Goal: Task Accomplishment & Management: Use online tool/utility

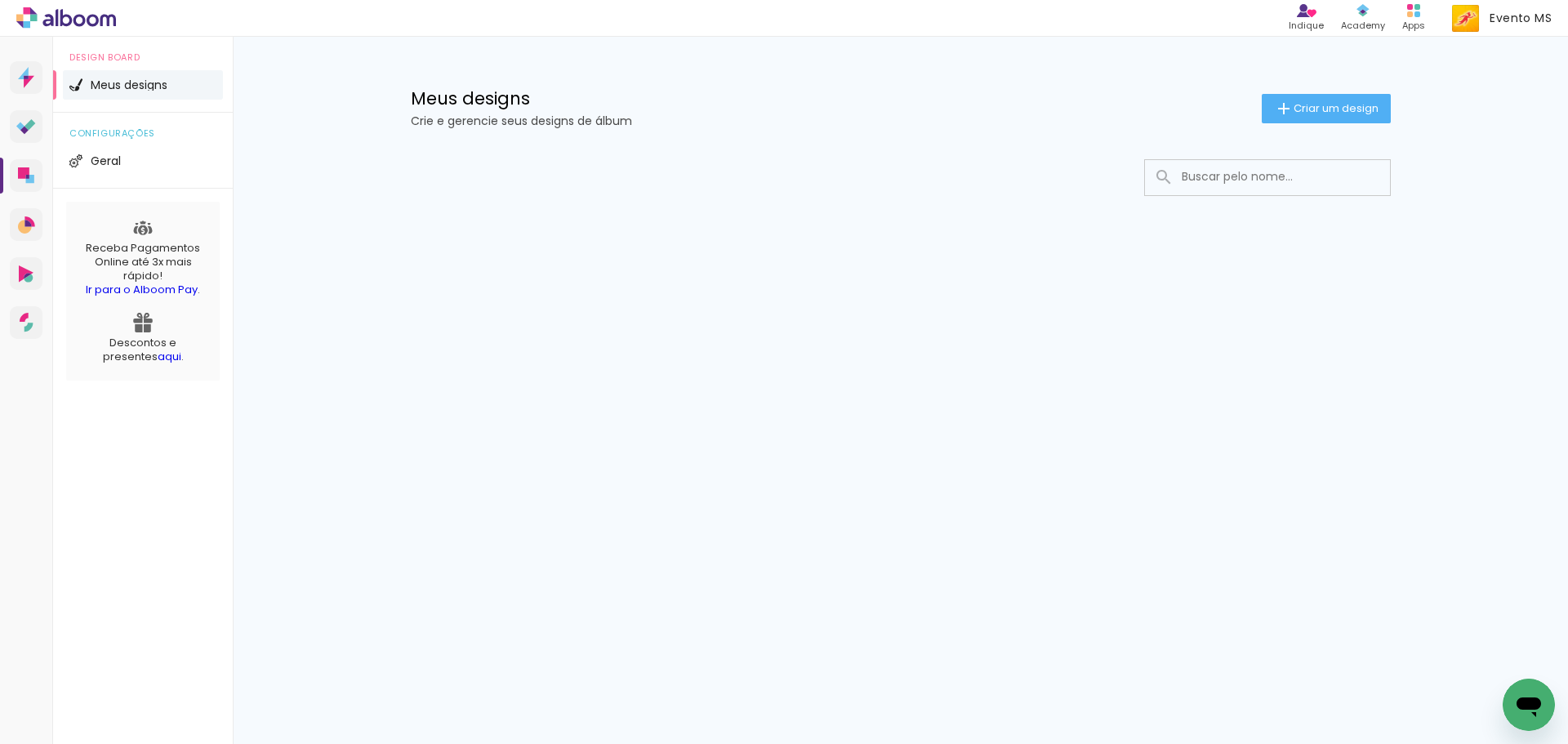
click at [1240, 179] on input at bounding box center [1290, 176] width 233 height 33
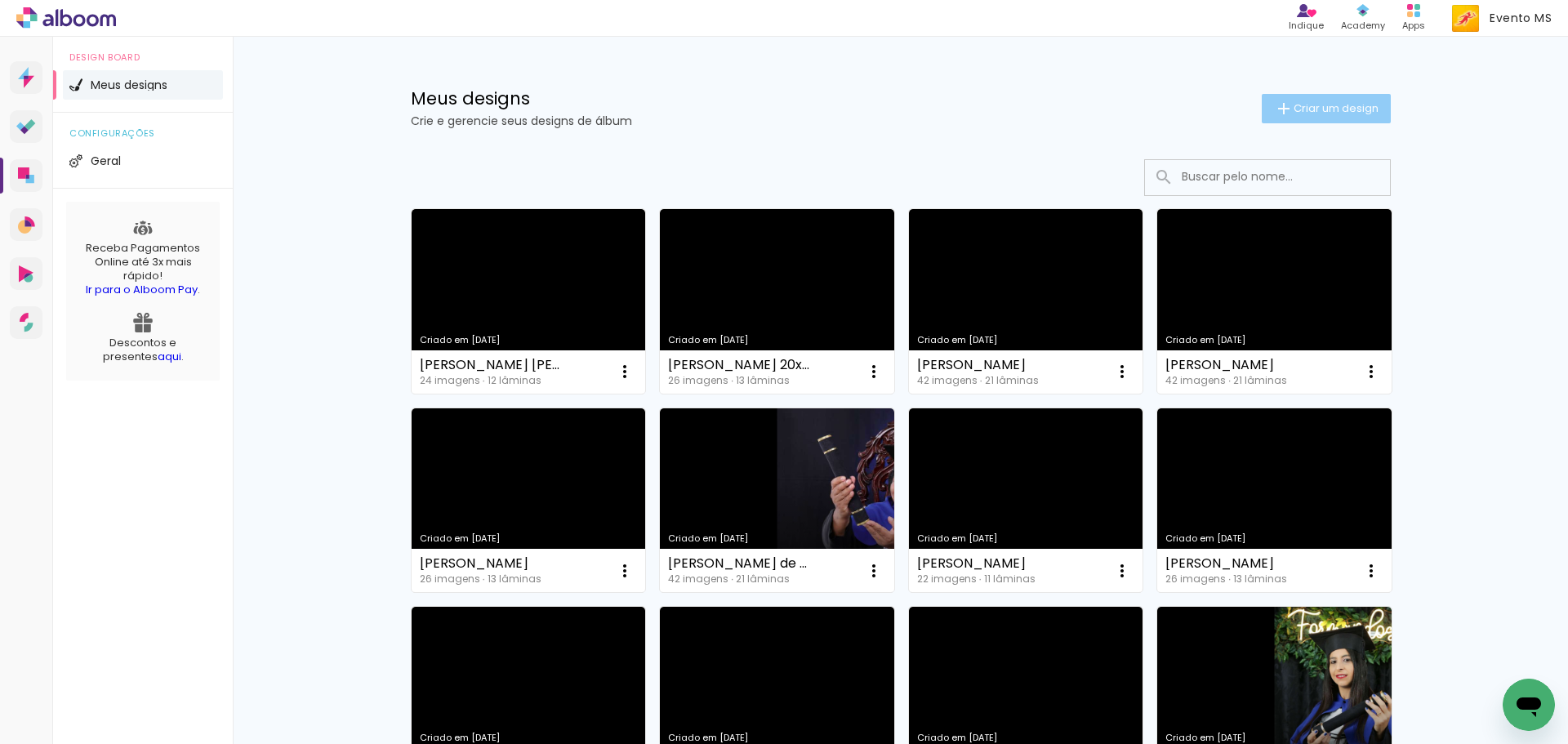
click at [1307, 103] on span "Criar um design" at bounding box center [1336, 109] width 85 height 11
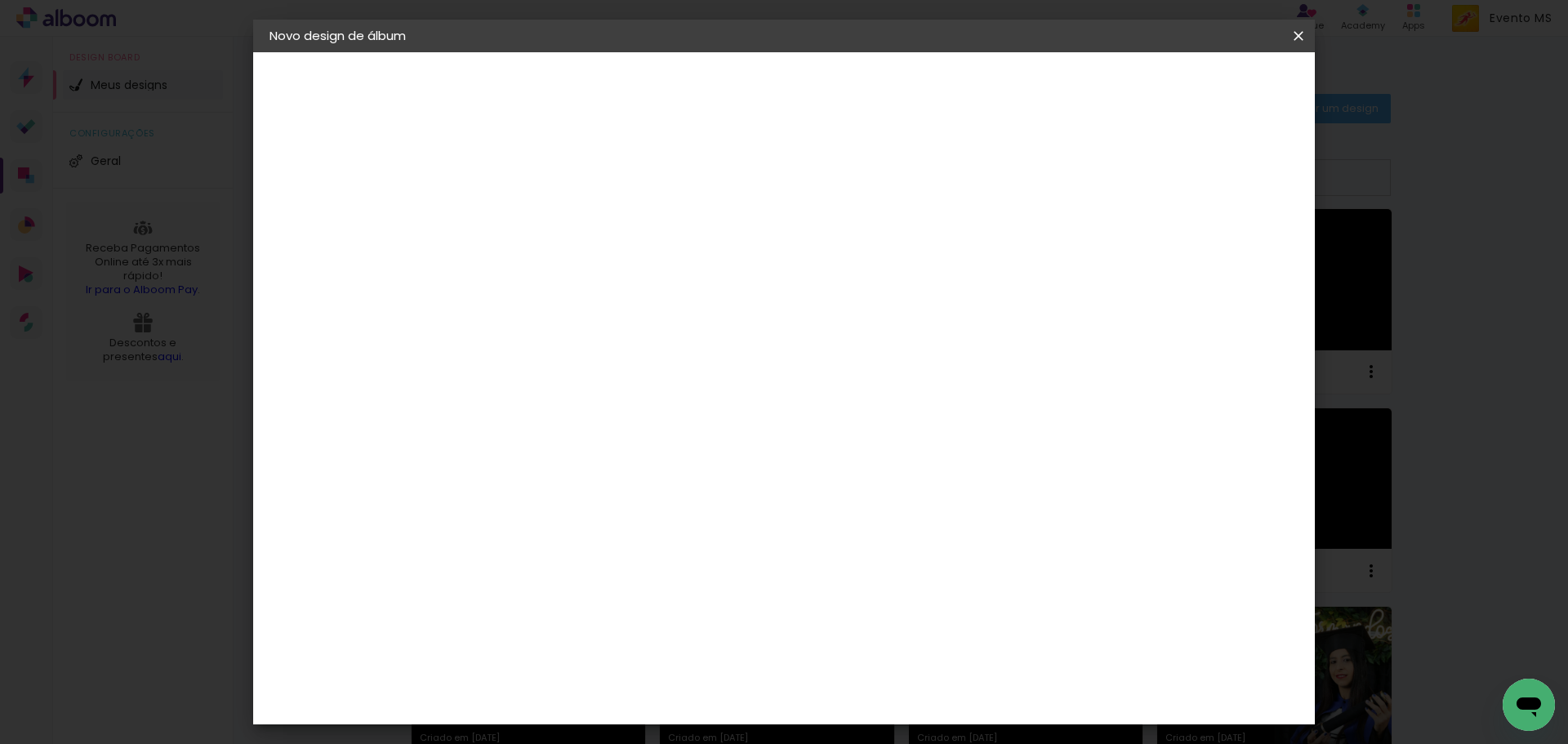
click at [543, 205] on paper-input-container "Título do álbum" at bounding box center [536, 220] width 11 height 42
type input "[PERSON_NAME]"
type paper-input "[PERSON_NAME]"
click at [0, 0] on slot "Avançar" at bounding box center [0, 0] width 0 height 0
click at [843, 248] on paper-item "Tamanho Livre" at bounding box center [765, 248] width 157 height 36
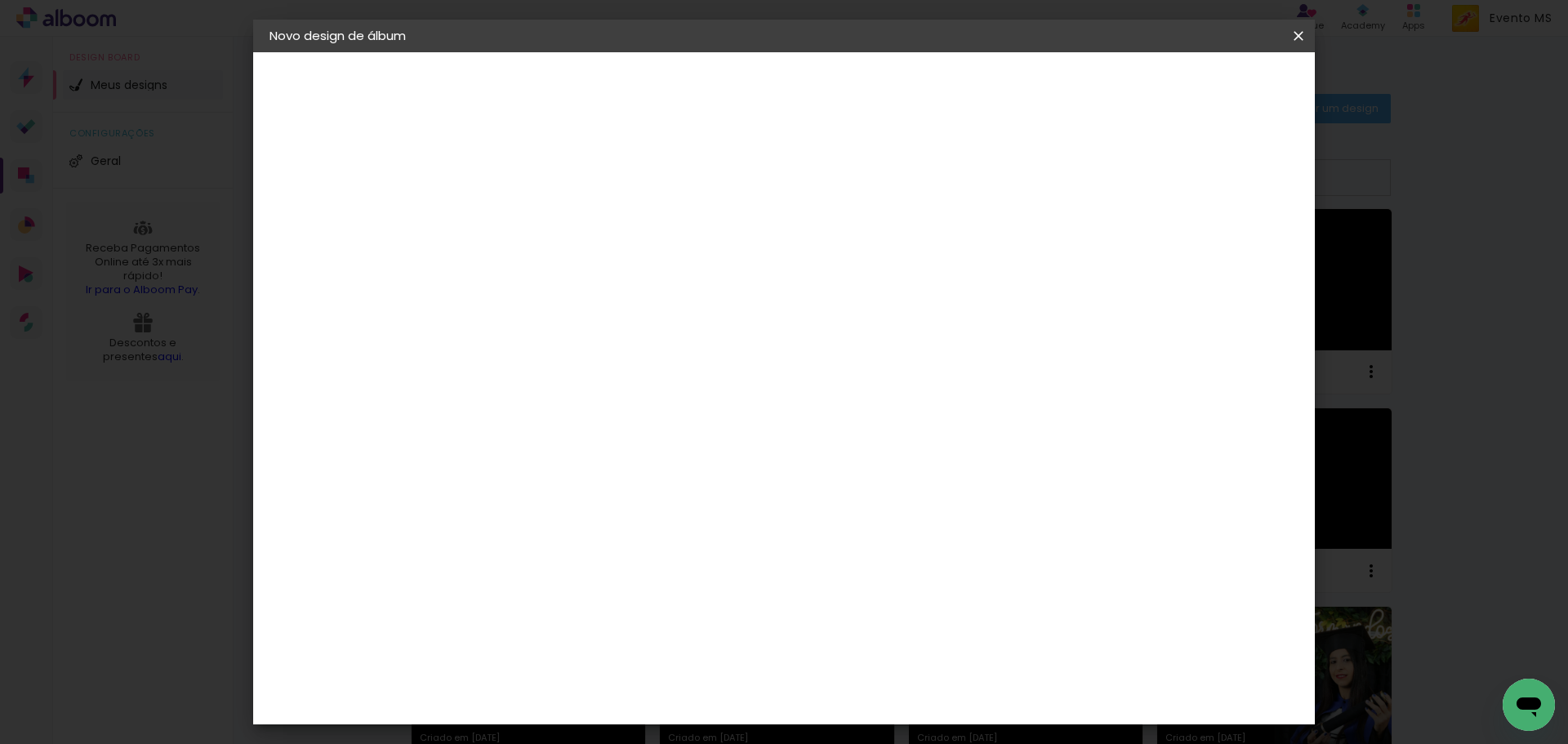
click at [0, 0] on slot "Avançar" at bounding box center [0, 0] width 0 height 0
drag, startPoint x: 892, startPoint y: 687, endPoint x: 842, endPoint y: 680, distance: 50.5
click at [842, 680] on div "cm" at bounding box center [884, 682] width 641 height 57
type input "42"
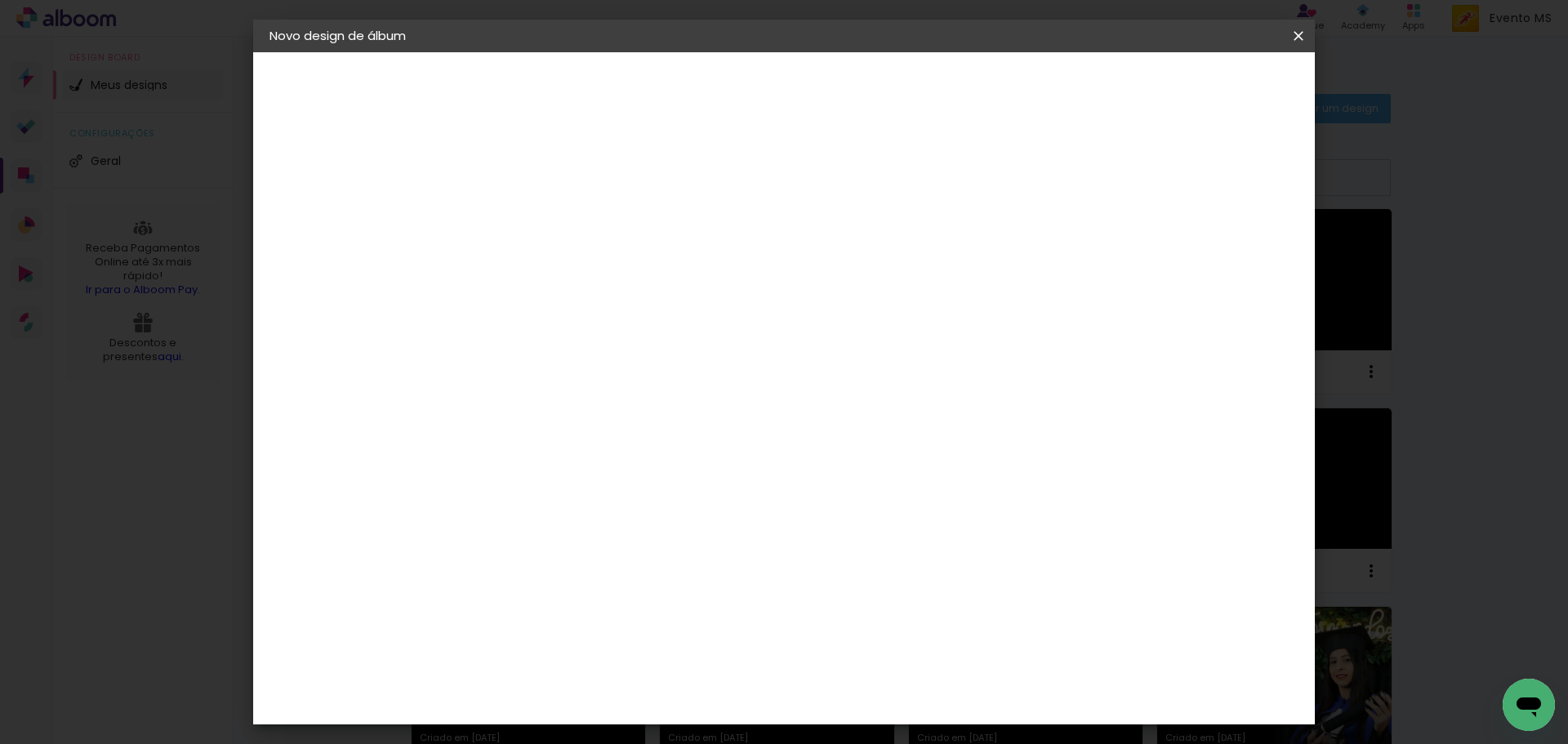
type paper-input "42"
click at [1197, 92] on span "Iniciar design" at bounding box center [1159, 87] width 75 height 11
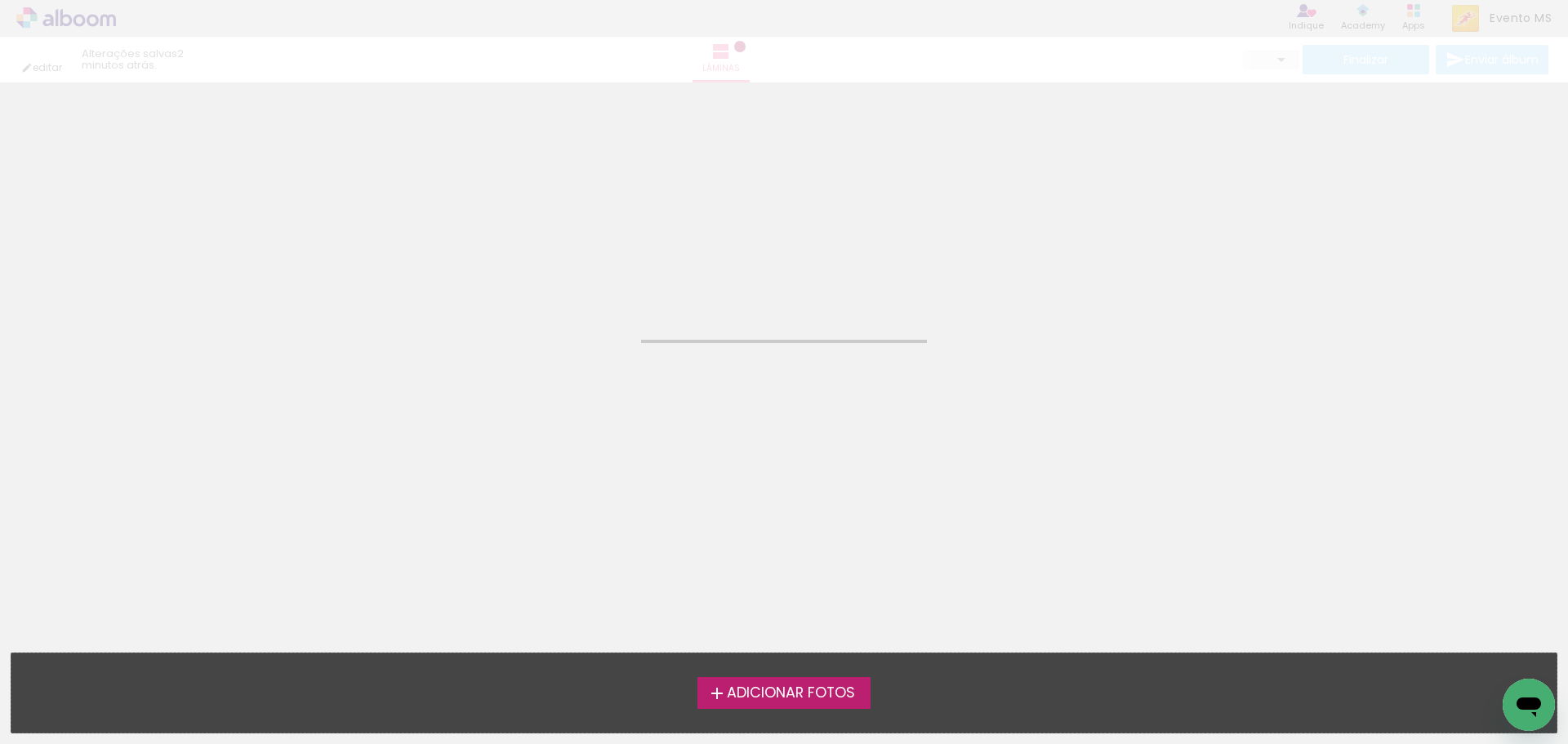
click at [773, 691] on span "Adicionar Fotos" at bounding box center [791, 694] width 128 height 15
click at [0, 0] on input "file" at bounding box center [0, 0] width 0 height 0
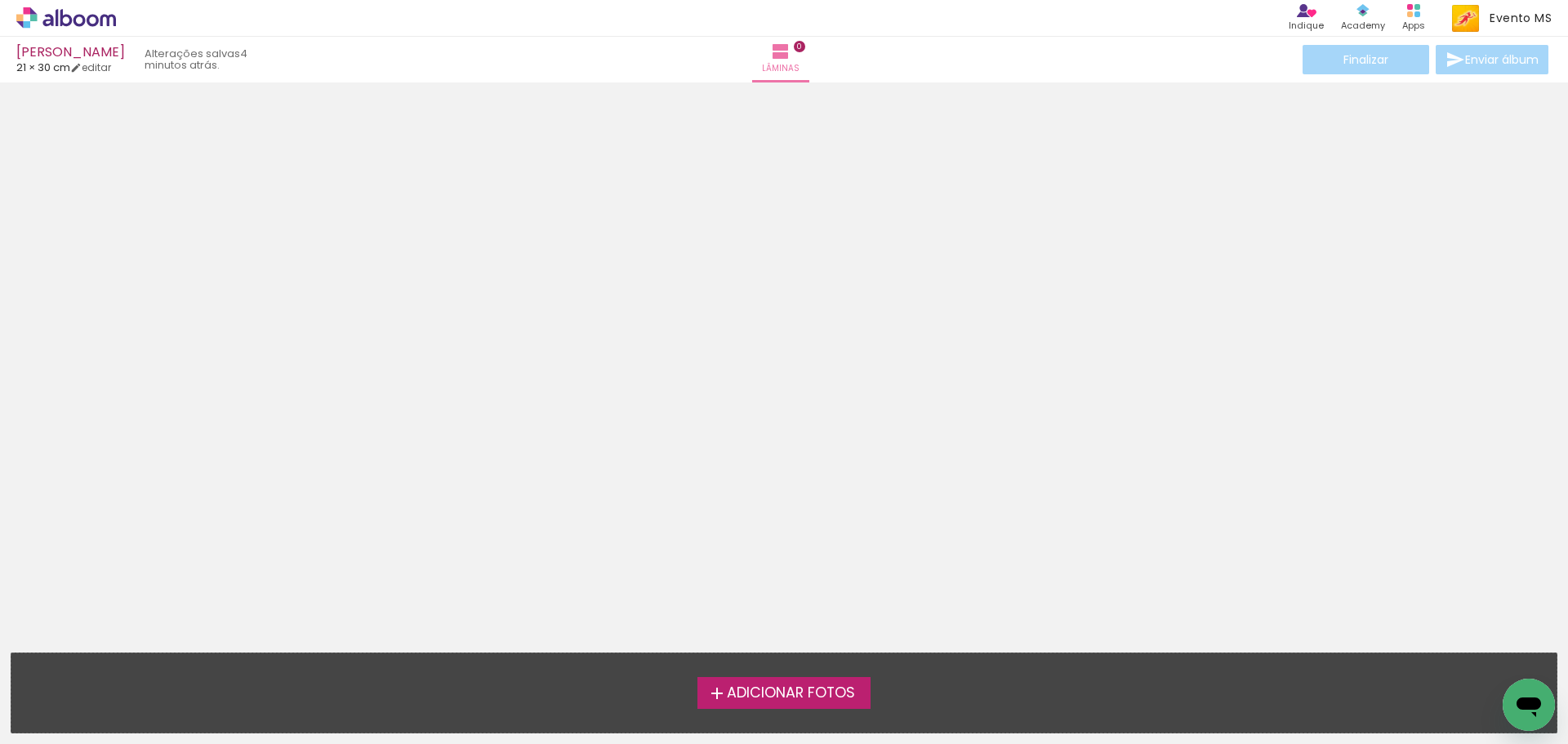
click at [760, 706] on label "Adicionar Fotos" at bounding box center [784, 693] width 174 height 31
click at [0, 0] on input "file" at bounding box center [0, 0] width 0 height 0
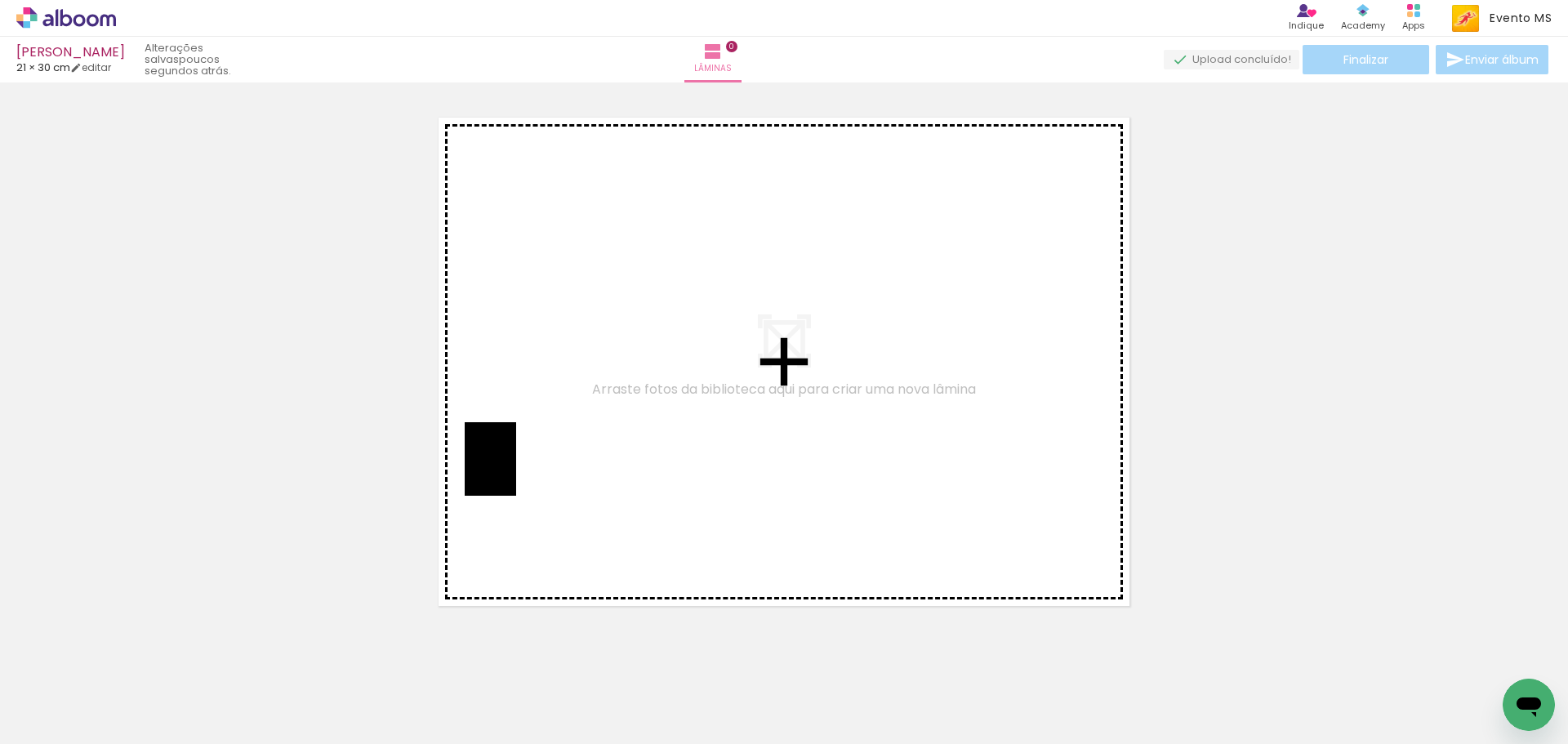
drag, startPoint x: 188, startPoint y: 702, endPoint x: 514, endPoint y: 472, distance: 399.0
click at [514, 472] on quentale-workspace at bounding box center [784, 372] width 1568 height 744
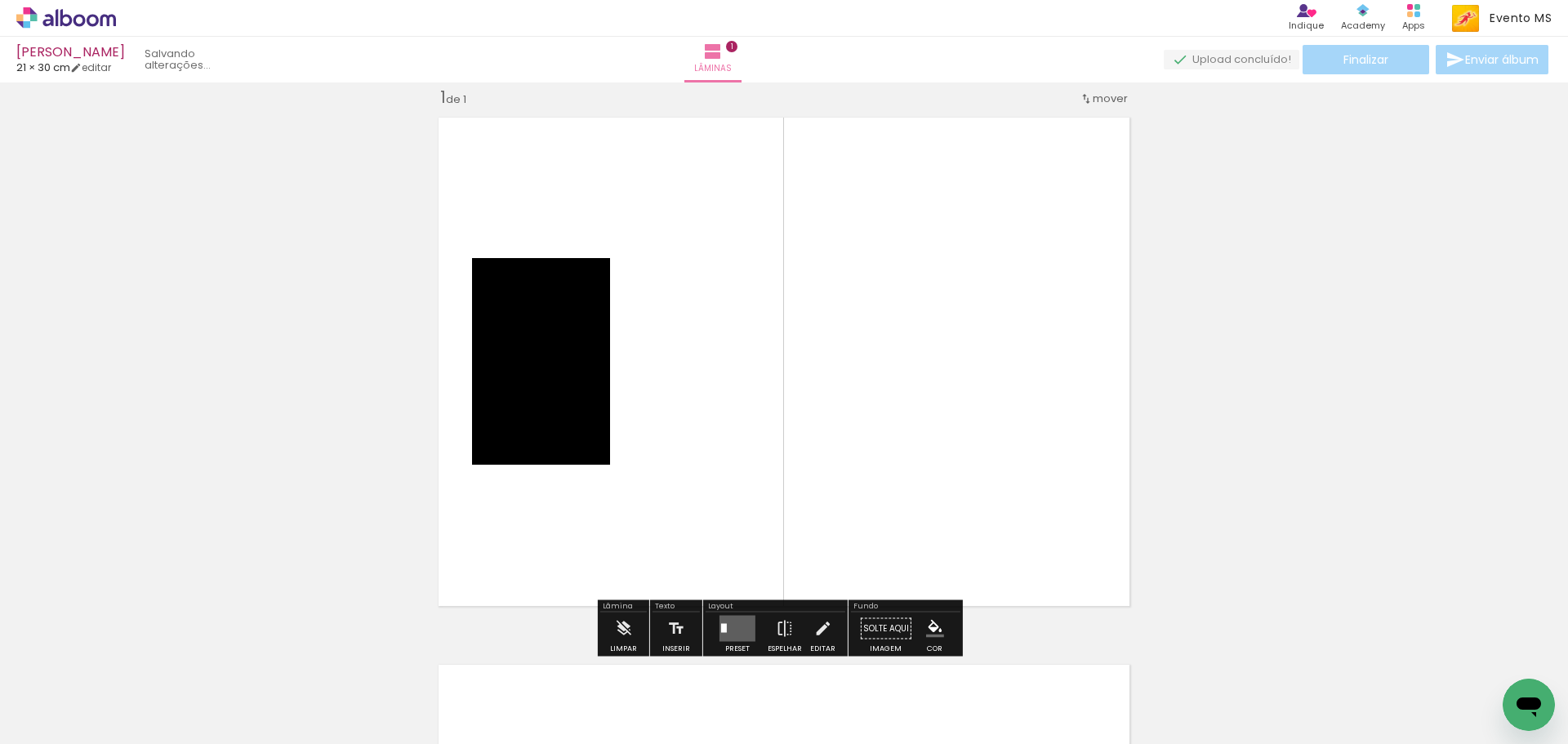
scroll to position [21, 0]
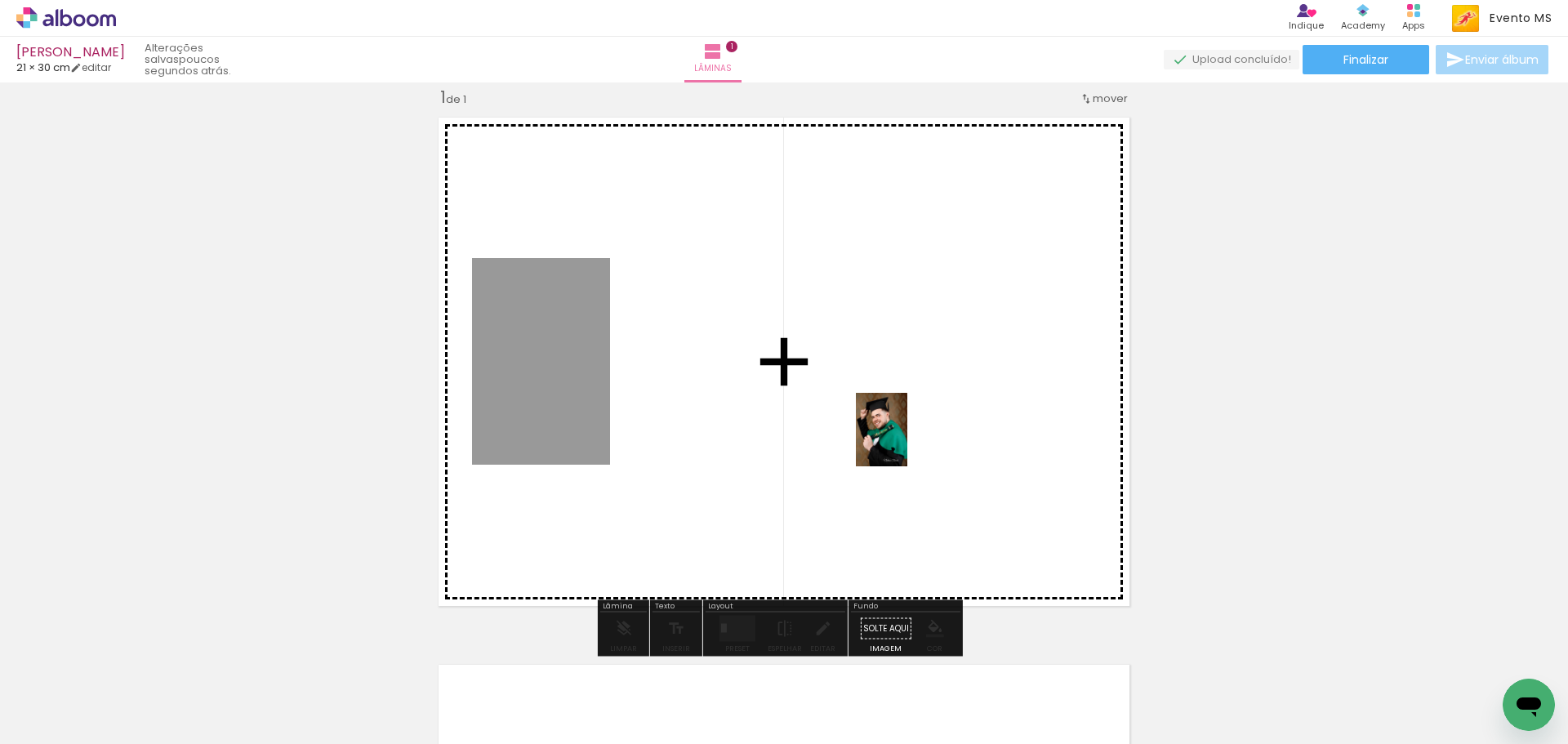
drag, startPoint x: 417, startPoint y: 642, endPoint x: 853, endPoint y: 448, distance: 477.2
click at [862, 442] on quentale-workspace at bounding box center [784, 372] width 1568 height 744
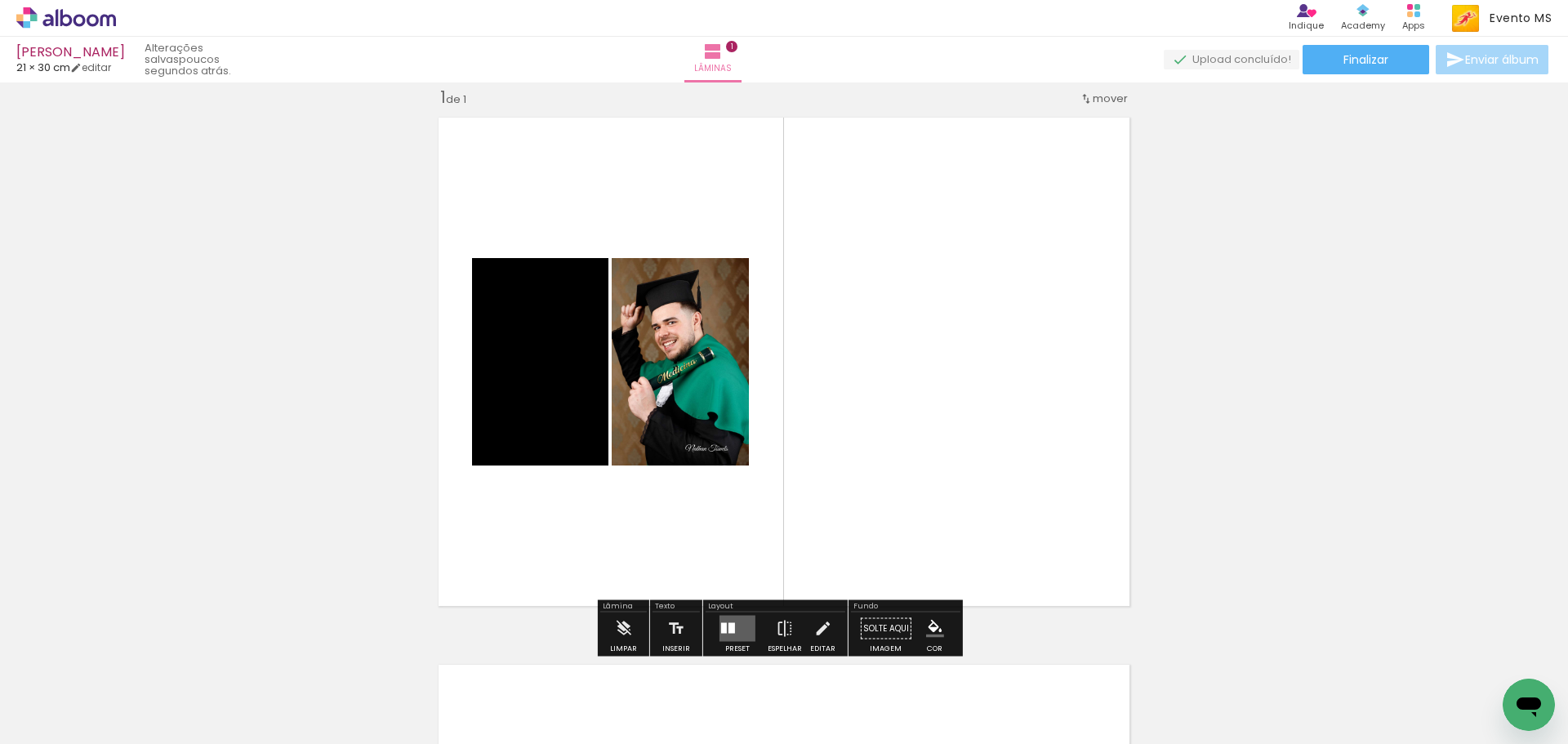
click at [738, 622] on quentale-layouter at bounding box center [737, 629] width 36 height 26
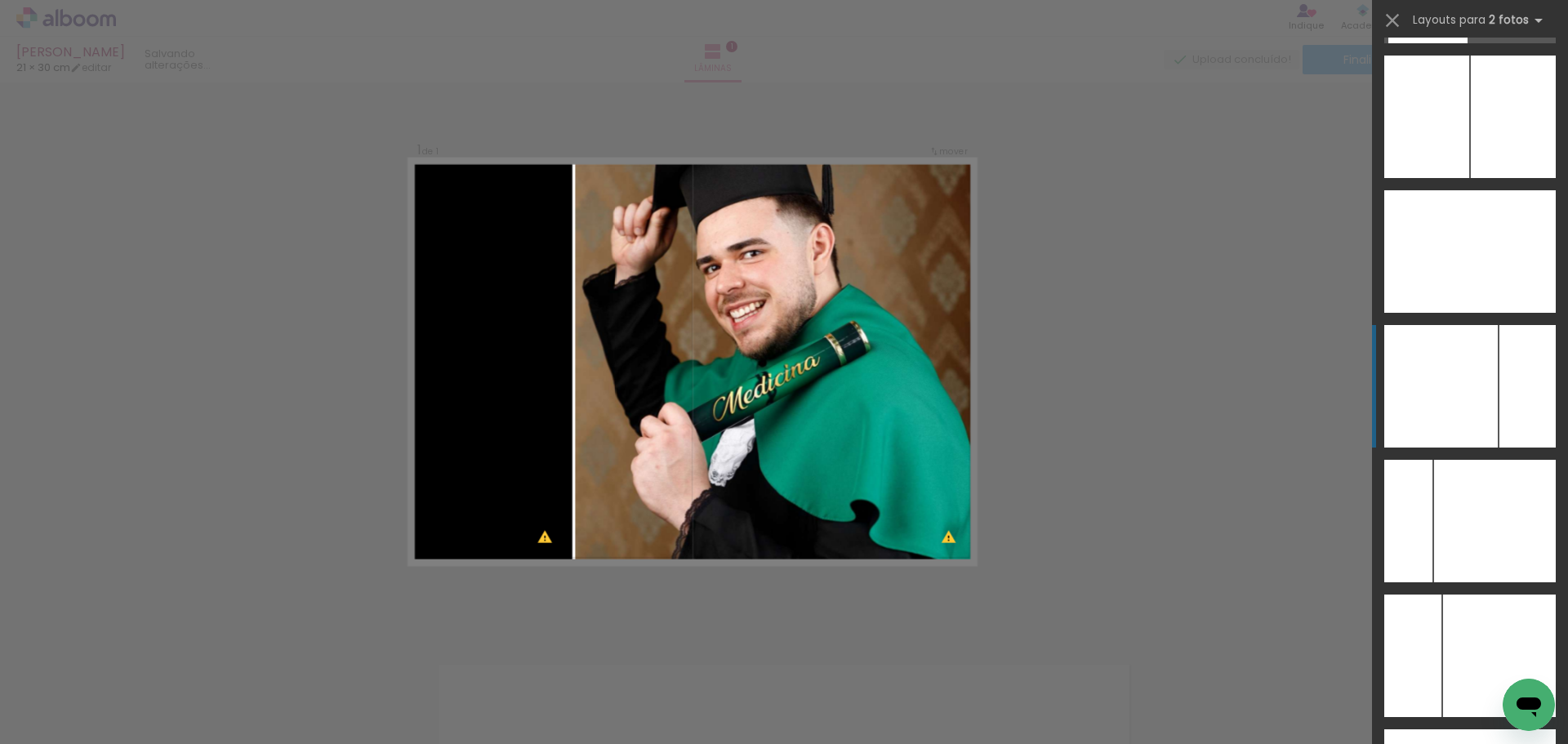
scroll to position [6462, 0]
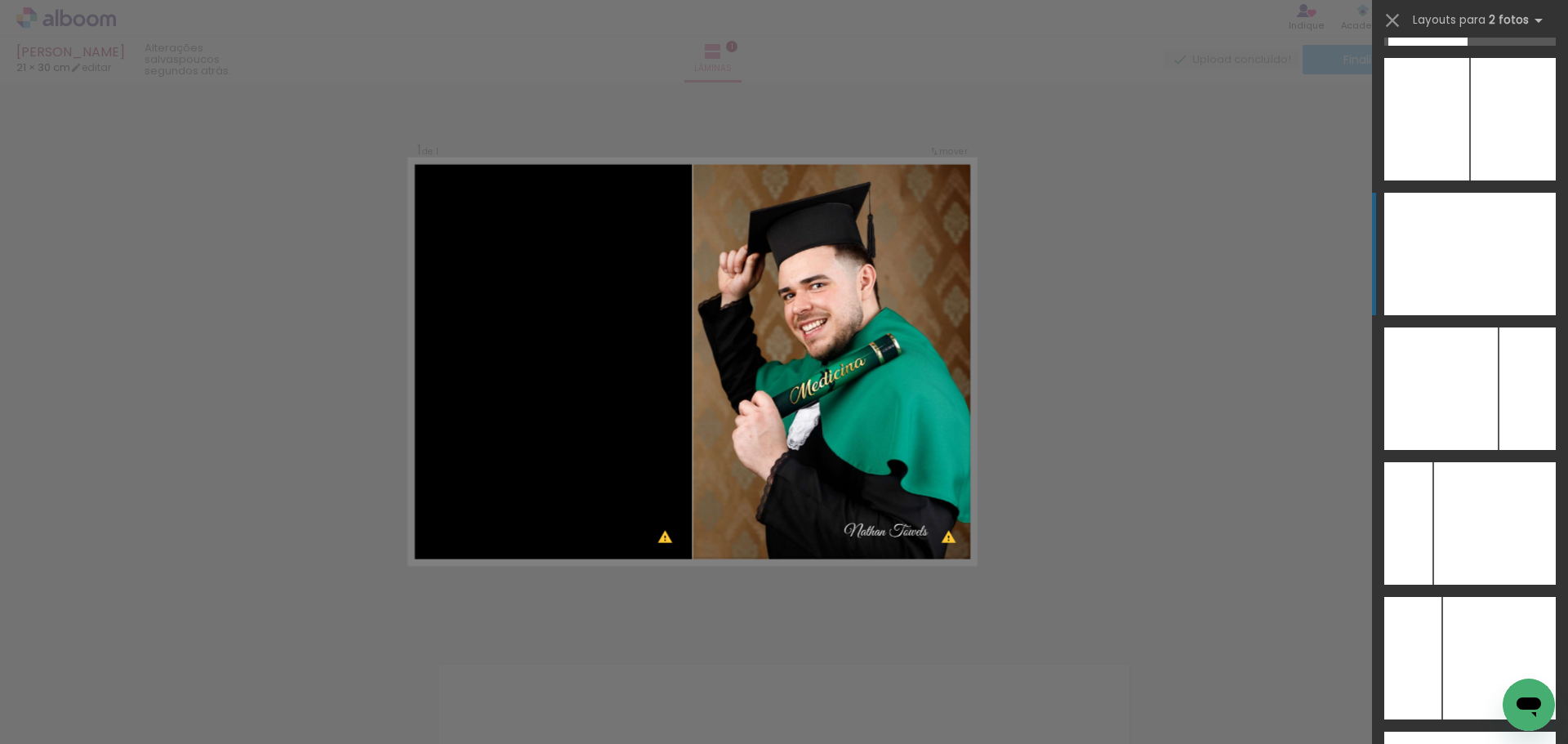
click at [1500, 278] on div at bounding box center [1513, 254] width 86 height 123
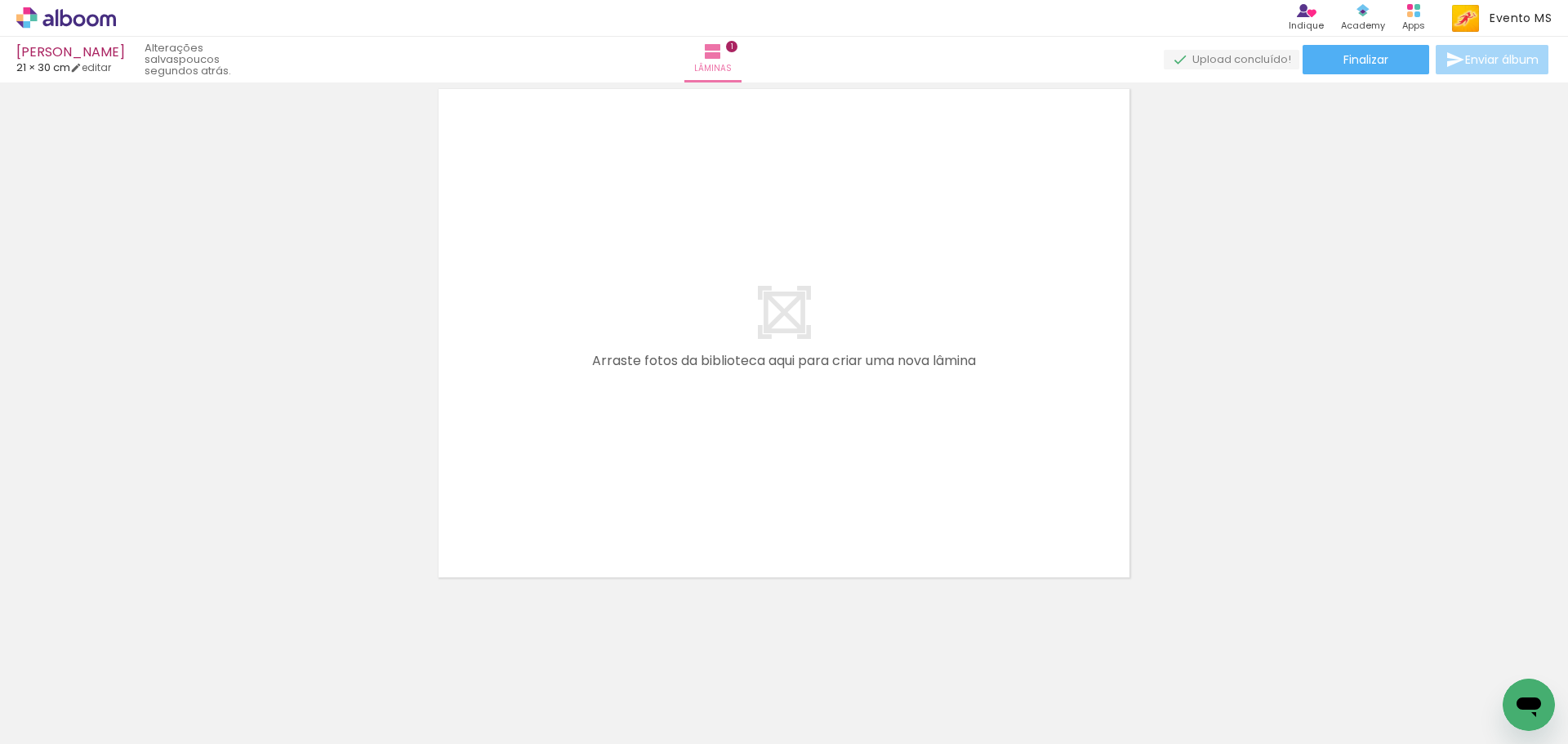
scroll to position [599, 0]
drag, startPoint x: 373, startPoint y: 705, endPoint x: 610, endPoint y: 438, distance: 357.0
click at [610, 438] on quentale-workspace at bounding box center [784, 372] width 1568 height 744
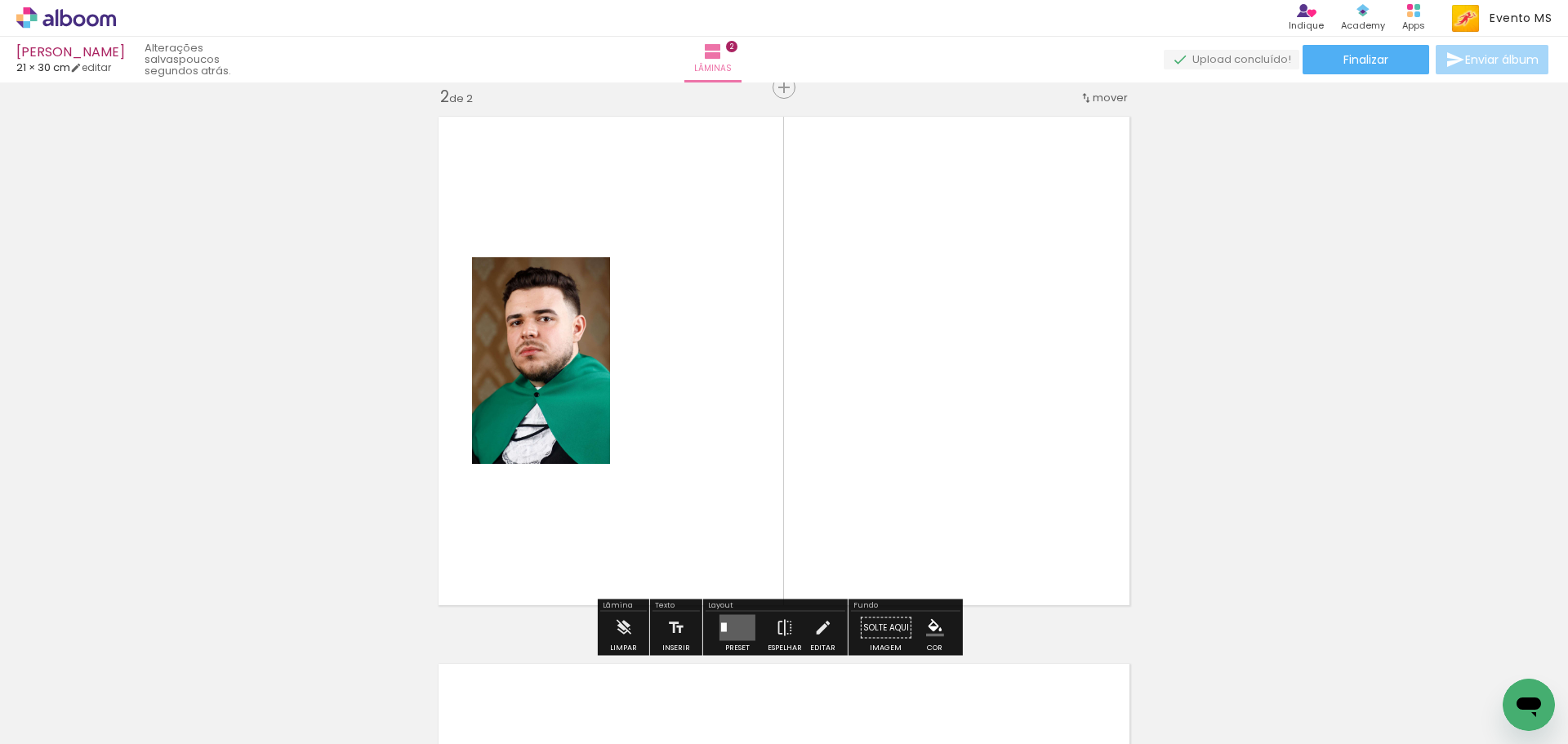
scroll to position [569, 0]
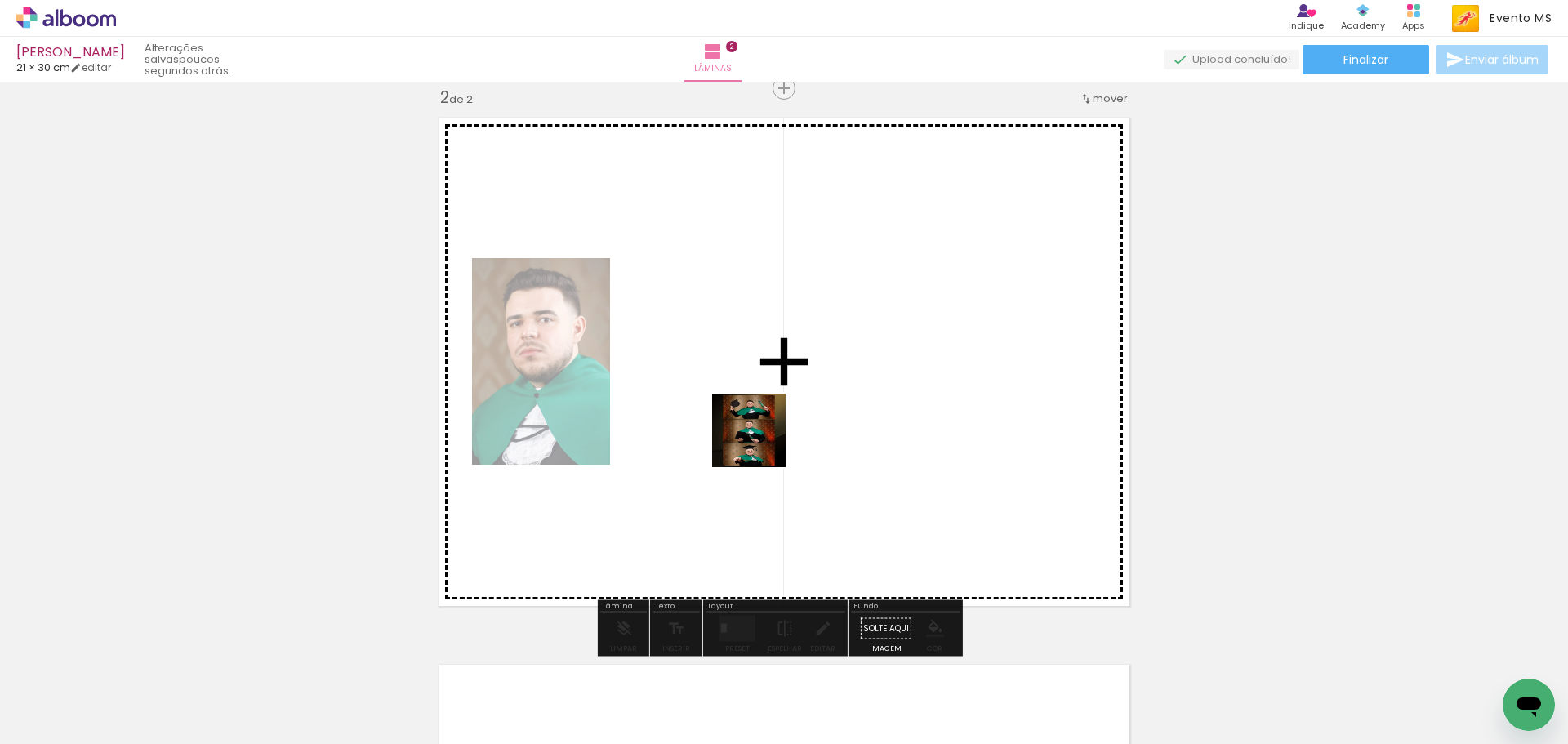
drag, startPoint x: 461, startPoint y: 704, endPoint x: 773, endPoint y: 422, distance: 420.6
click at [771, 424] on quentale-workspace at bounding box center [784, 372] width 1568 height 744
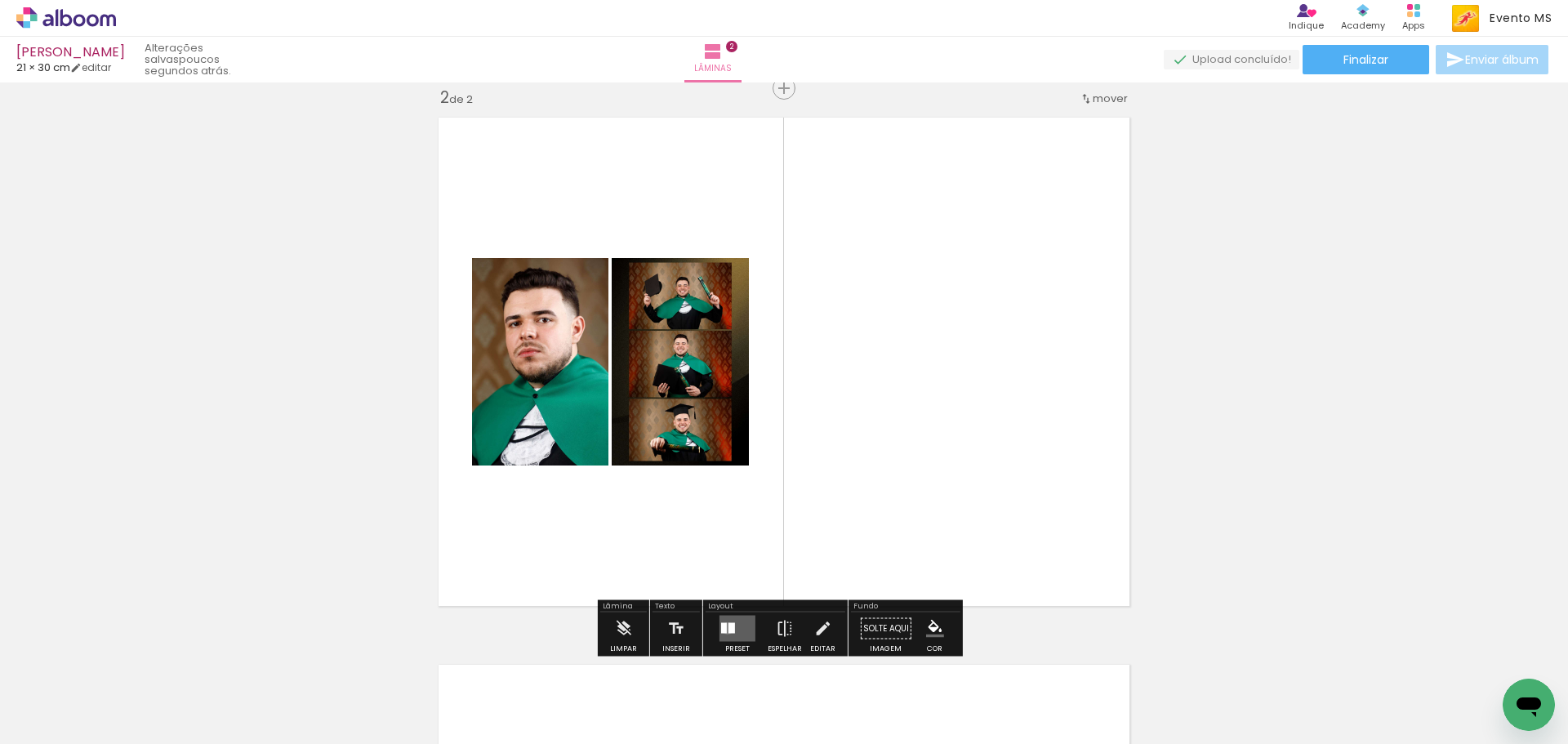
click at [724, 629] on quentale-layouter at bounding box center [737, 629] width 36 height 26
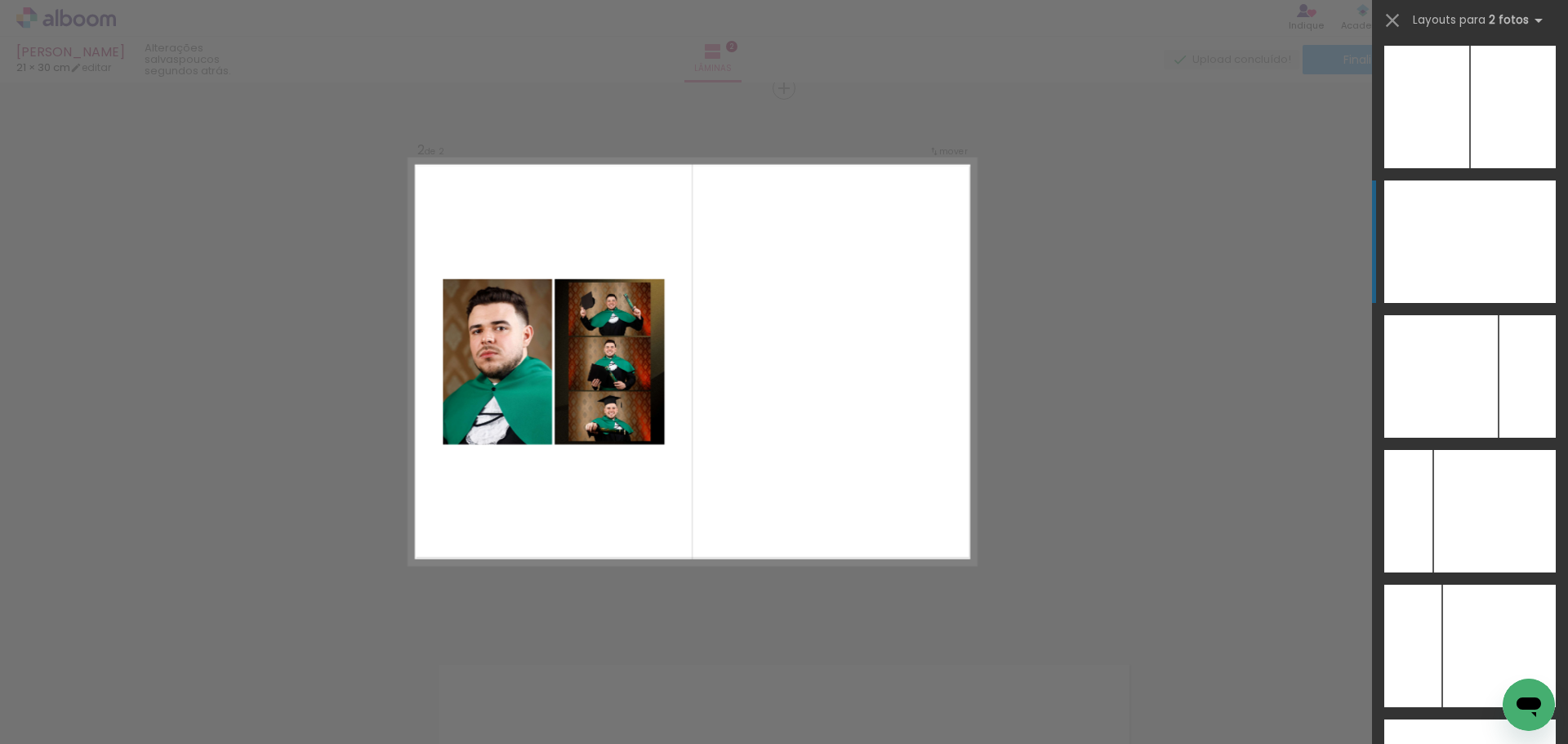
scroll to position [6413, 0]
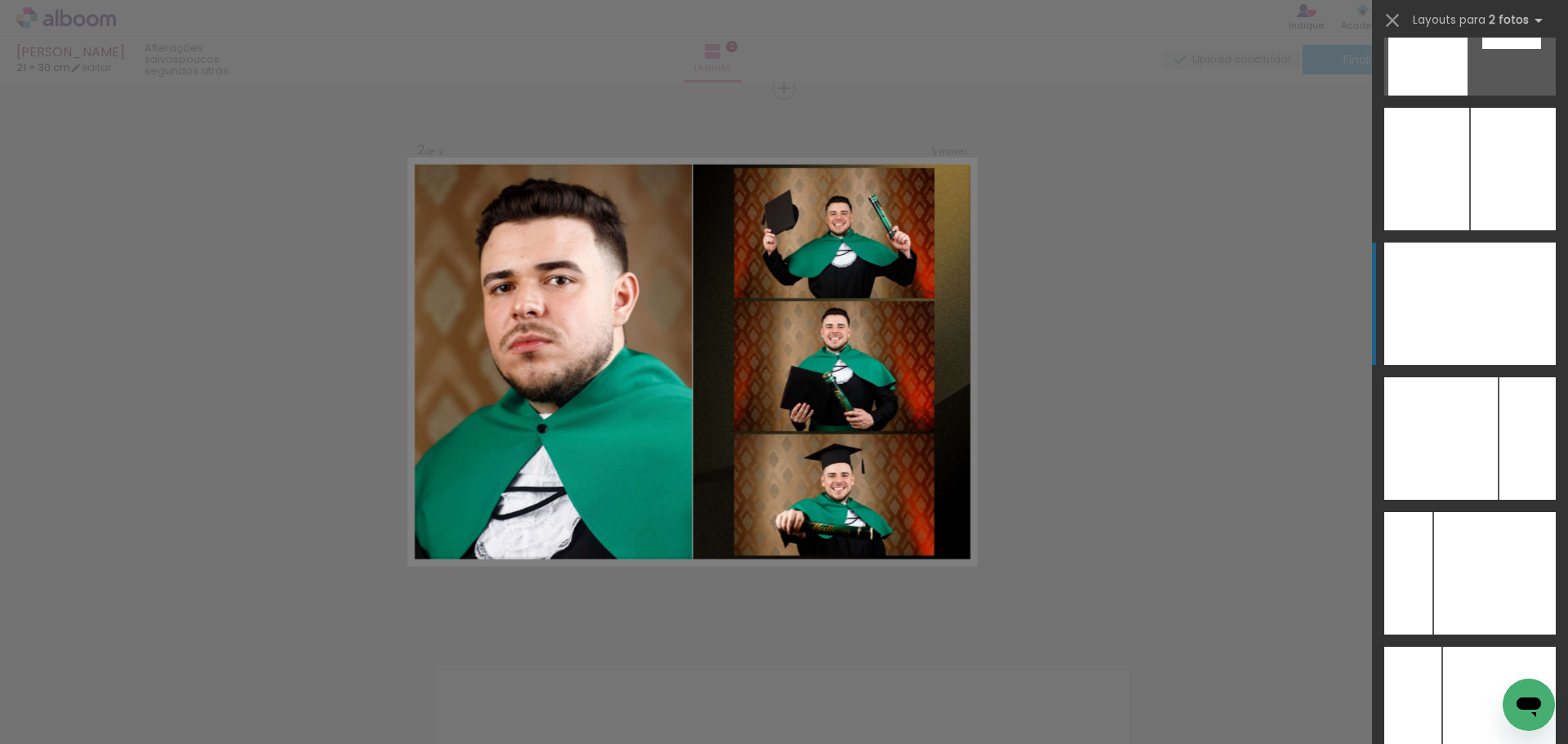
click at [1514, 280] on div at bounding box center [1513, 304] width 86 height 123
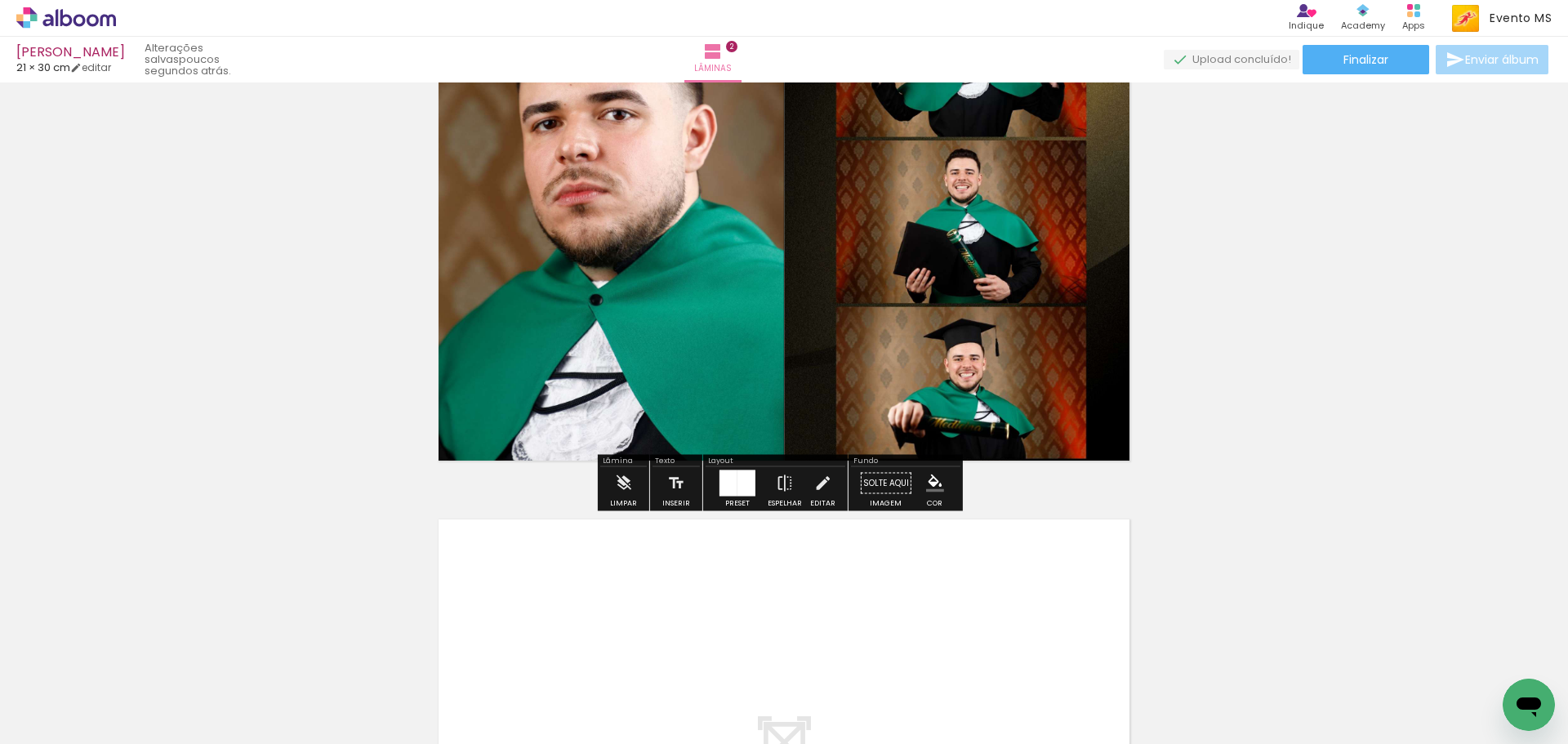
scroll to position [1141, 0]
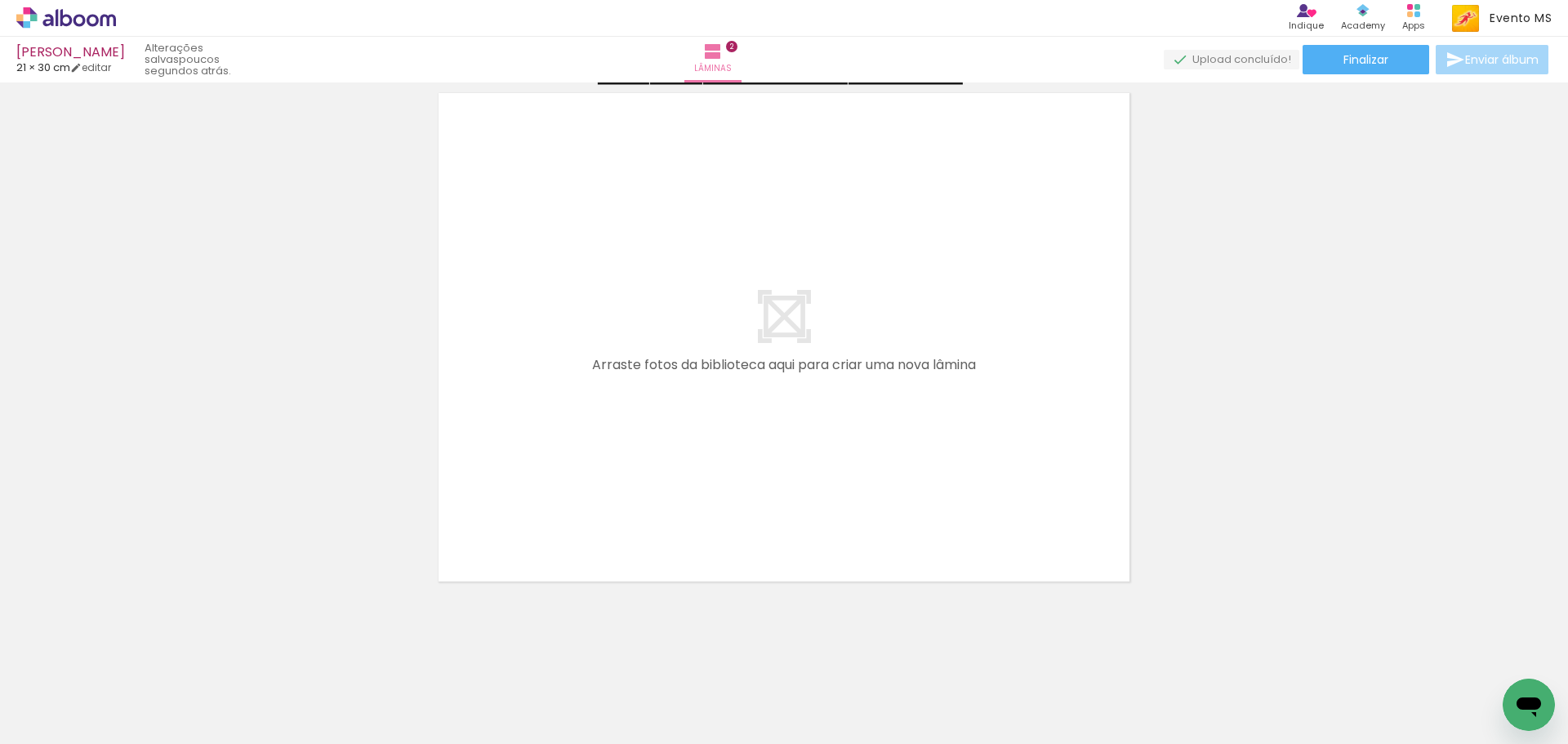
click at [605, 586] on quentale-workspace at bounding box center [784, 372] width 1568 height 744
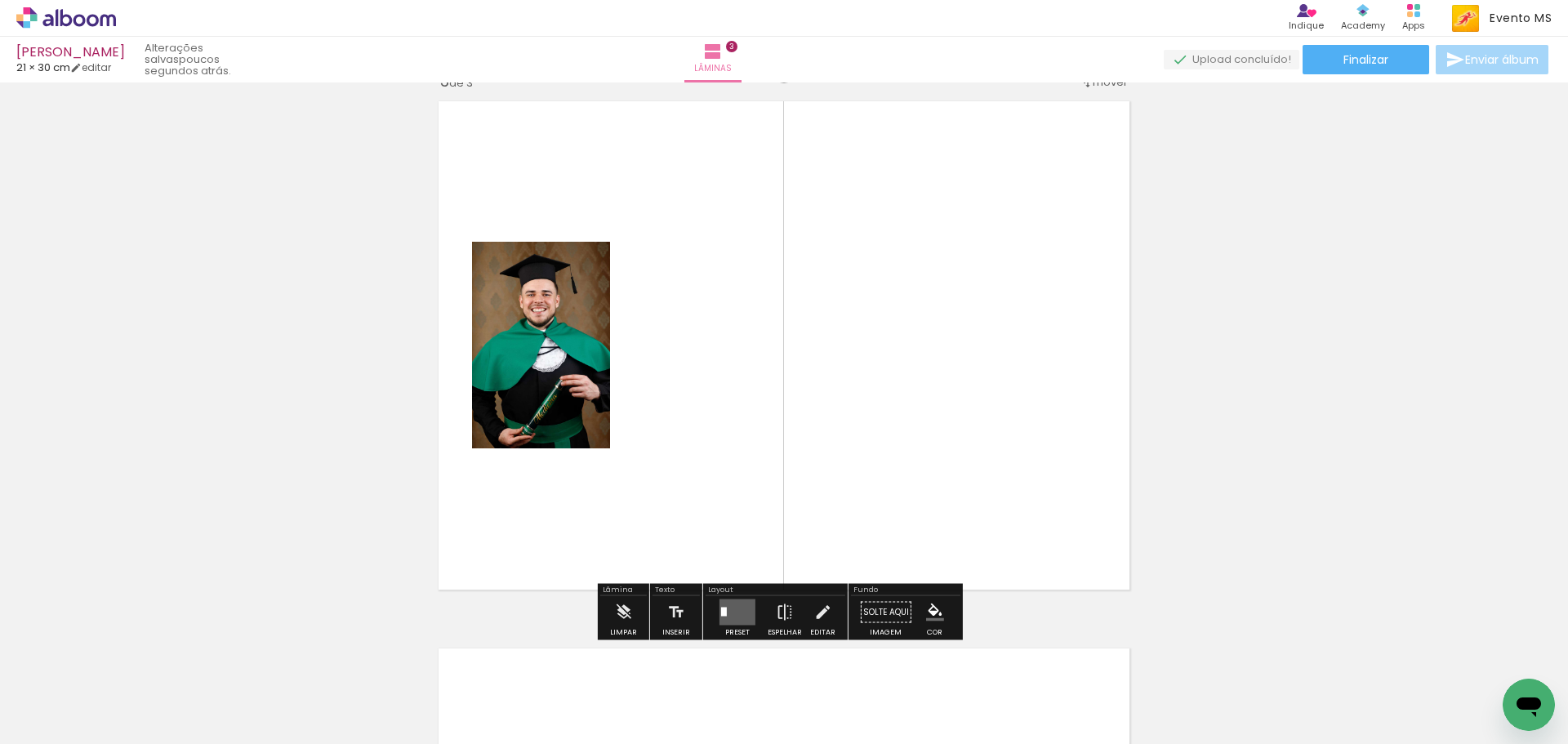
scroll to position [1116, 0]
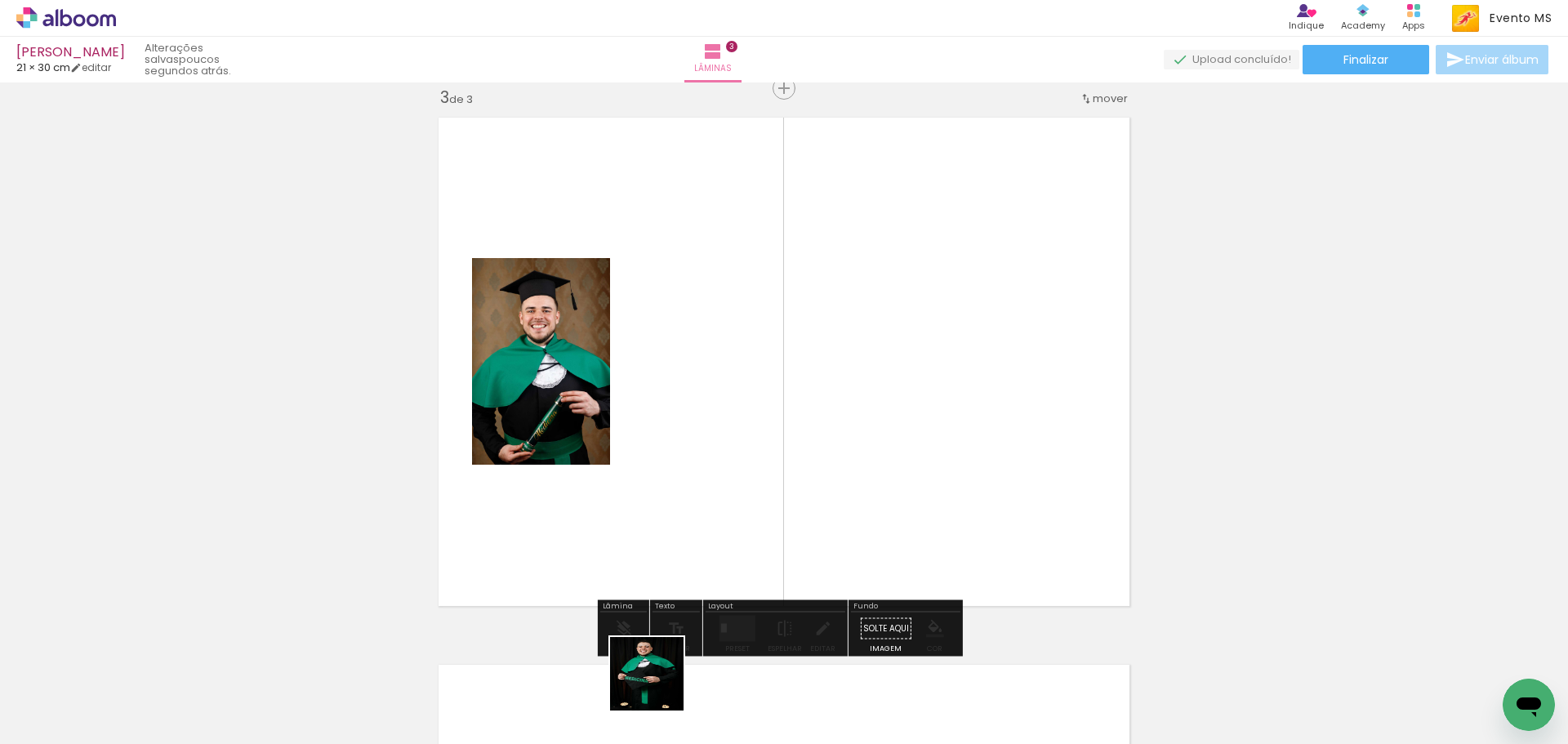
drag, startPoint x: 638, startPoint y: 709, endPoint x: 829, endPoint y: 534, distance: 259.0
click at [886, 530] on quentale-workspace at bounding box center [784, 372] width 1568 height 744
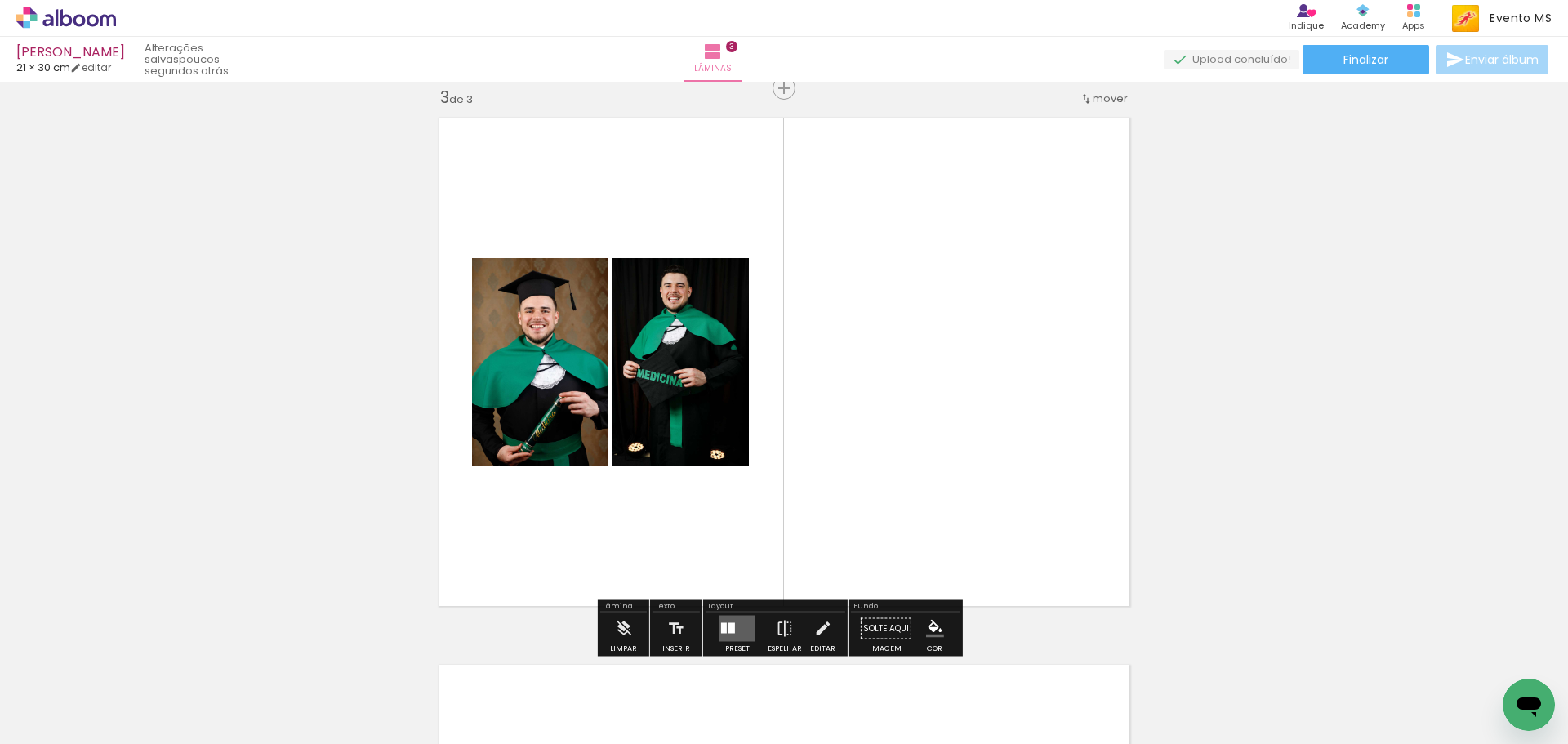
drag, startPoint x: 737, startPoint y: 626, endPoint x: 879, endPoint y: 551, distance: 160.6
click at [740, 627] on quentale-layouter at bounding box center [737, 629] width 36 height 26
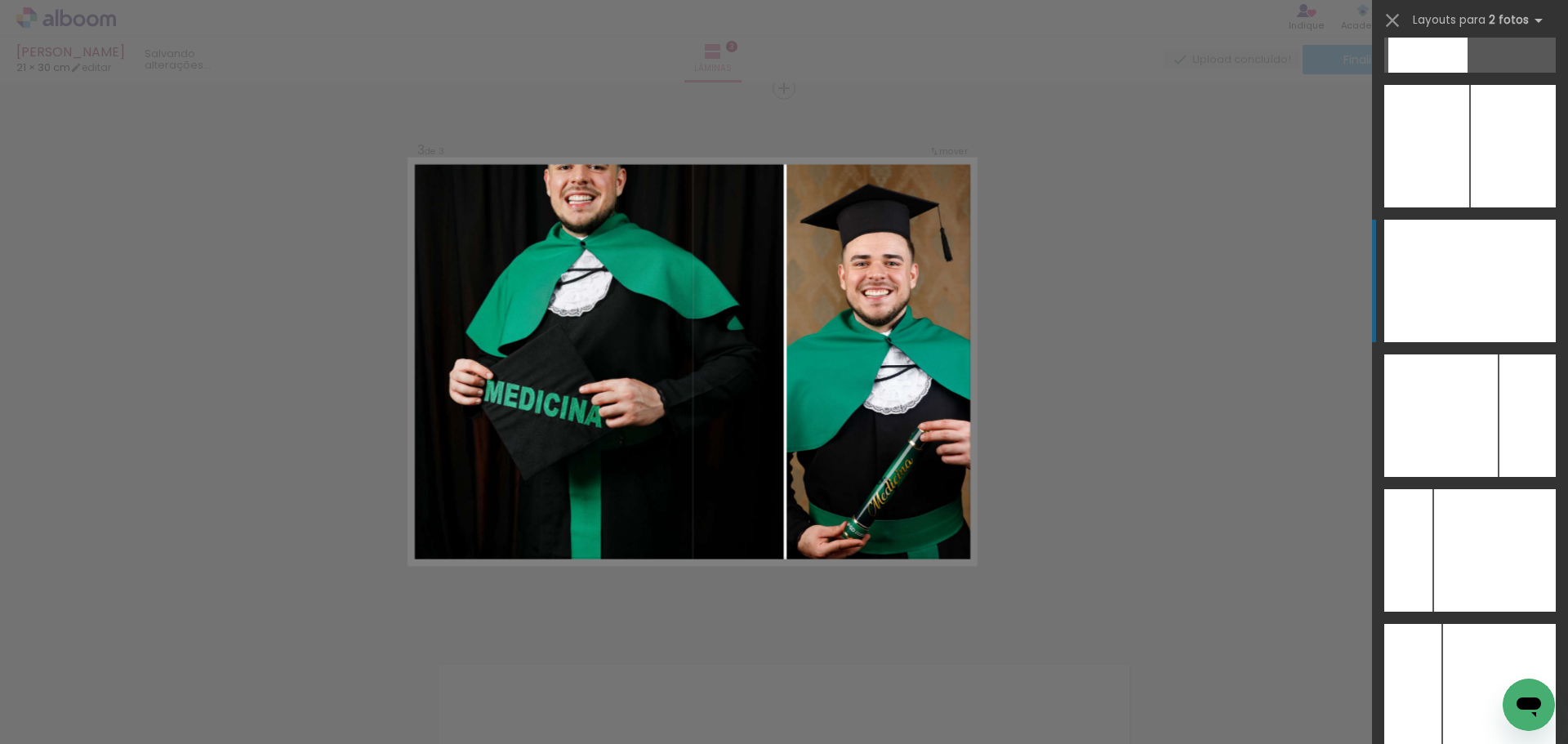
scroll to position [6412, 0]
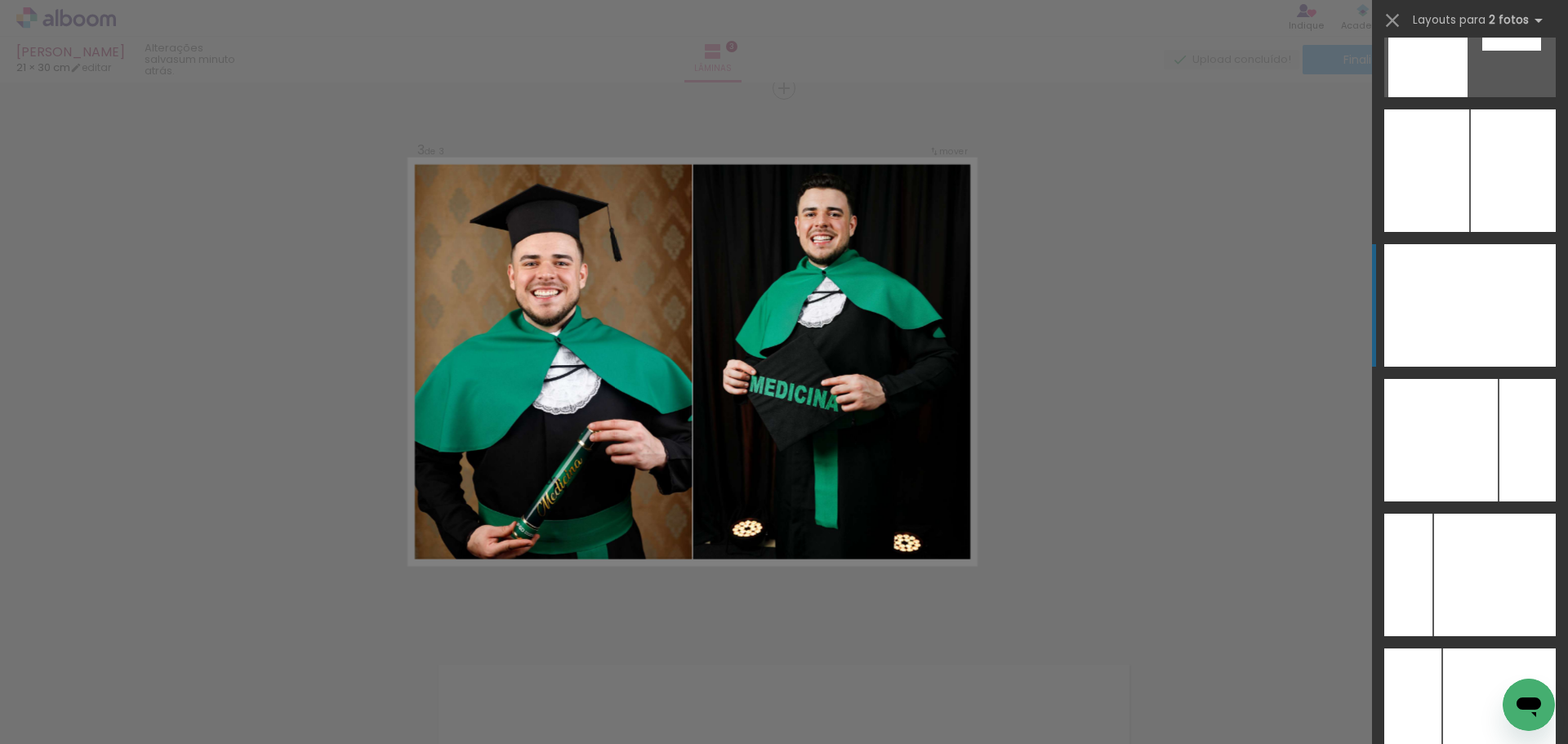
click at [1502, 315] on div at bounding box center [1513, 306] width 86 height 123
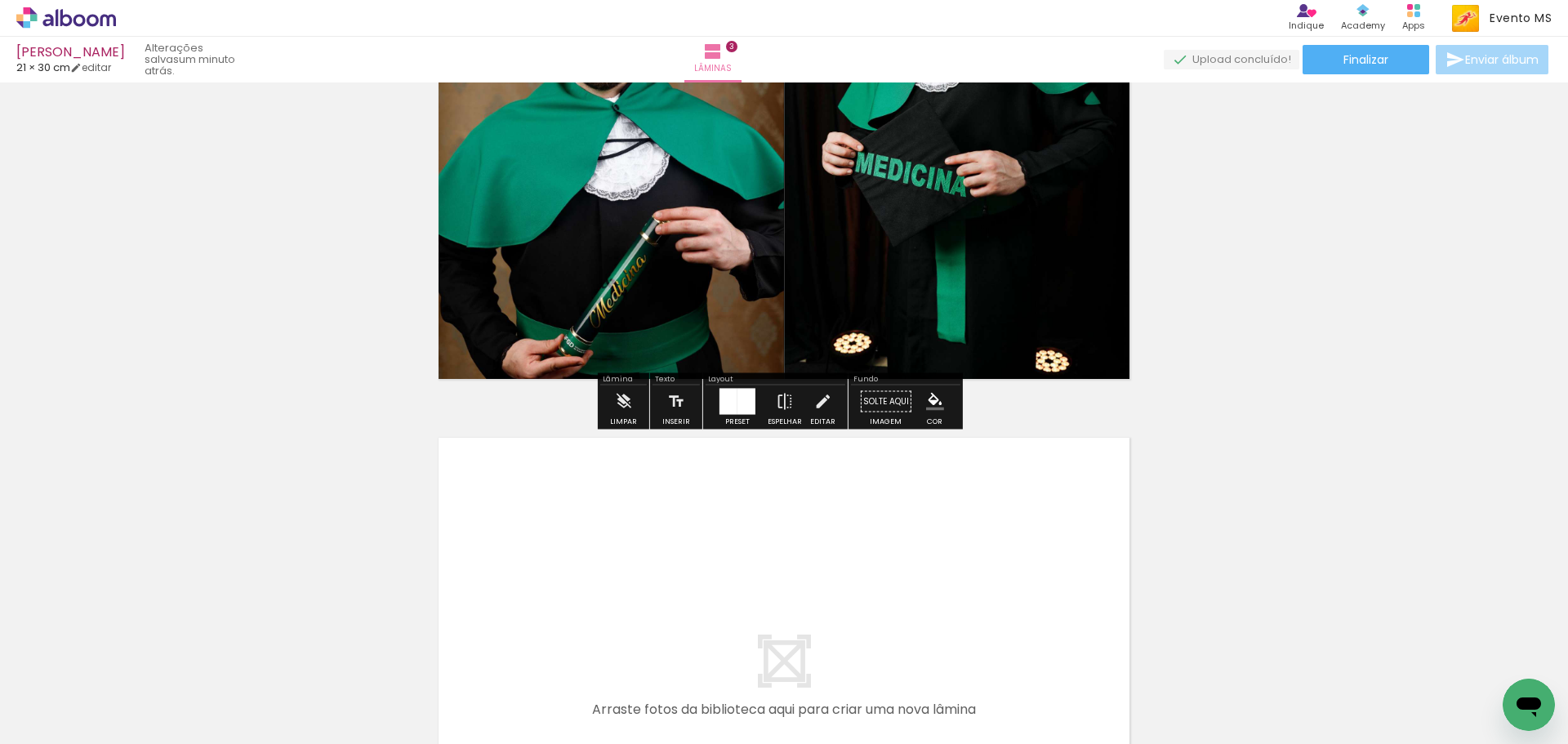
scroll to position [1688, 0]
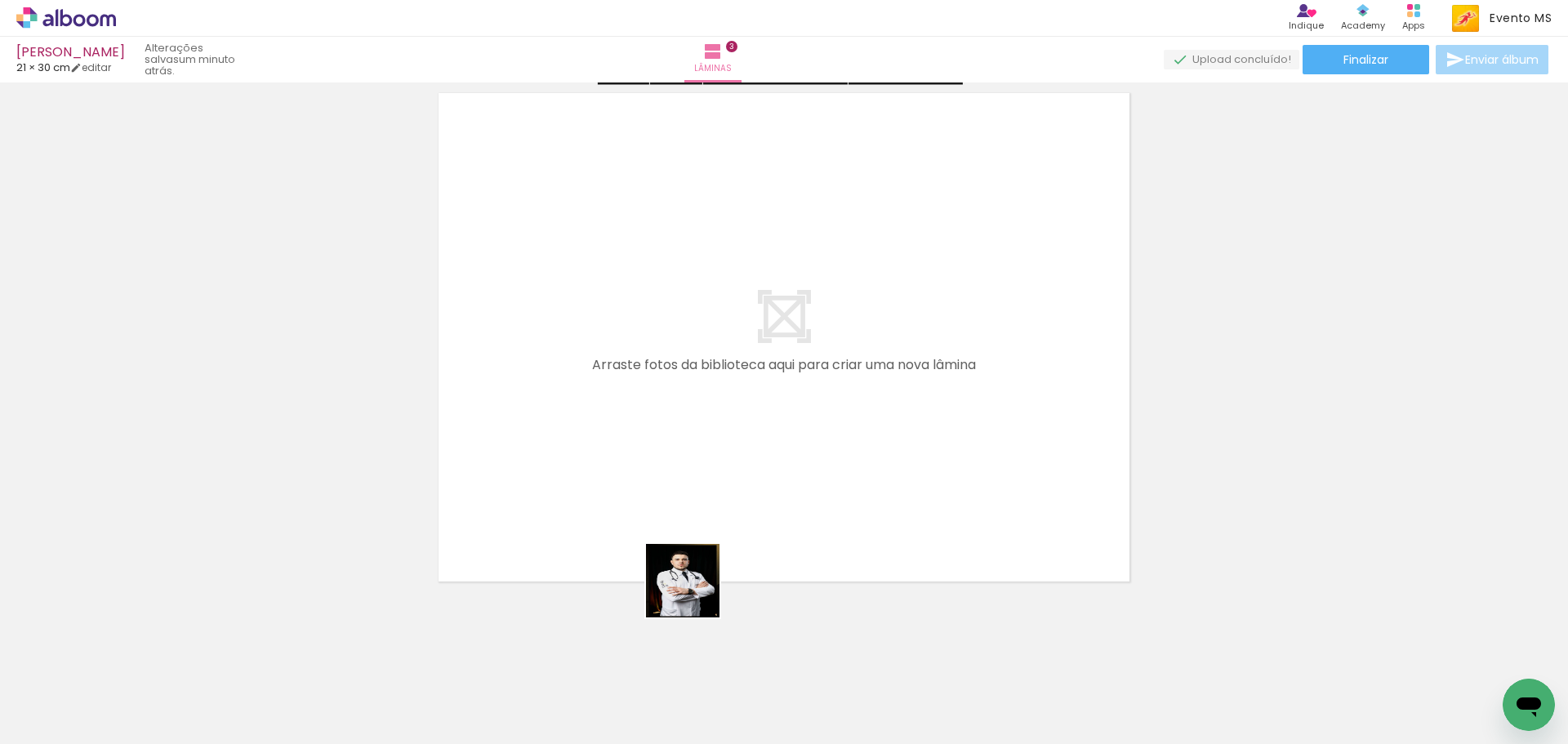
drag, startPoint x: 721, startPoint y: 686, endPoint x: 692, endPoint y: 591, distance: 99.3
click at [692, 591] on quentale-workspace at bounding box center [784, 372] width 1568 height 744
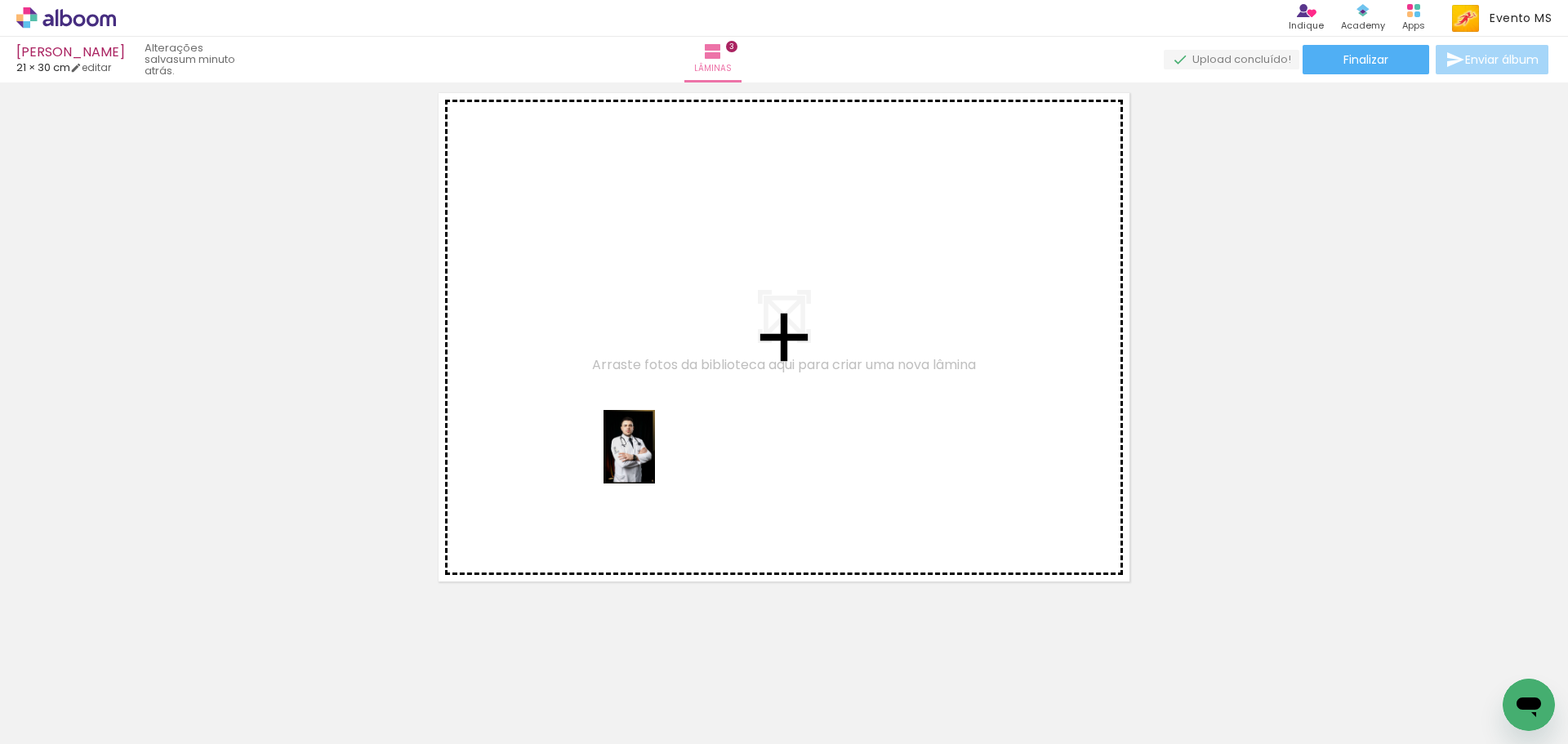
drag, startPoint x: 730, startPoint y: 711, endPoint x: 652, endPoint y: 459, distance: 263.8
click at [652, 459] on quentale-workspace at bounding box center [784, 372] width 1568 height 744
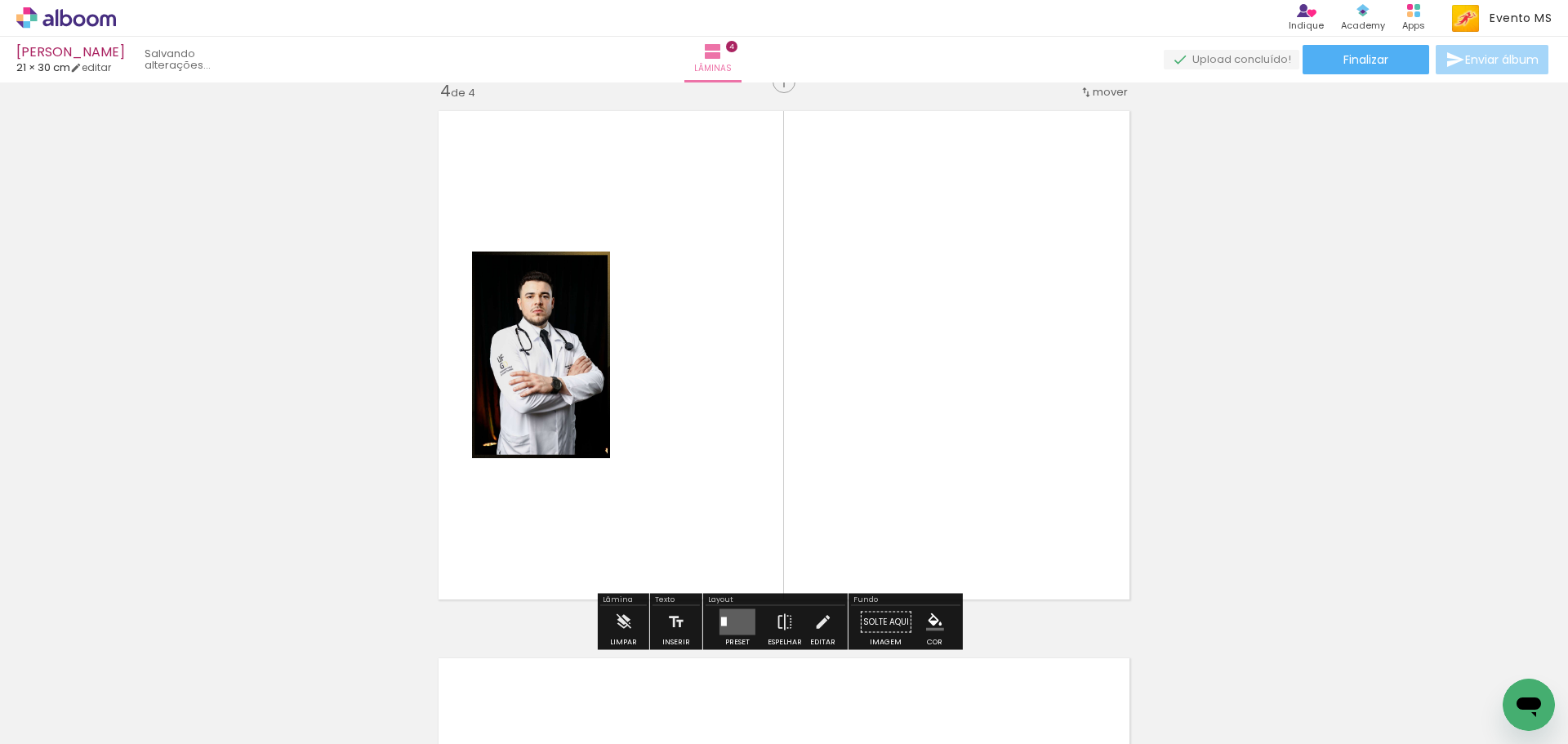
scroll to position [1663, 0]
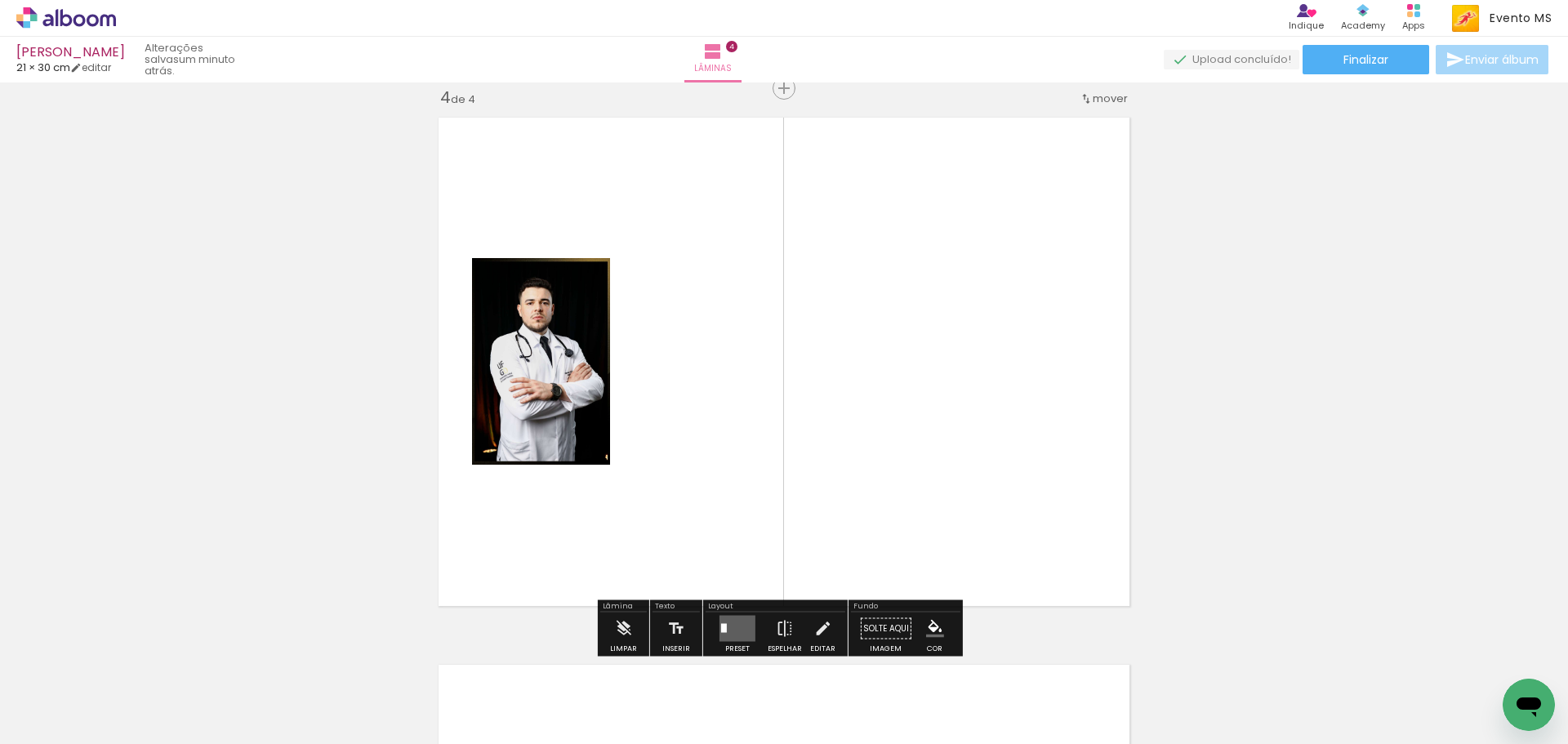
drag, startPoint x: 914, startPoint y: 468, endPoint x: 887, endPoint y: 461, distance: 27.9
click at [917, 441] on quentale-workspace at bounding box center [784, 372] width 1568 height 744
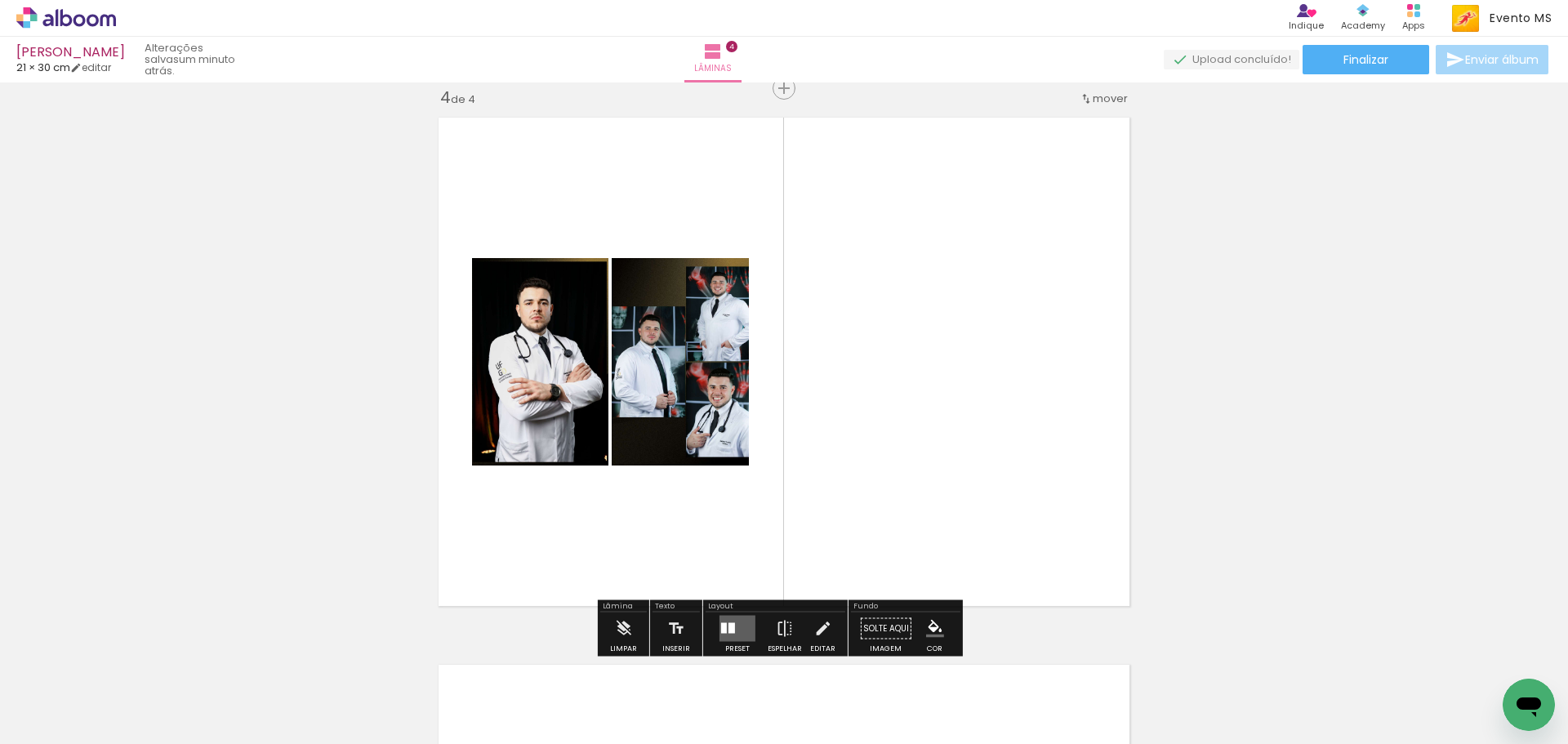
drag, startPoint x: 741, startPoint y: 625, endPoint x: 835, endPoint y: 576, distance: 106.0
click at [743, 624] on quentale-layouter at bounding box center [737, 629] width 36 height 26
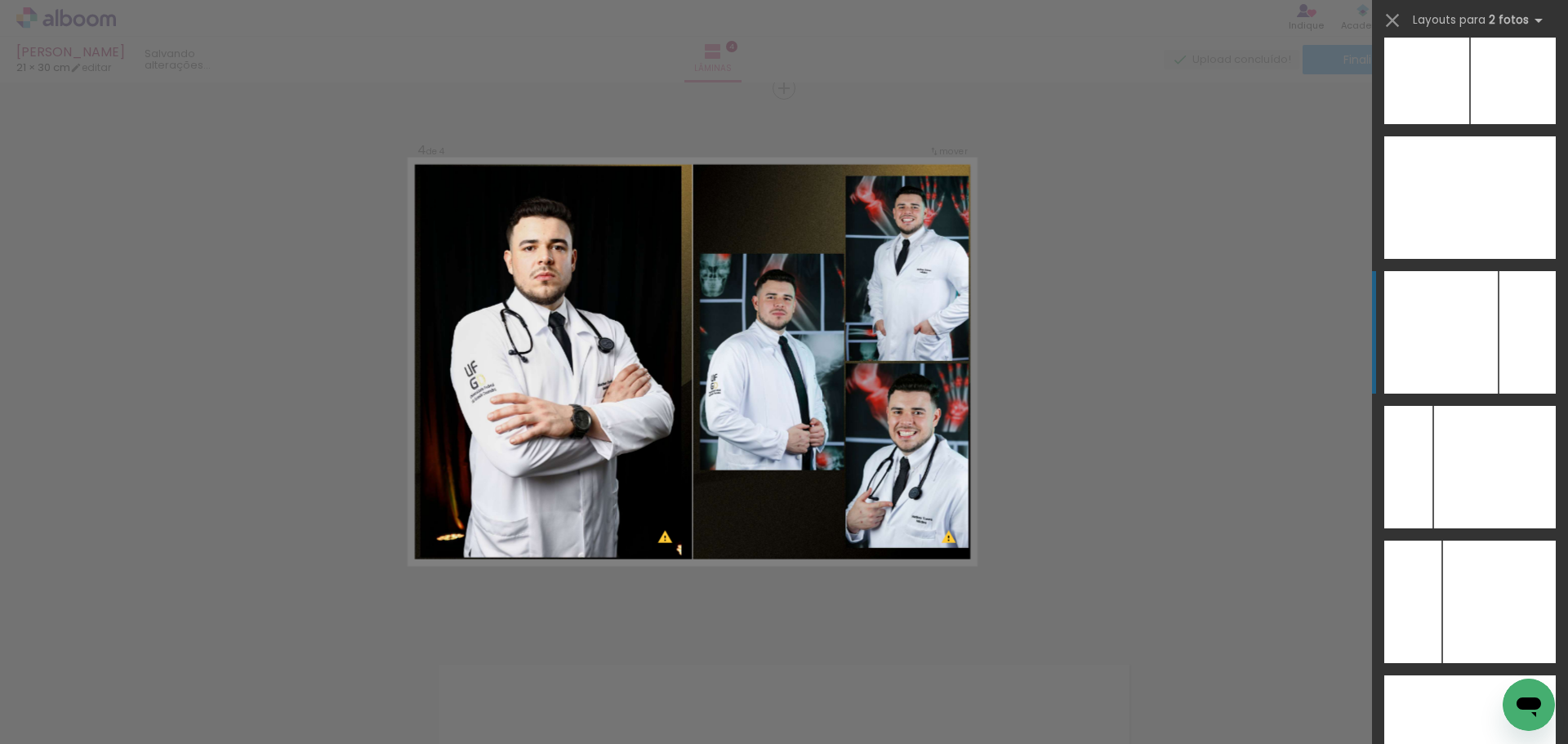
scroll to position [6496, 0]
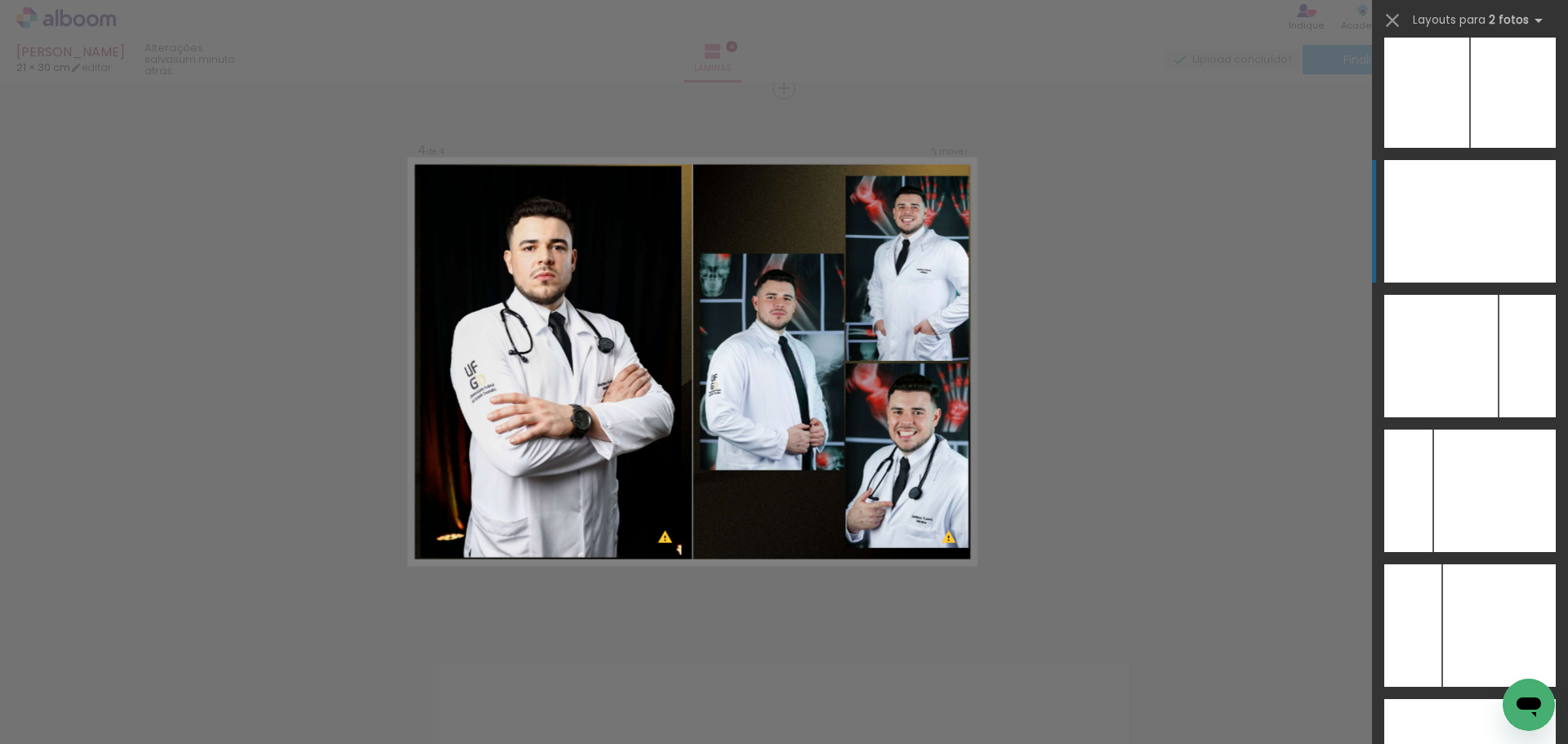
click at [1511, 238] on div at bounding box center [1513, 221] width 86 height 123
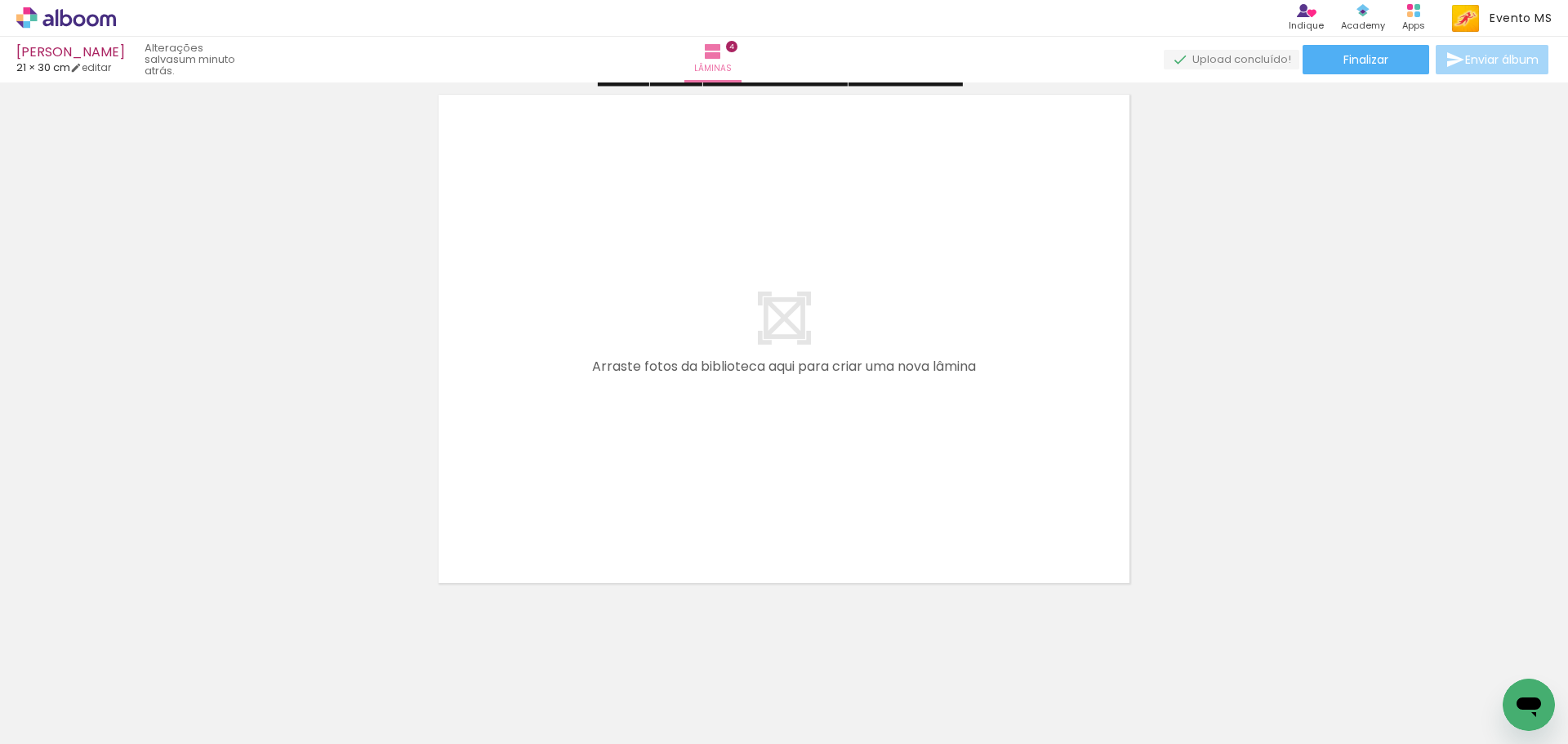
scroll to position [2236, 0]
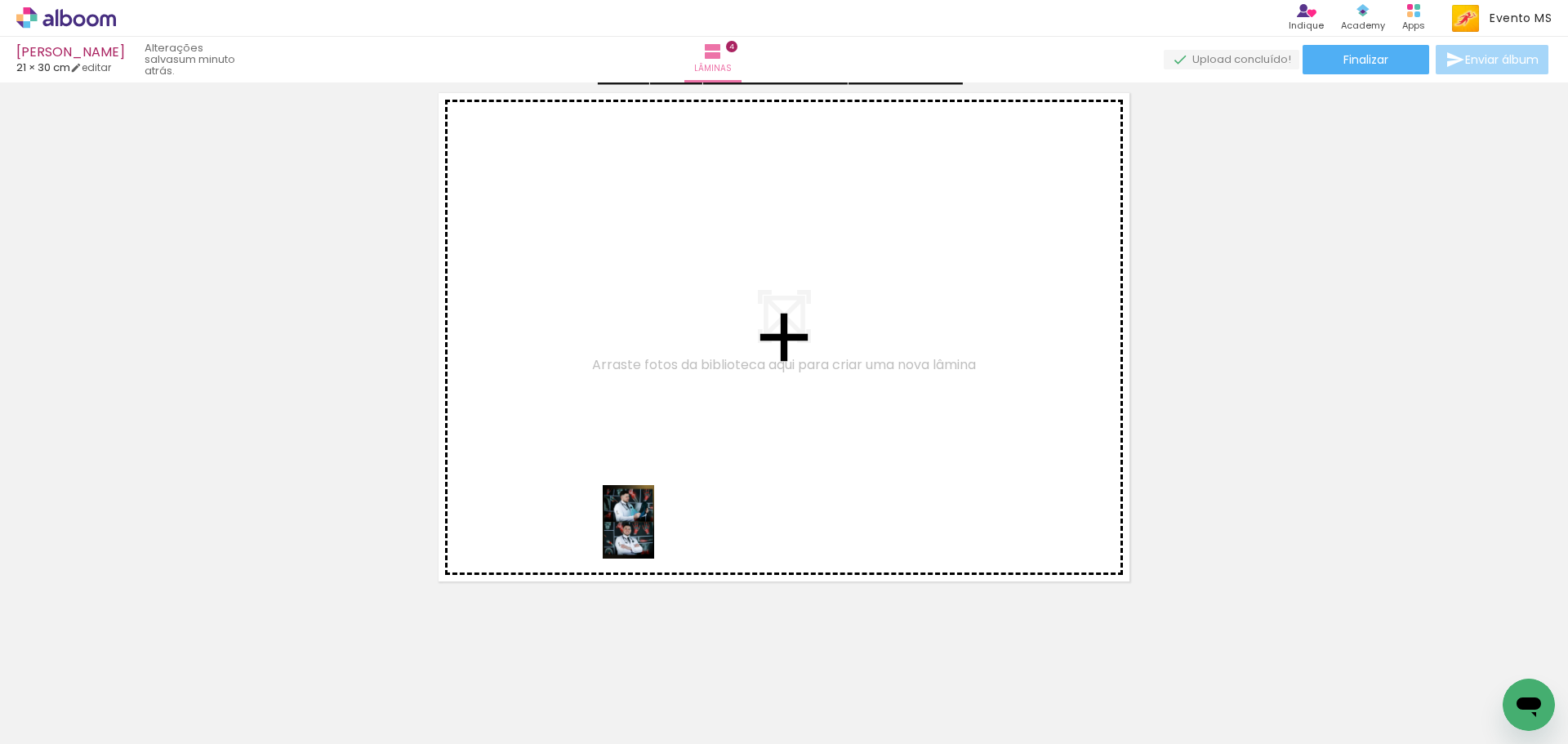
drag, startPoint x: 880, startPoint y: 714, endPoint x: 572, endPoint y: 489, distance: 381.4
click at [572, 489] on quentale-workspace at bounding box center [784, 372] width 1568 height 744
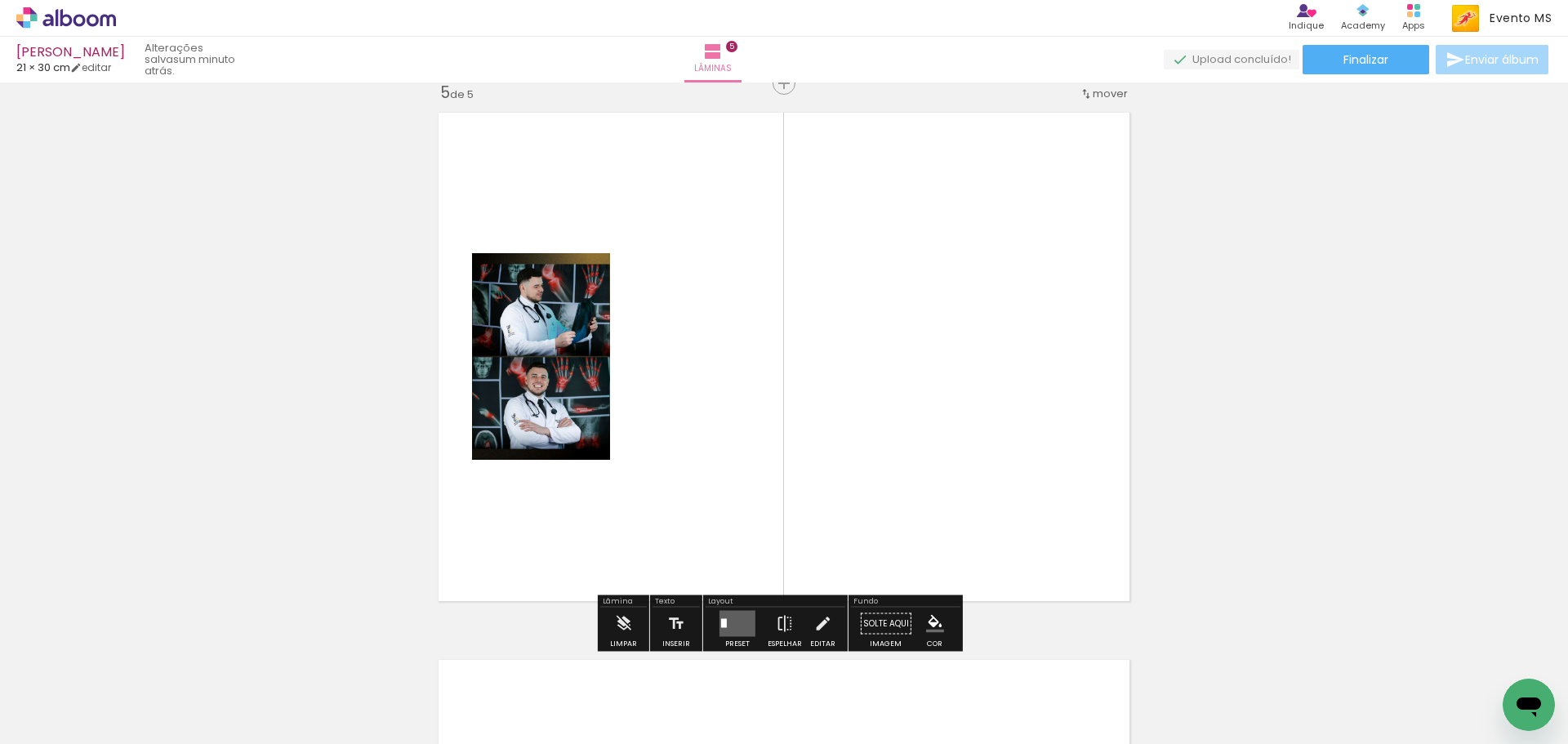
scroll to position [2211, 0]
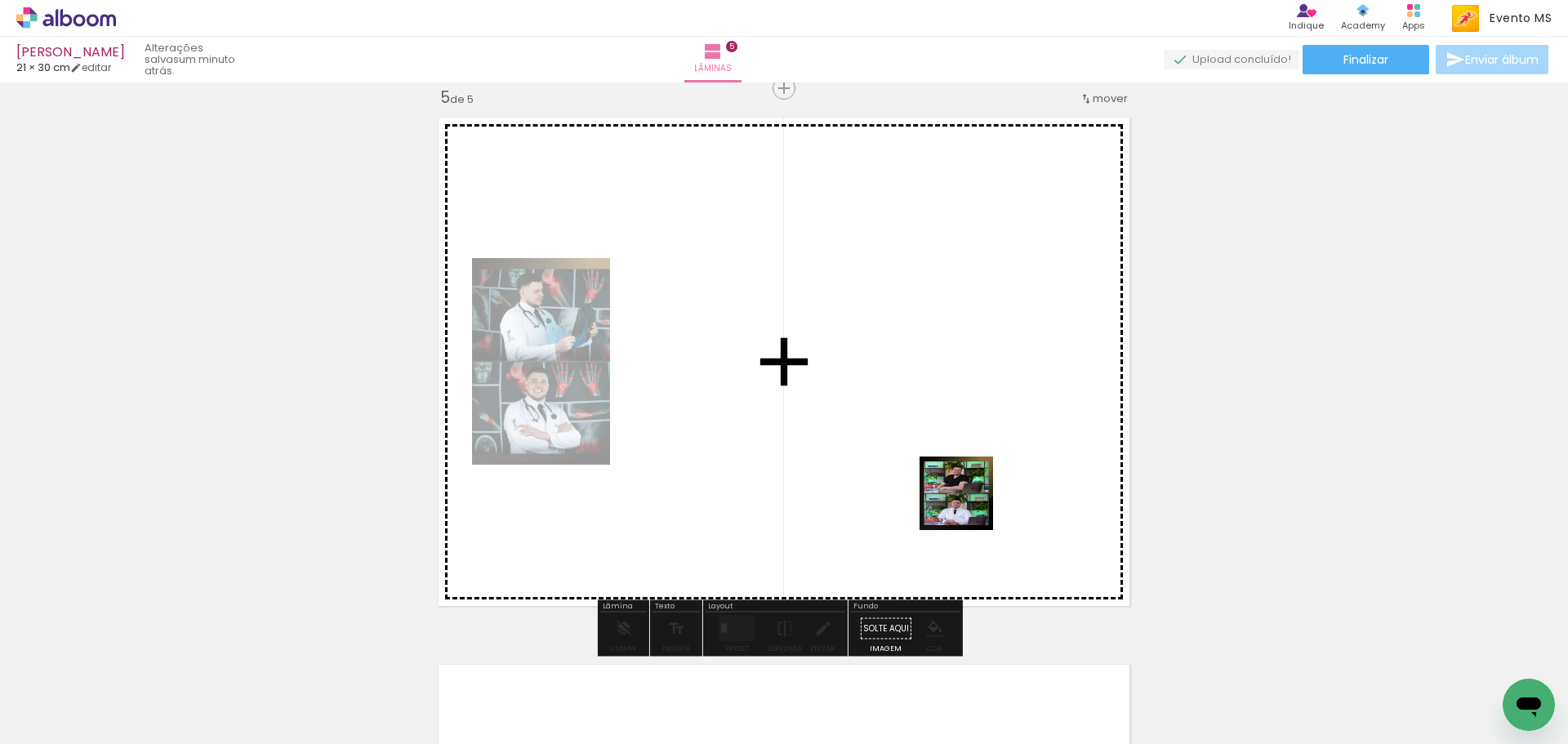
drag, startPoint x: 981, startPoint y: 665, endPoint x: 954, endPoint y: 479, distance: 187.9
click at [966, 494] on quentale-workspace at bounding box center [784, 372] width 1568 height 744
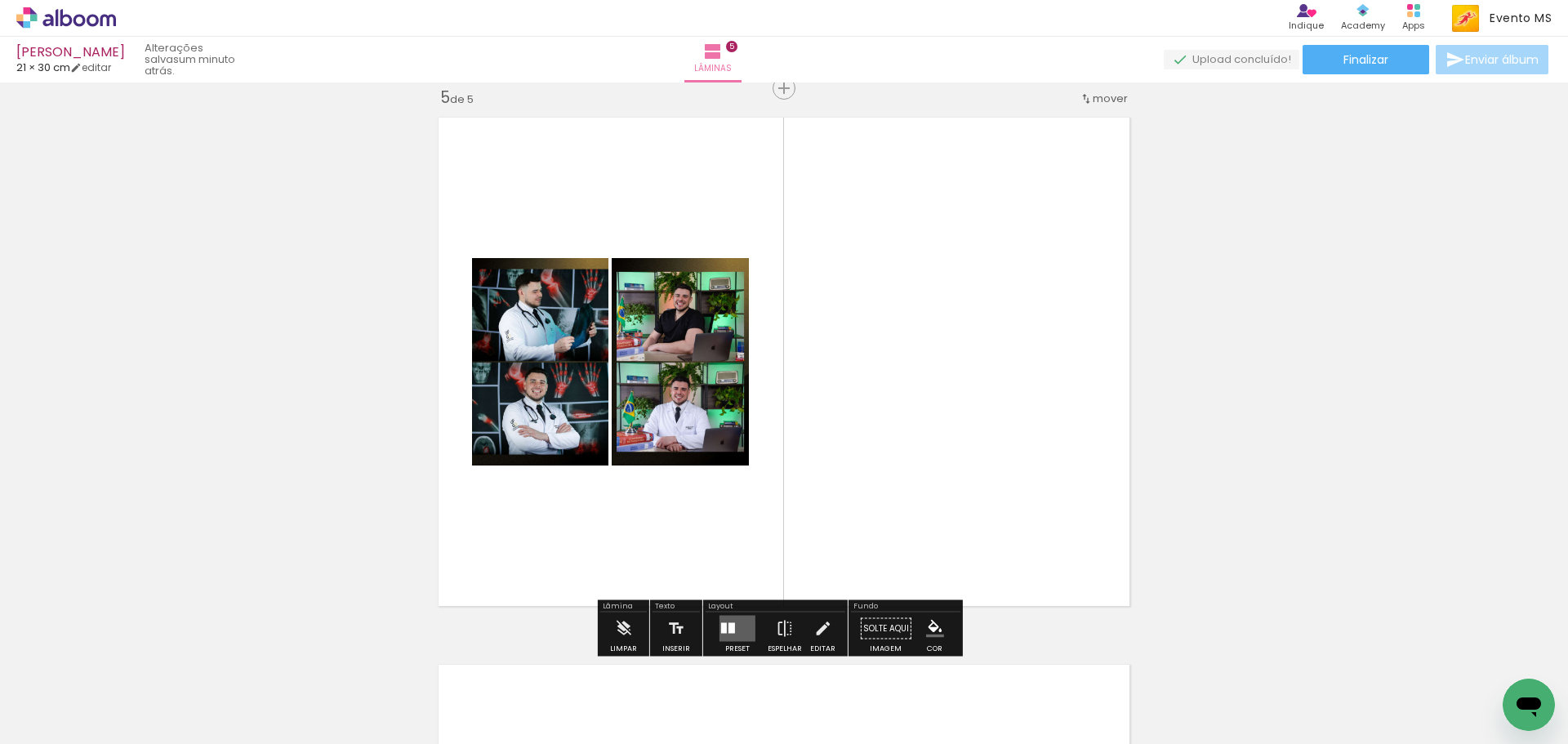
drag, startPoint x: 724, startPoint y: 637, endPoint x: 795, endPoint y: 568, distance: 99.0
click at [728, 633] on quentale-layouter at bounding box center [737, 629] width 36 height 26
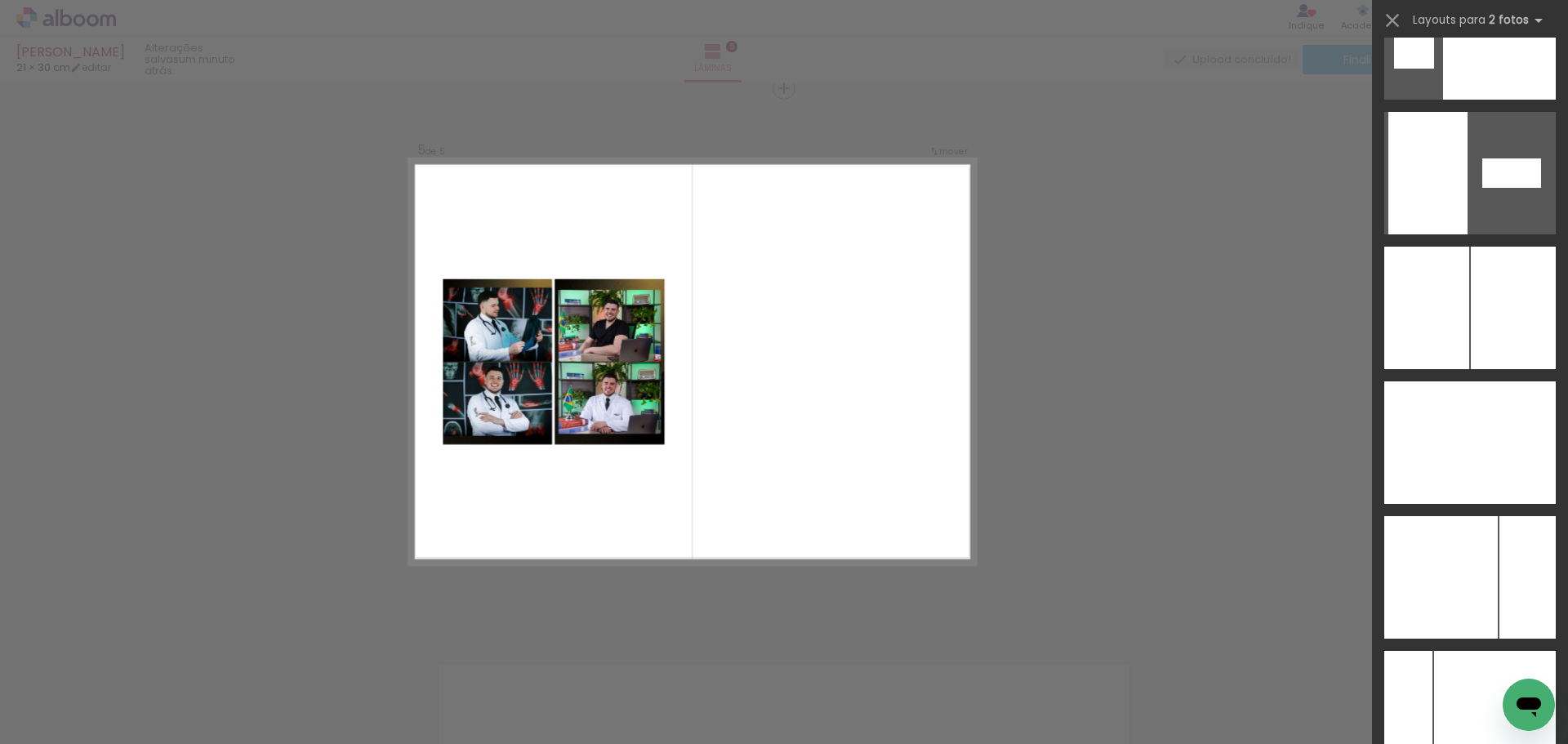
scroll to position [6320, 0]
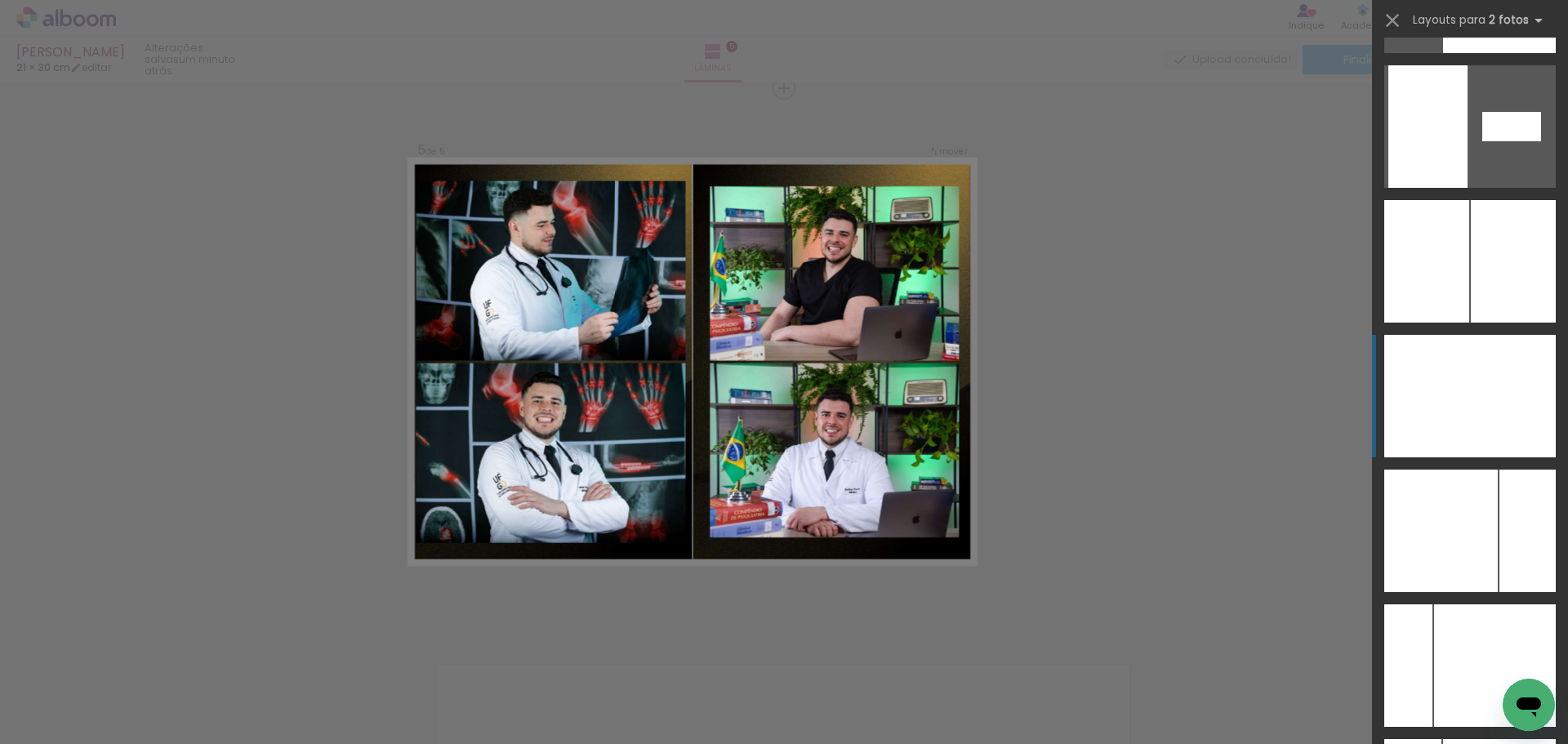
click at [1496, 393] on div at bounding box center [1513, 396] width 86 height 123
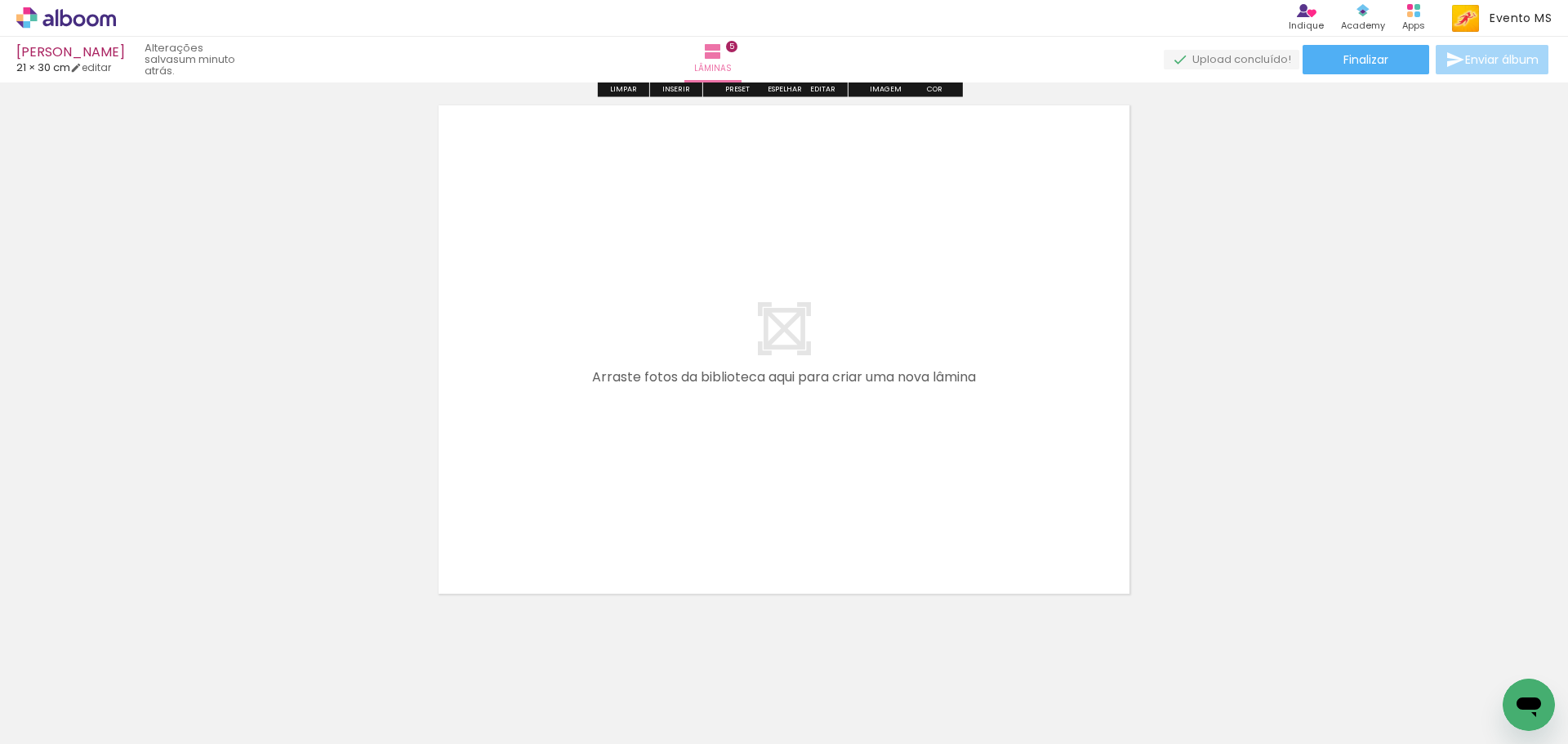
scroll to position [2783, 0]
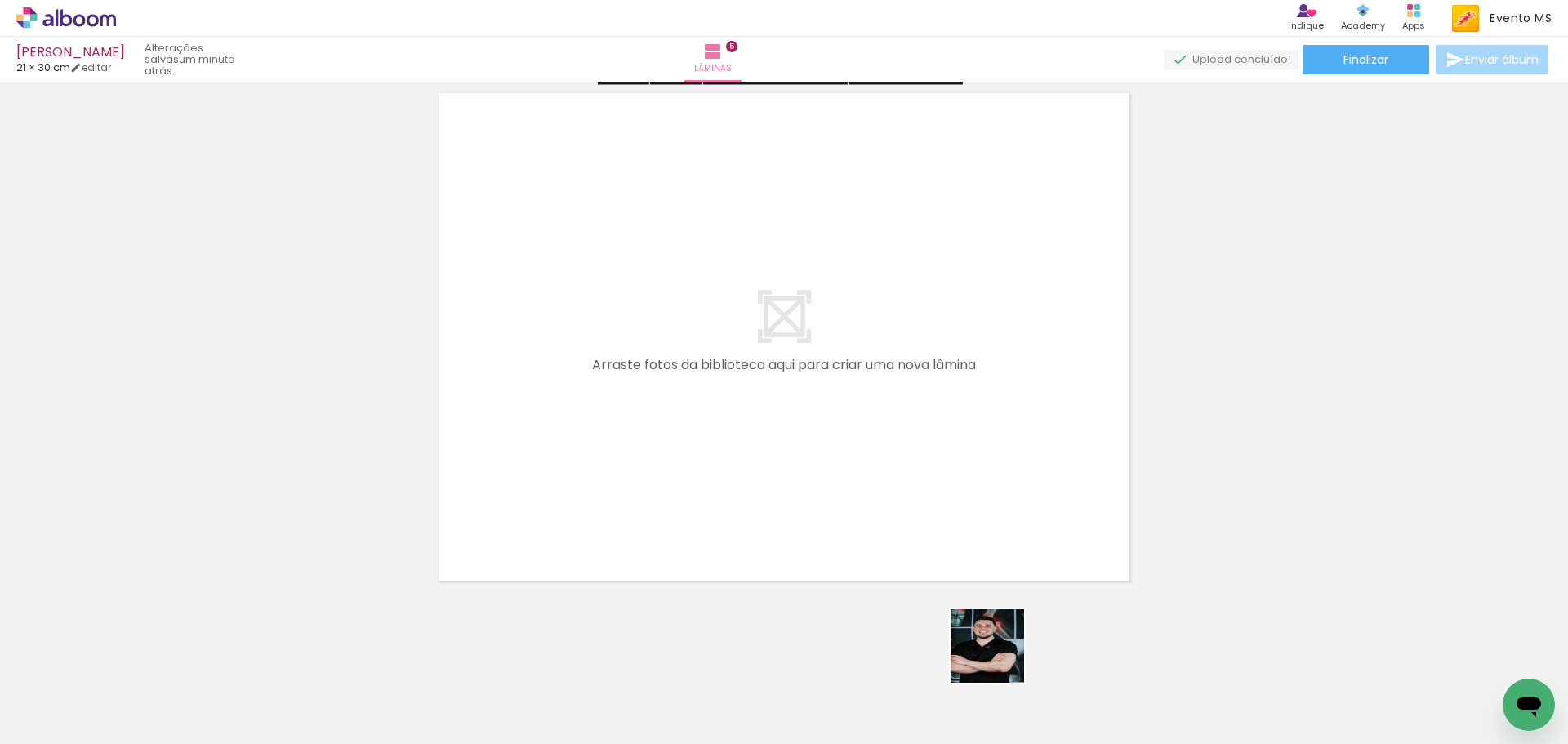
drag, startPoint x: 1071, startPoint y: 693, endPoint x: 844, endPoint y: 491, distance: 303.9
click at [844, 491] on quentale-workspace at bounding box center [784, 372] width 1568 height 744
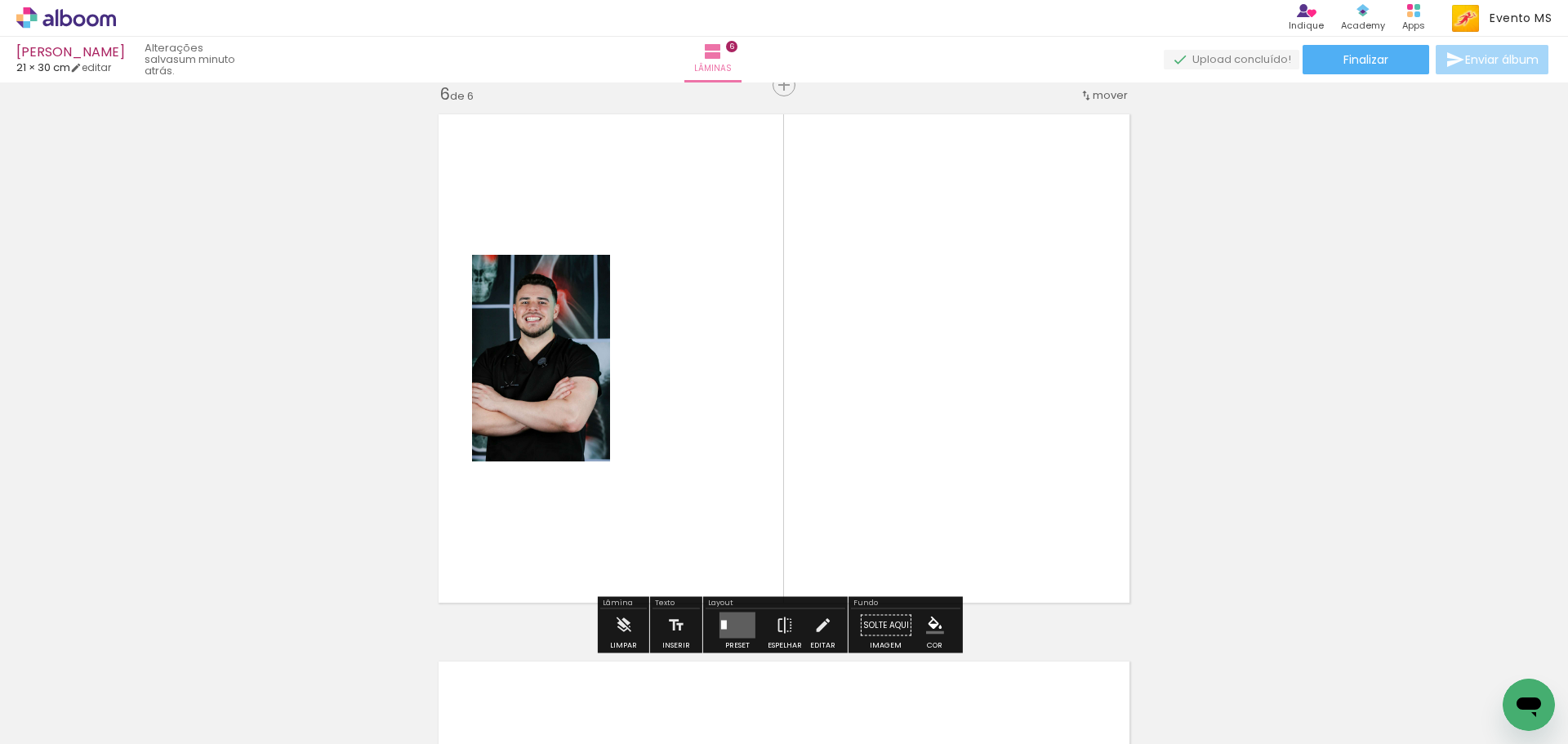
scroll to position [2758, 0]
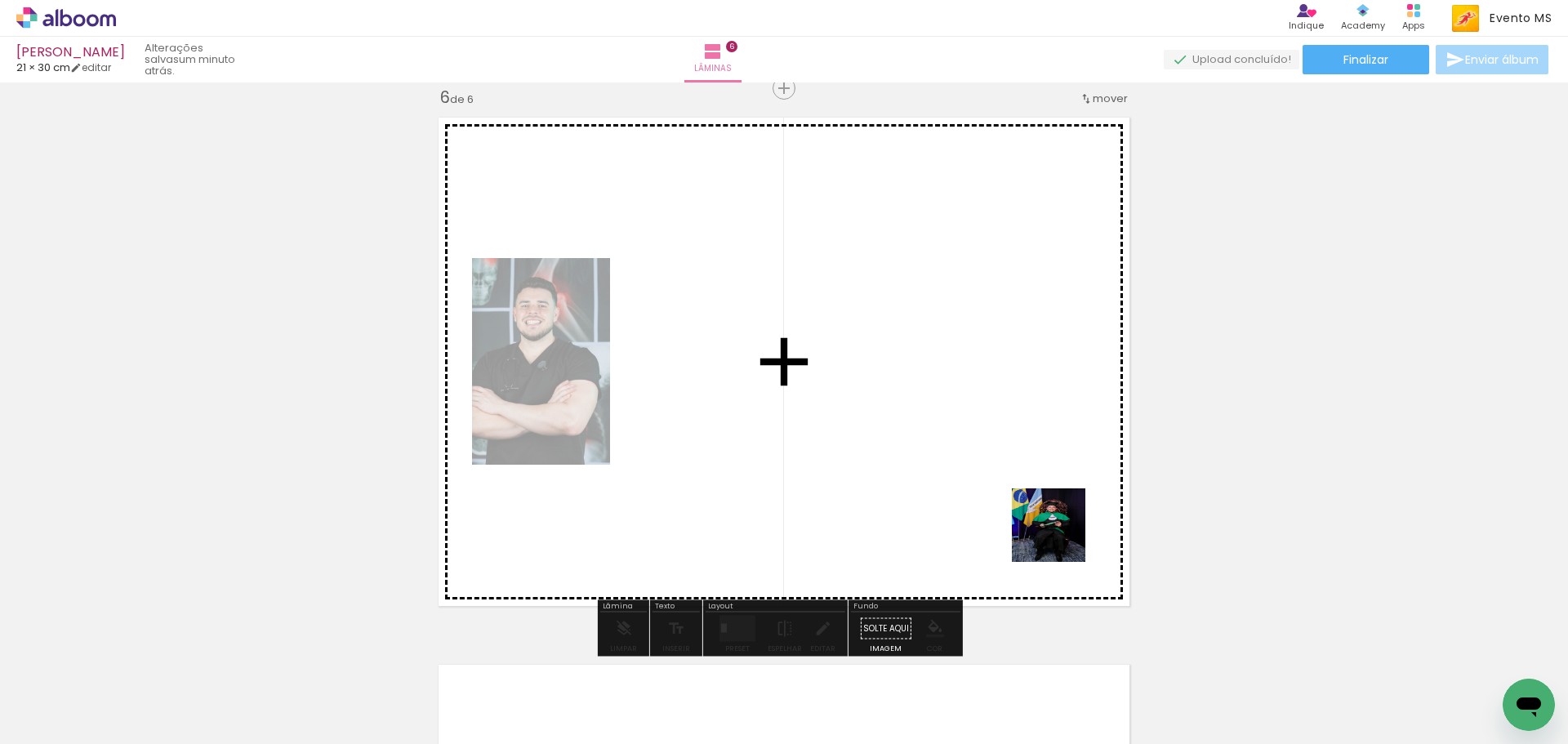
drag, startPoint x: 1165, startPoint y: 705, endPoint x: 936, endPoint y: 475, distance: 324.6
click at [942, 419] on quentale-workspace at bounding box center [784, 372] width 1568 height 744
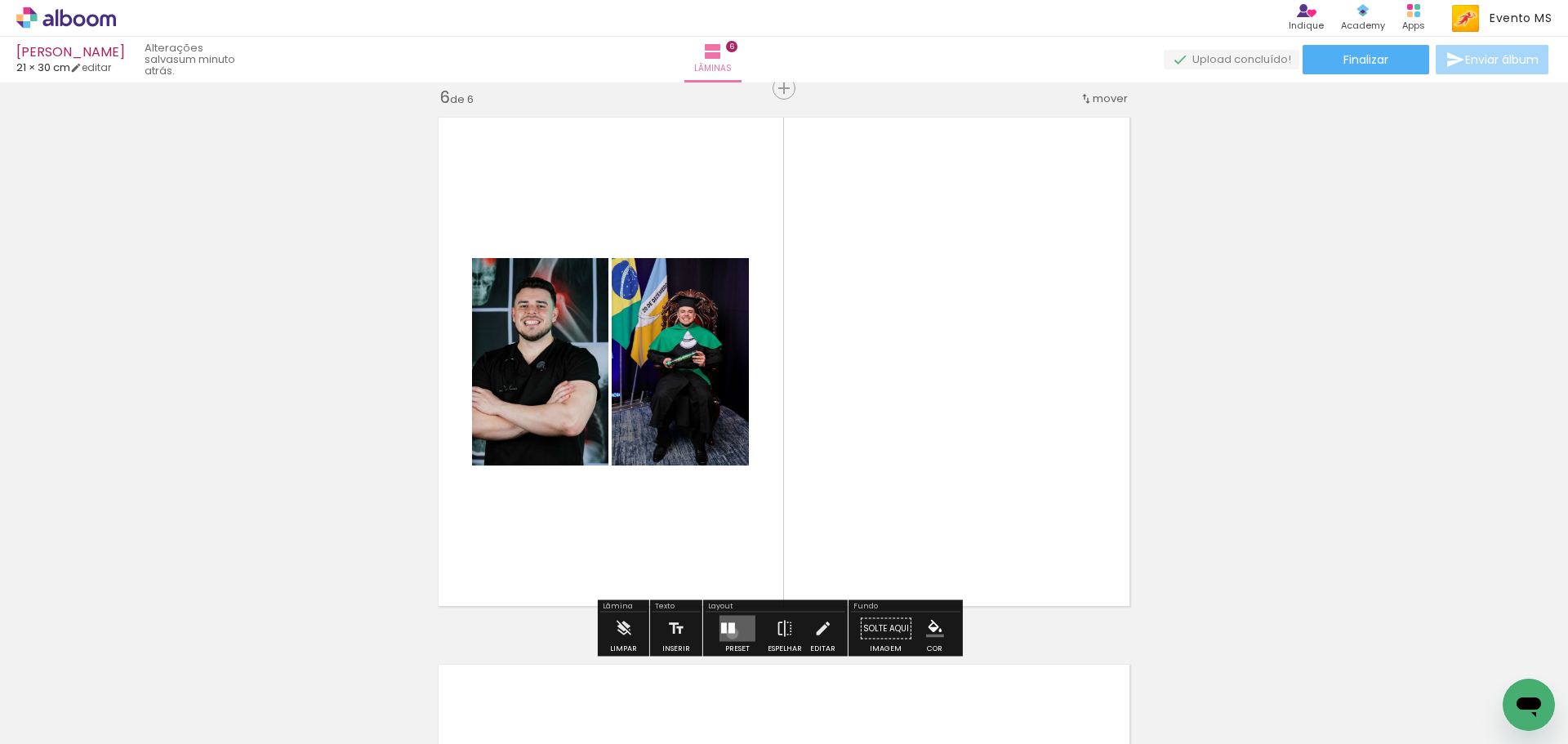
click at [729, 633] on div at bounding box center [732, 629] width 6 height 11
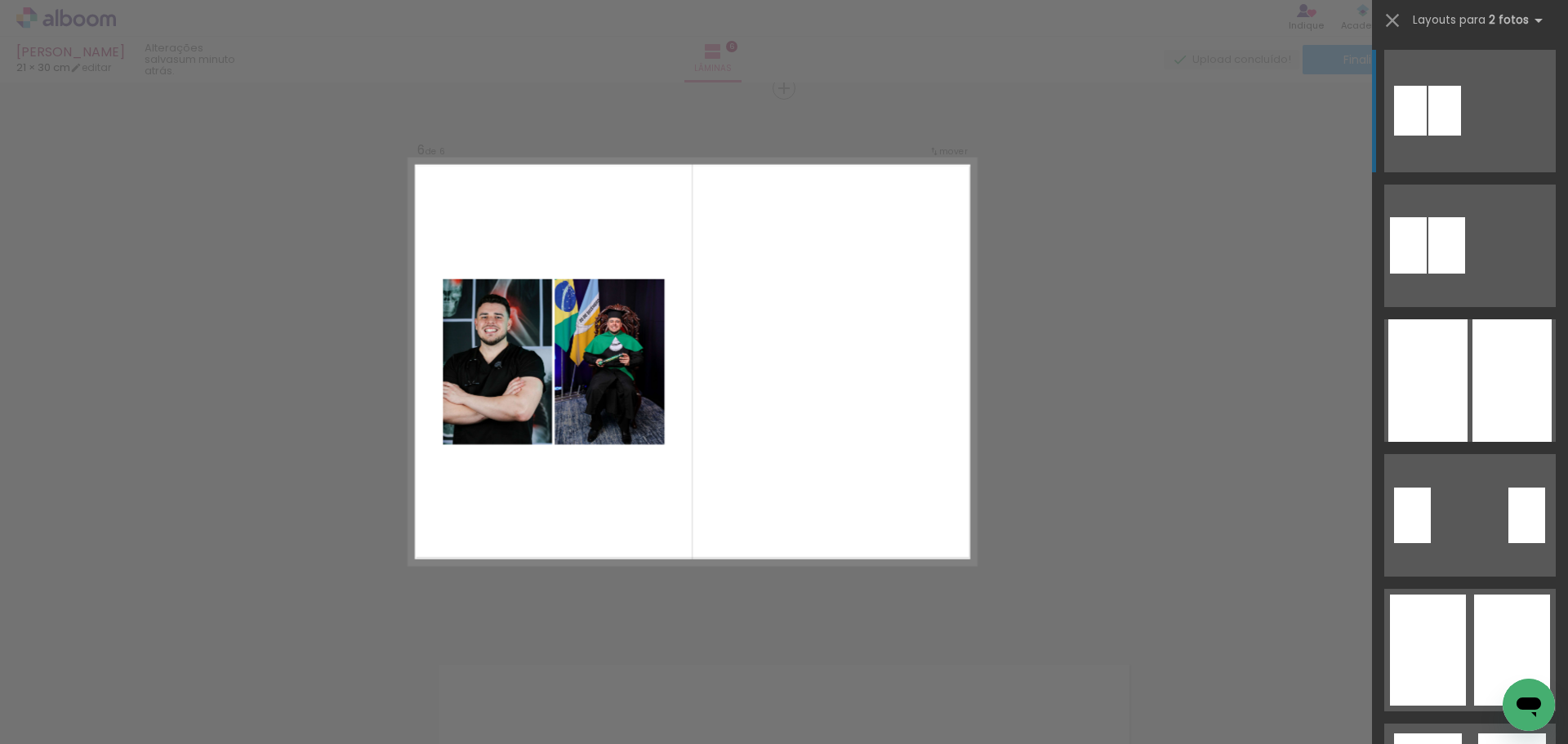
drag, startPoint x: 1555, startPoint y: 75, endPoint x: 1546, endPoint y: 100, distance: 26.6
click at [1556, 204] on div at bounding box center [1470, 391] width 196 height 707
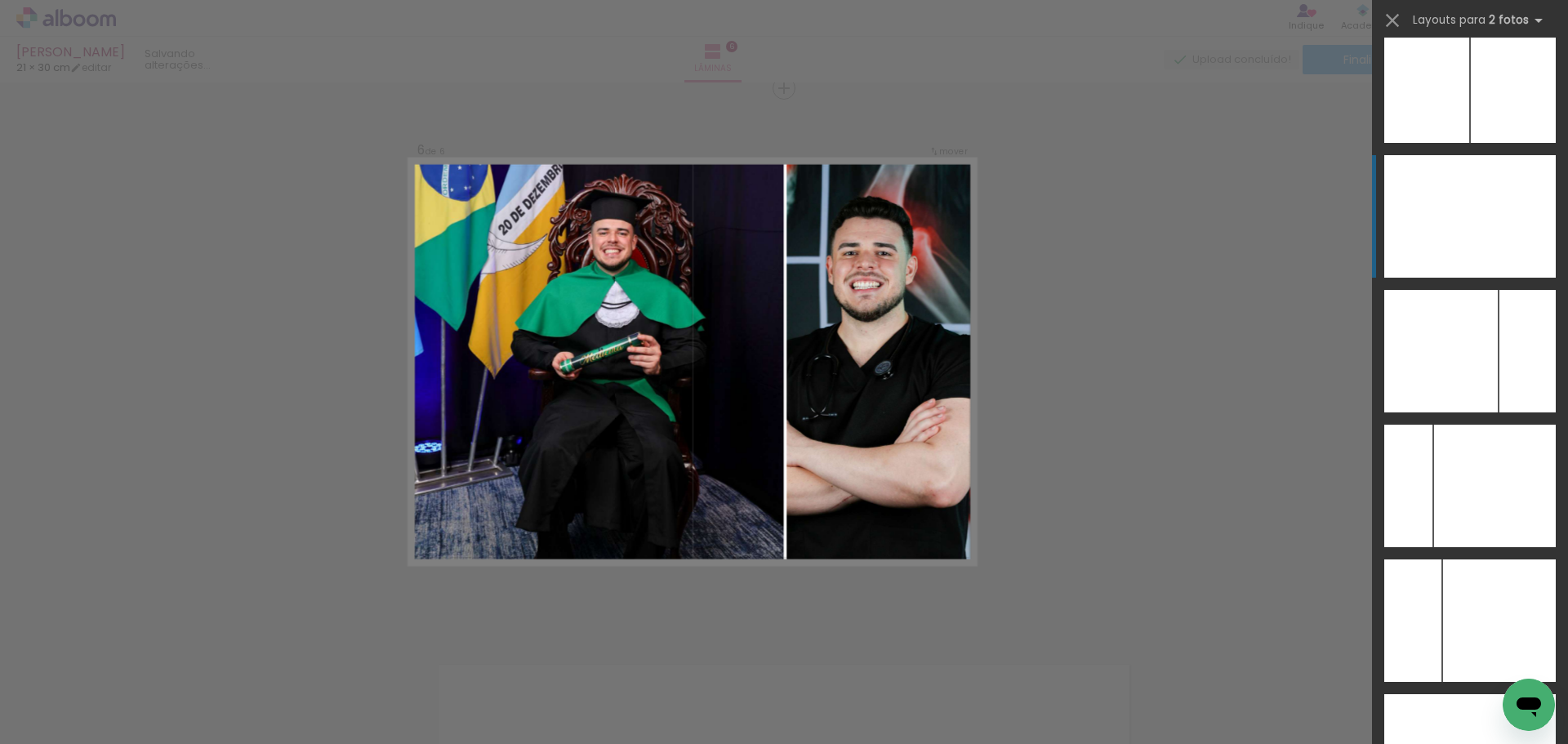
scroll to position [6476, 0]
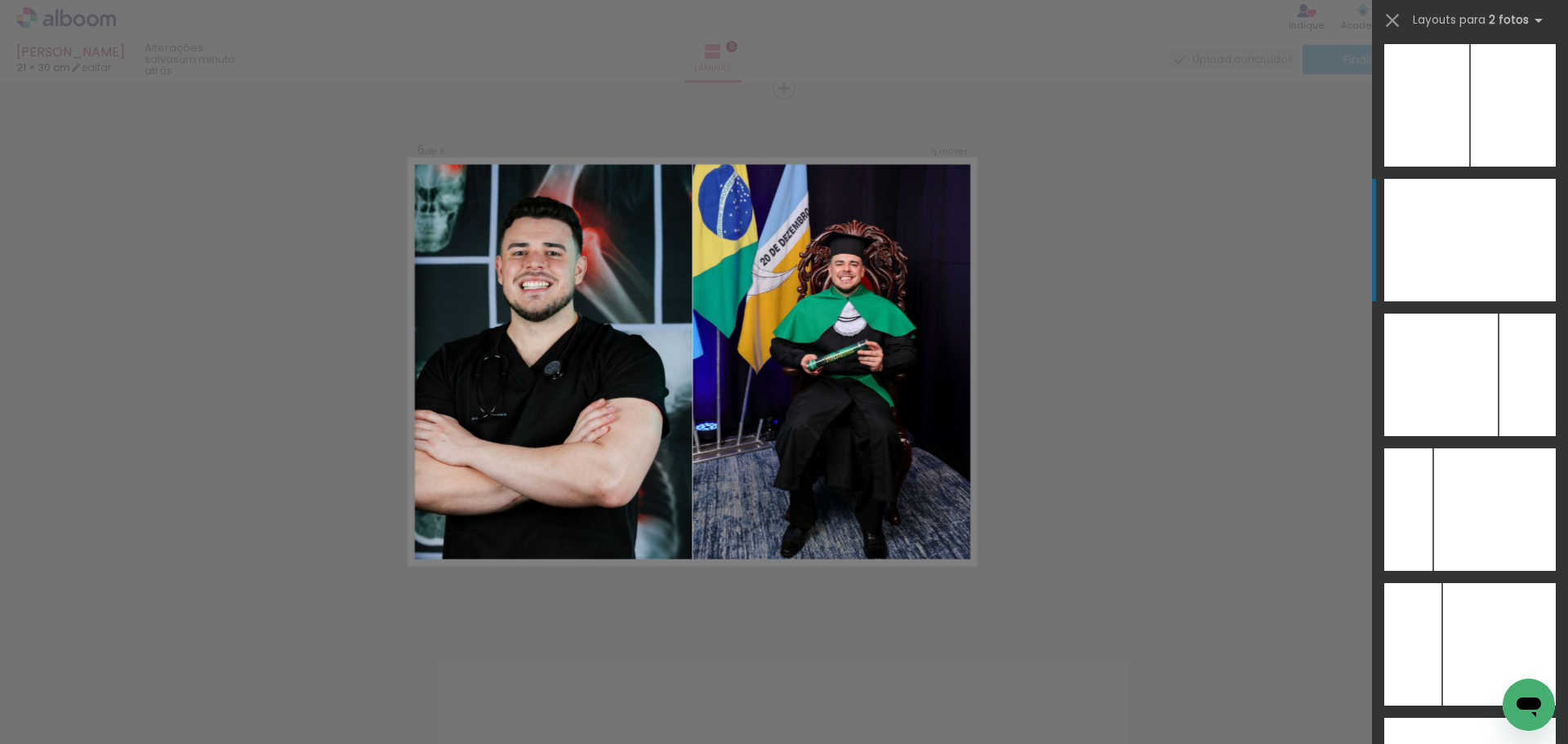
click at [1483, 231] on div at bounding box center [1513, 240] width 86 height 123
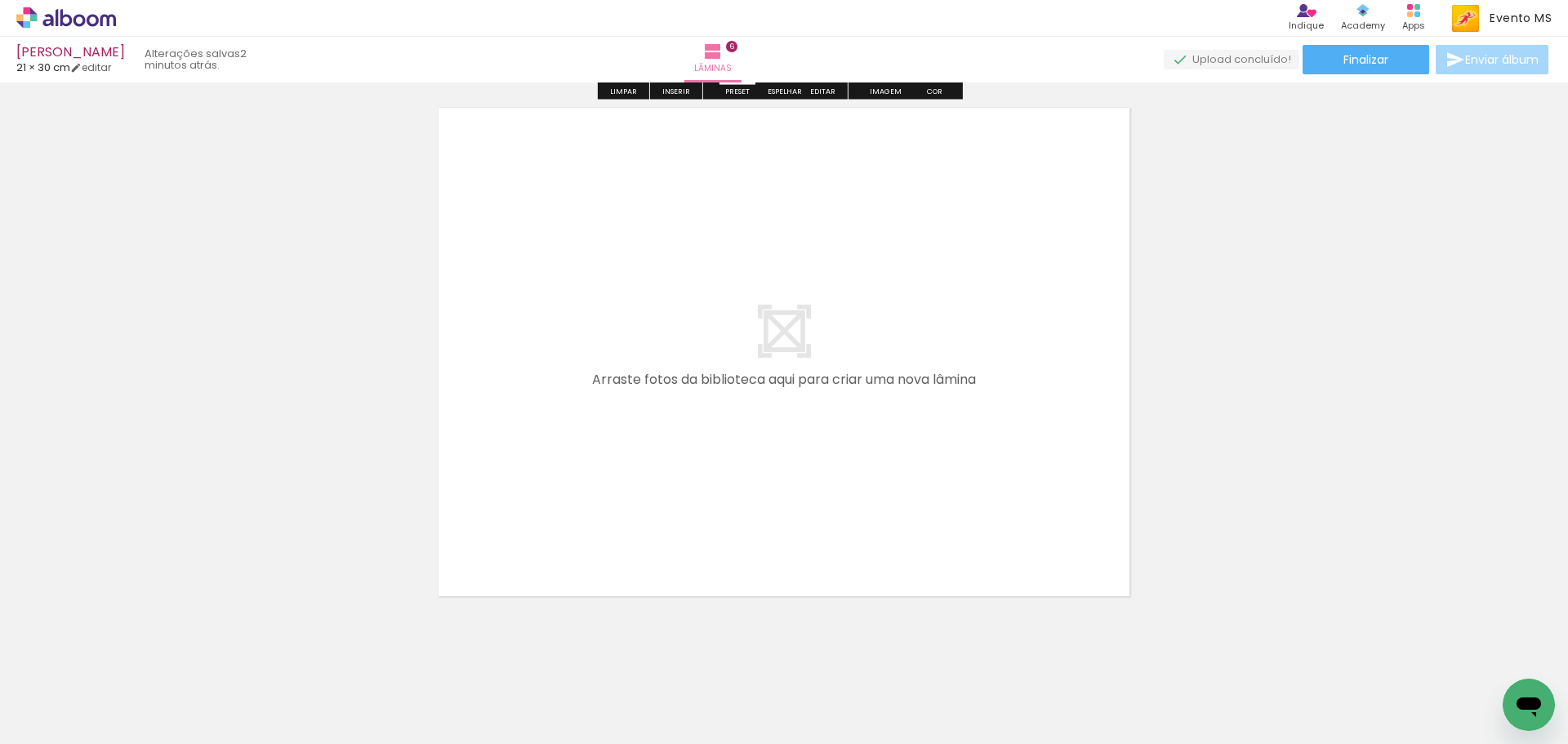
scroll to position [3330, 0]
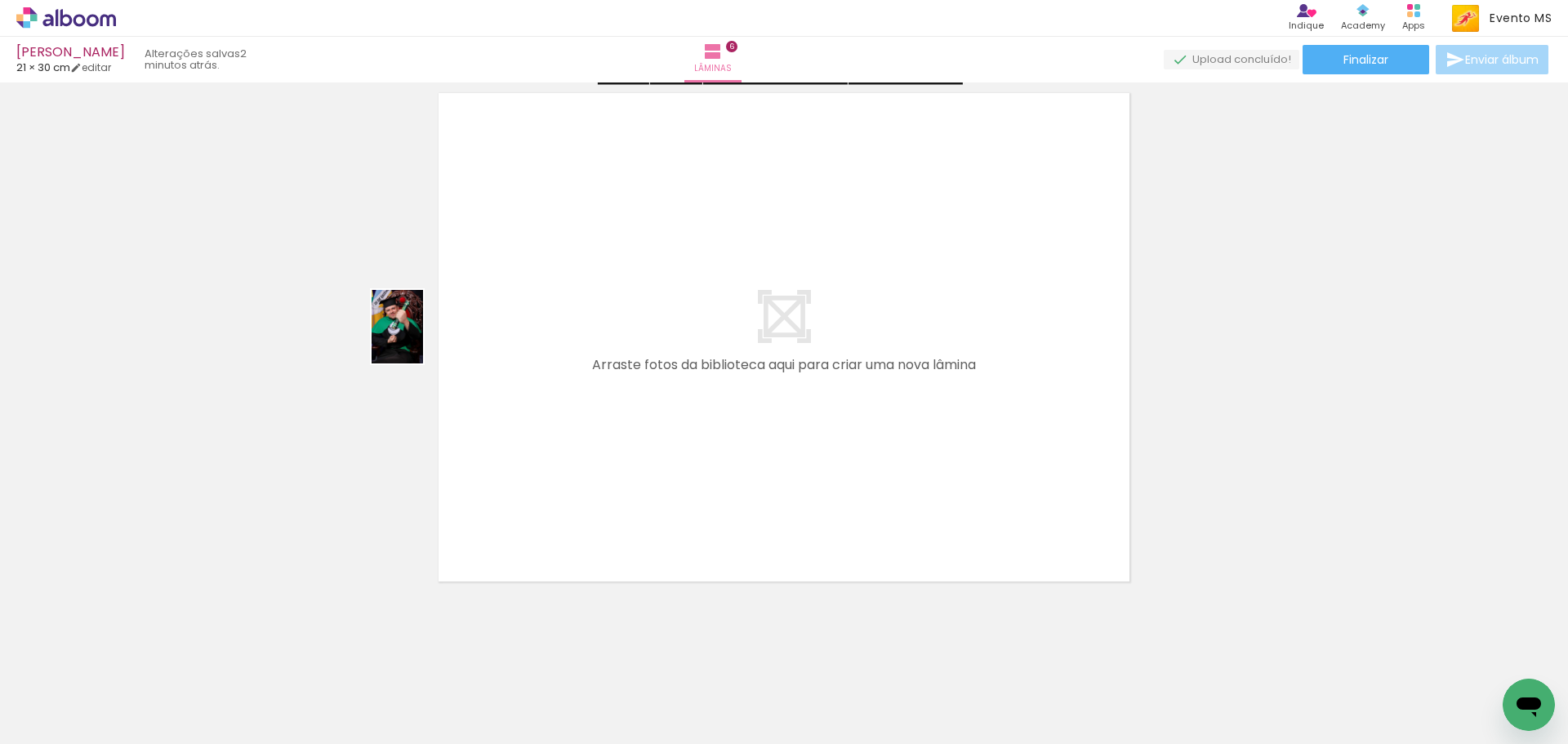
drag, startPoint x: 1266, startPoint y: 716, endPoint x: 467, endPoint y: 358, distance: 875.5
click at [467, 358] on quentale-workspace at bounding box center [784, 372] width 1568 height 744
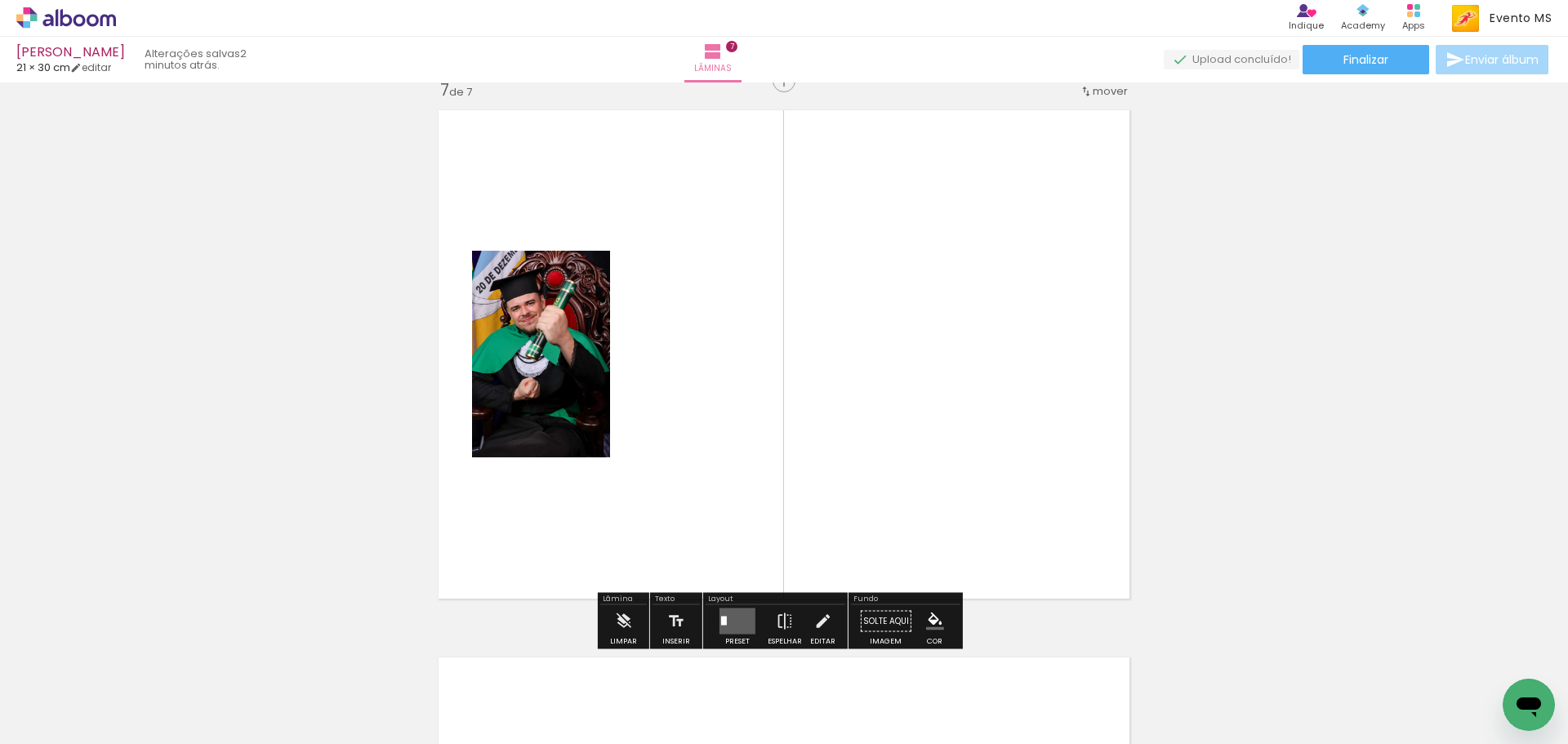
scroll to position [3306, 0]
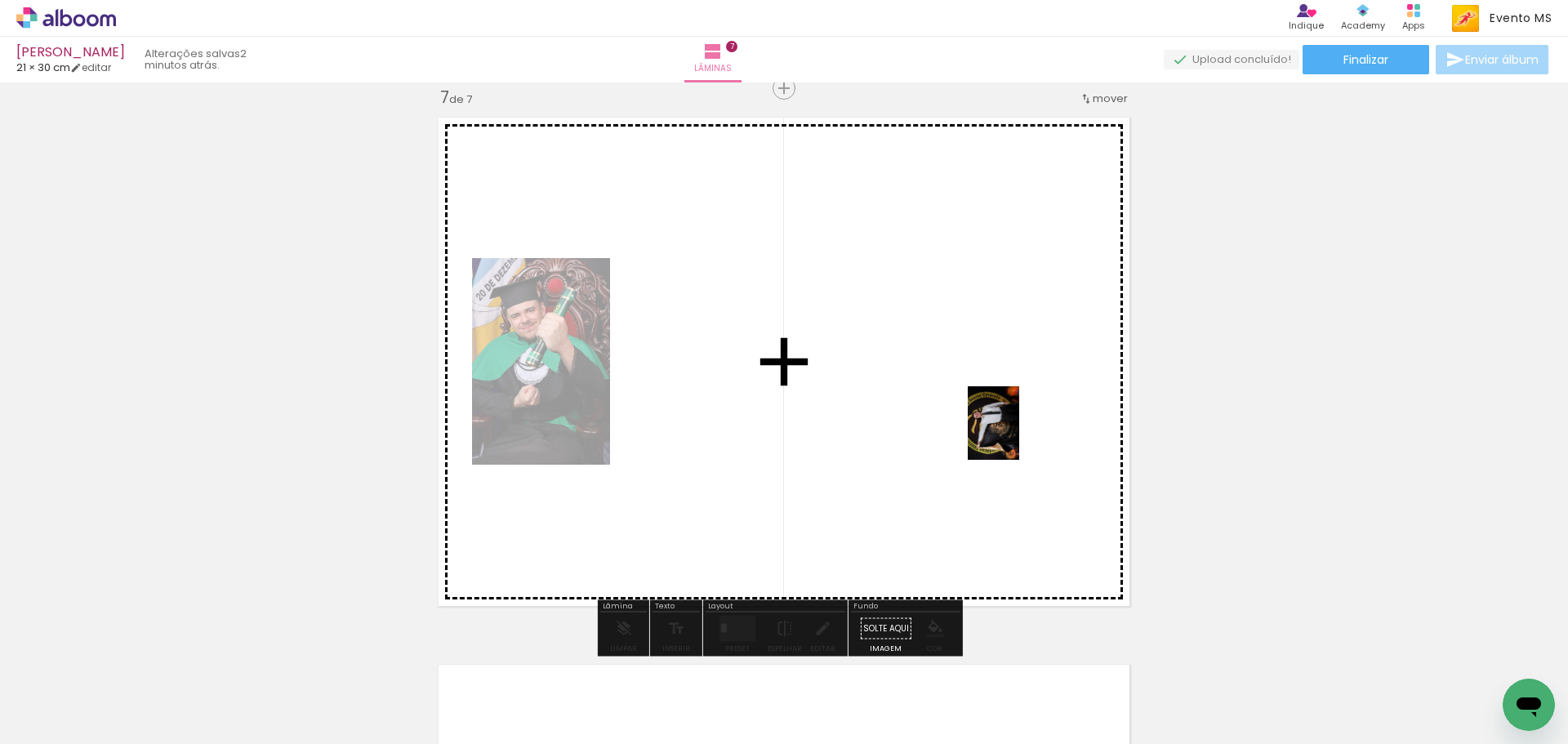
drag, startPoint x: 1342, startPoint y: 695, endPoint x: 845, endPoint y: 516, distance: 528.3
click at [1004, 433] on quentale-workspace at bounding box center [784, 372] width 1568 height 744
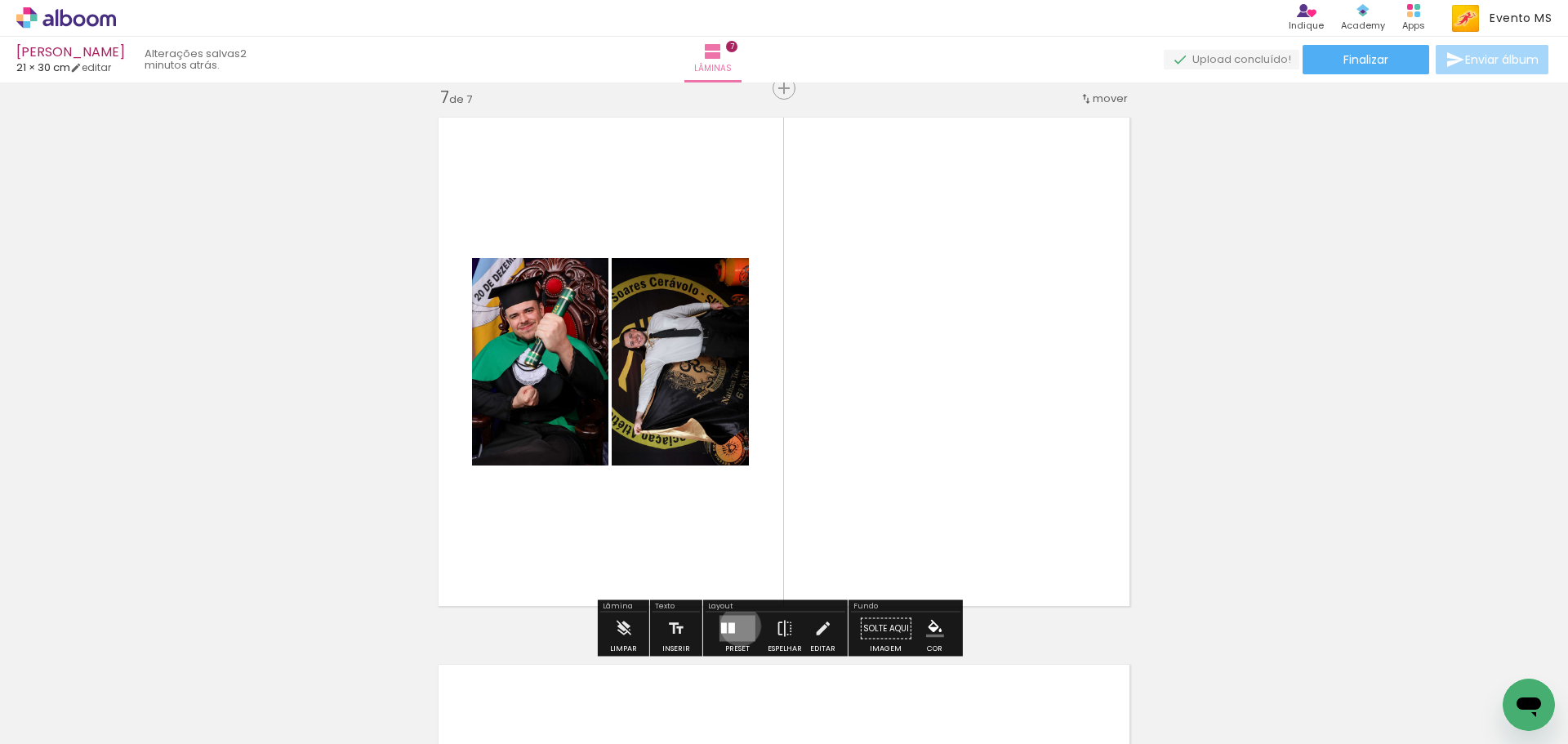
click at [736, 626] on quentale-layouter at bounding box center [737, 629] width 36 height 26
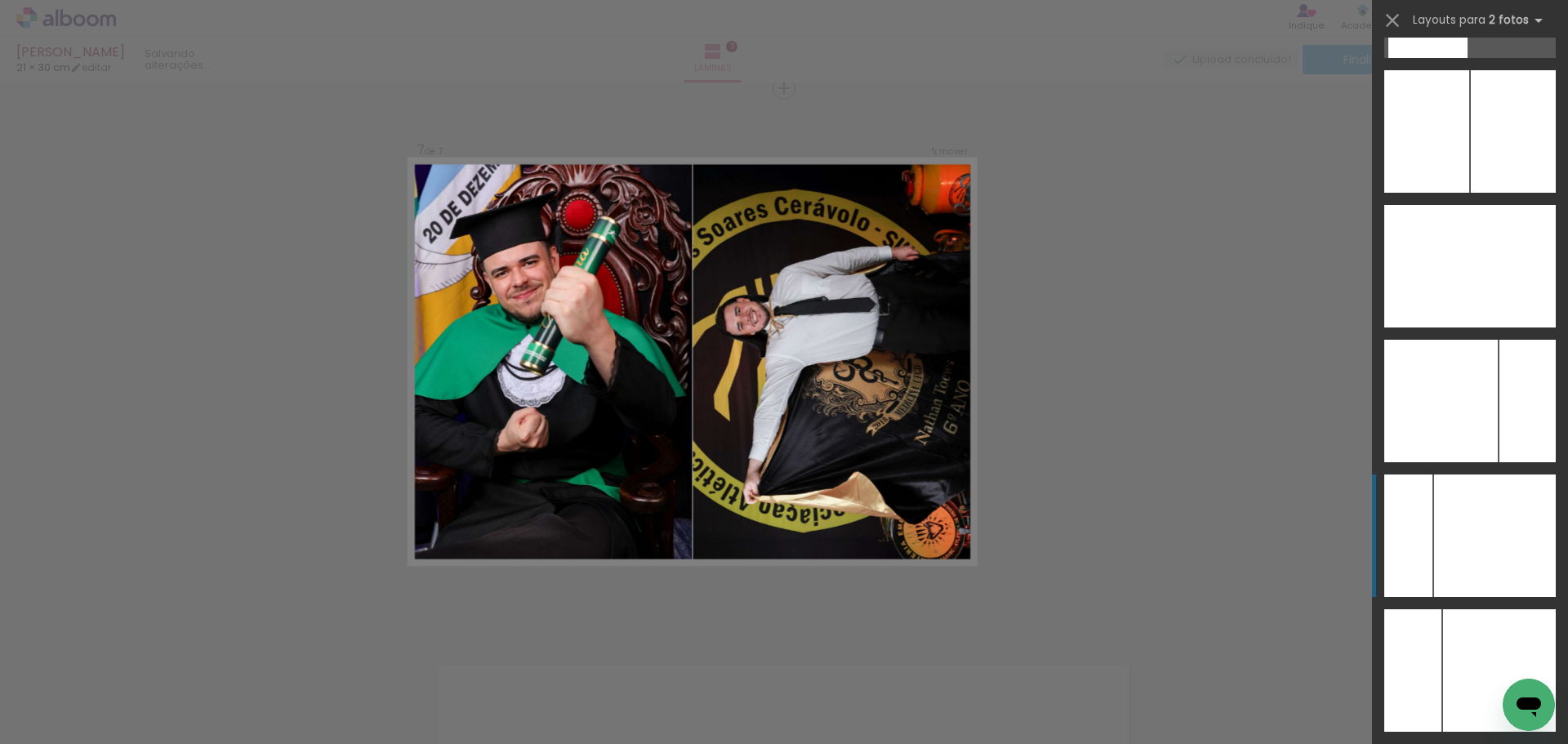
scroll to position [6426, 0]
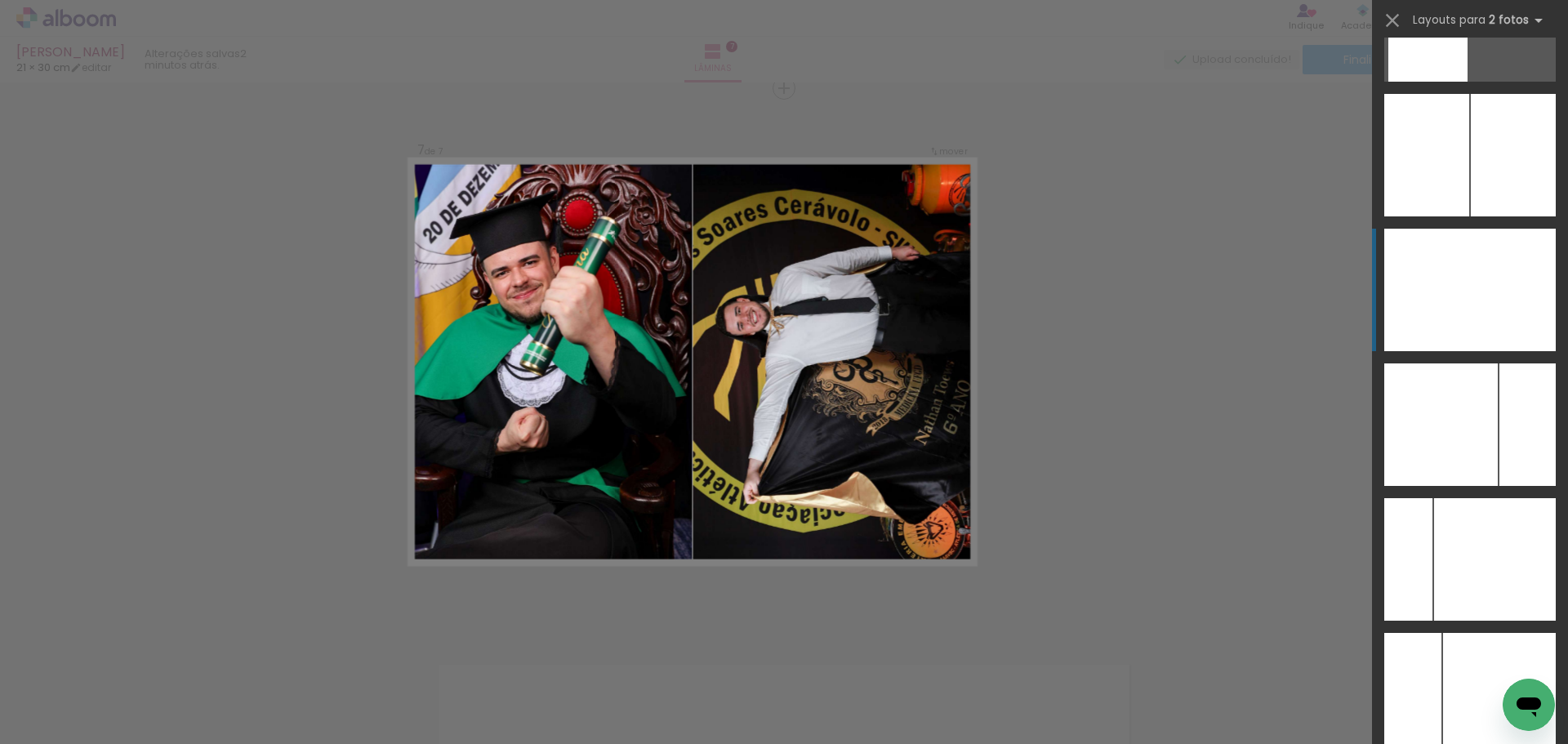
click at [1498, 288] on div at bounding box center [1513, 290] width 86 height 123
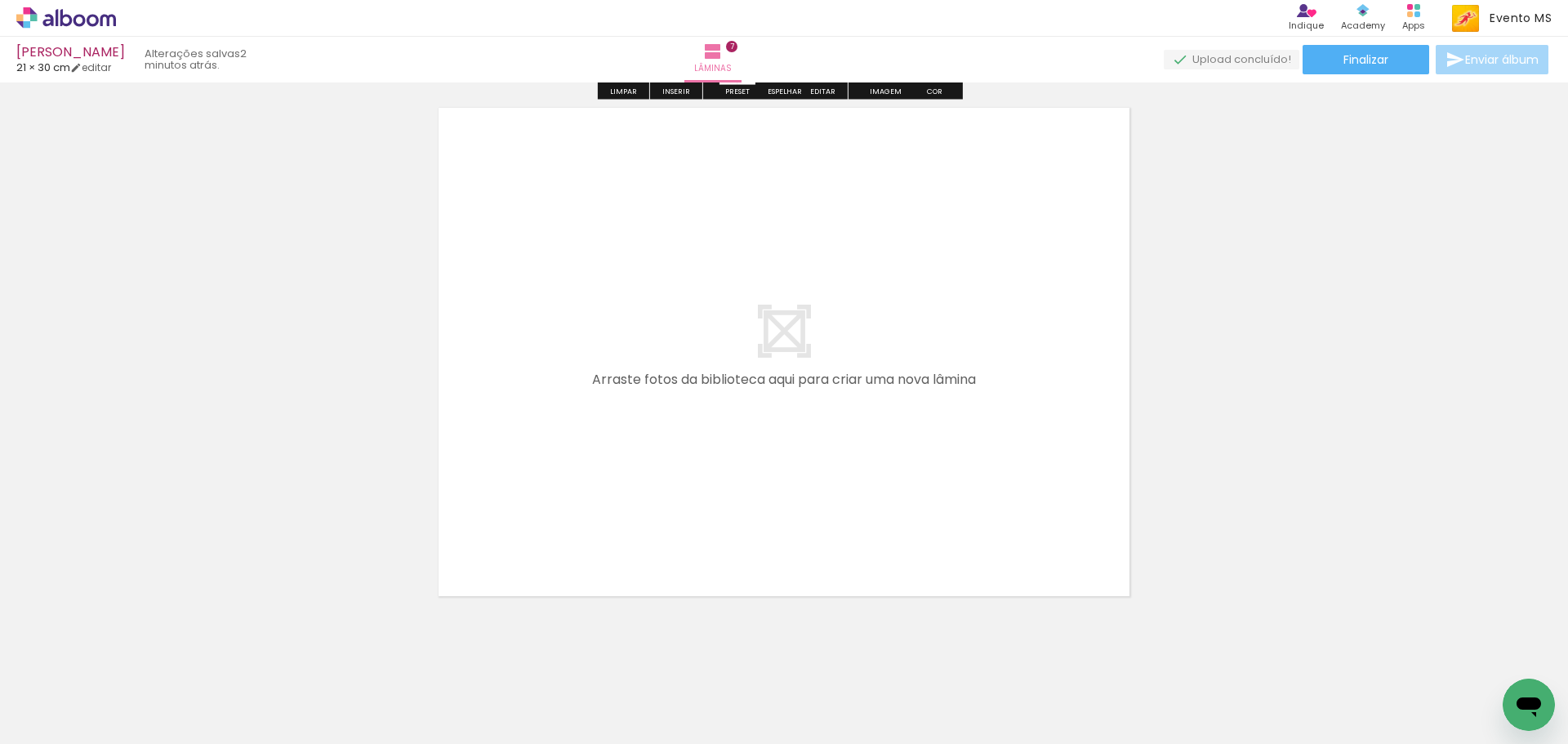
scroll to position [3878, 0]
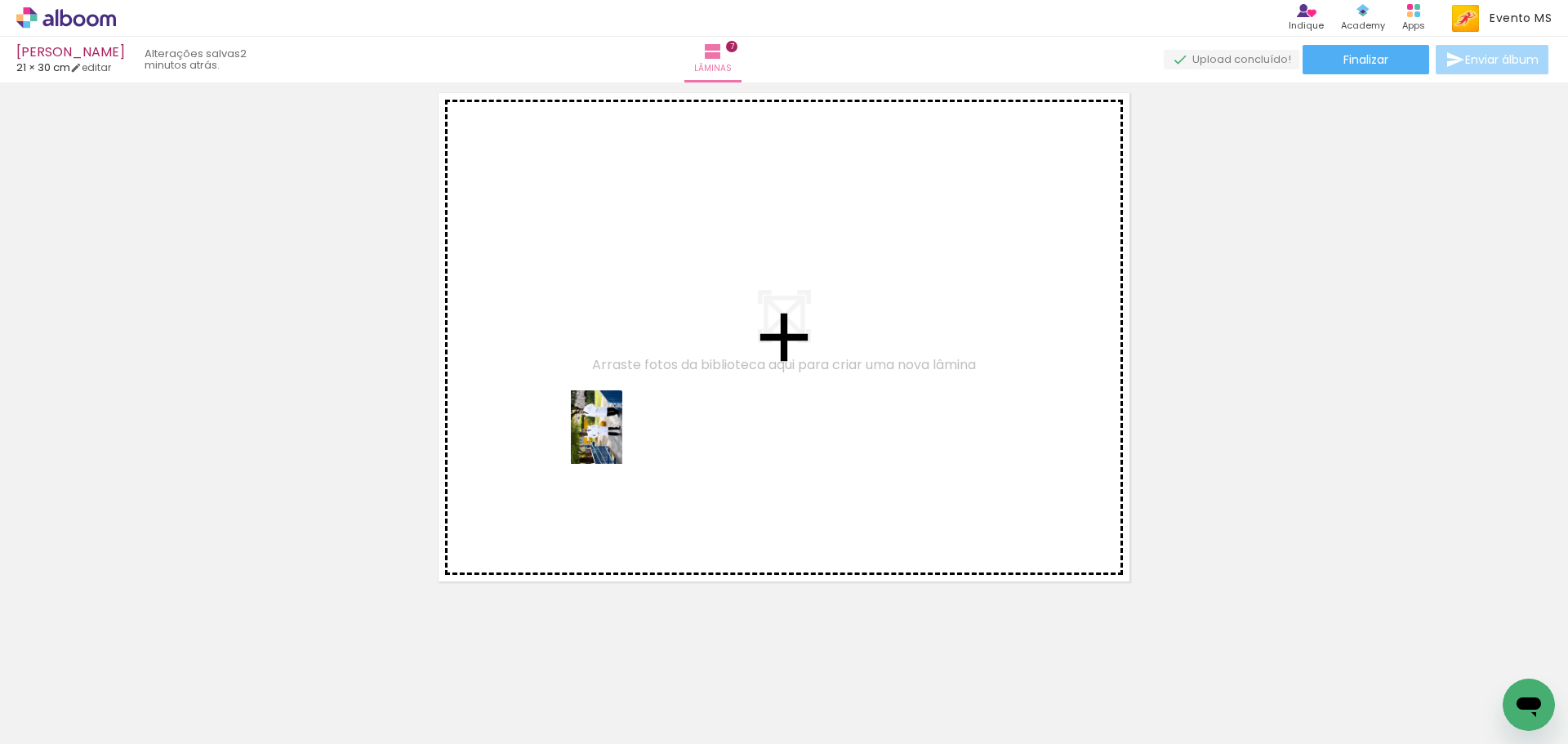
drag, startPoint x: 1449, startPoint y: 690, endPoint x: 617, endPoint y: 438, distance: 869.3
click at [617, 438] on quentale-workspace at bounding box center [784, 372] width 1568 height 744
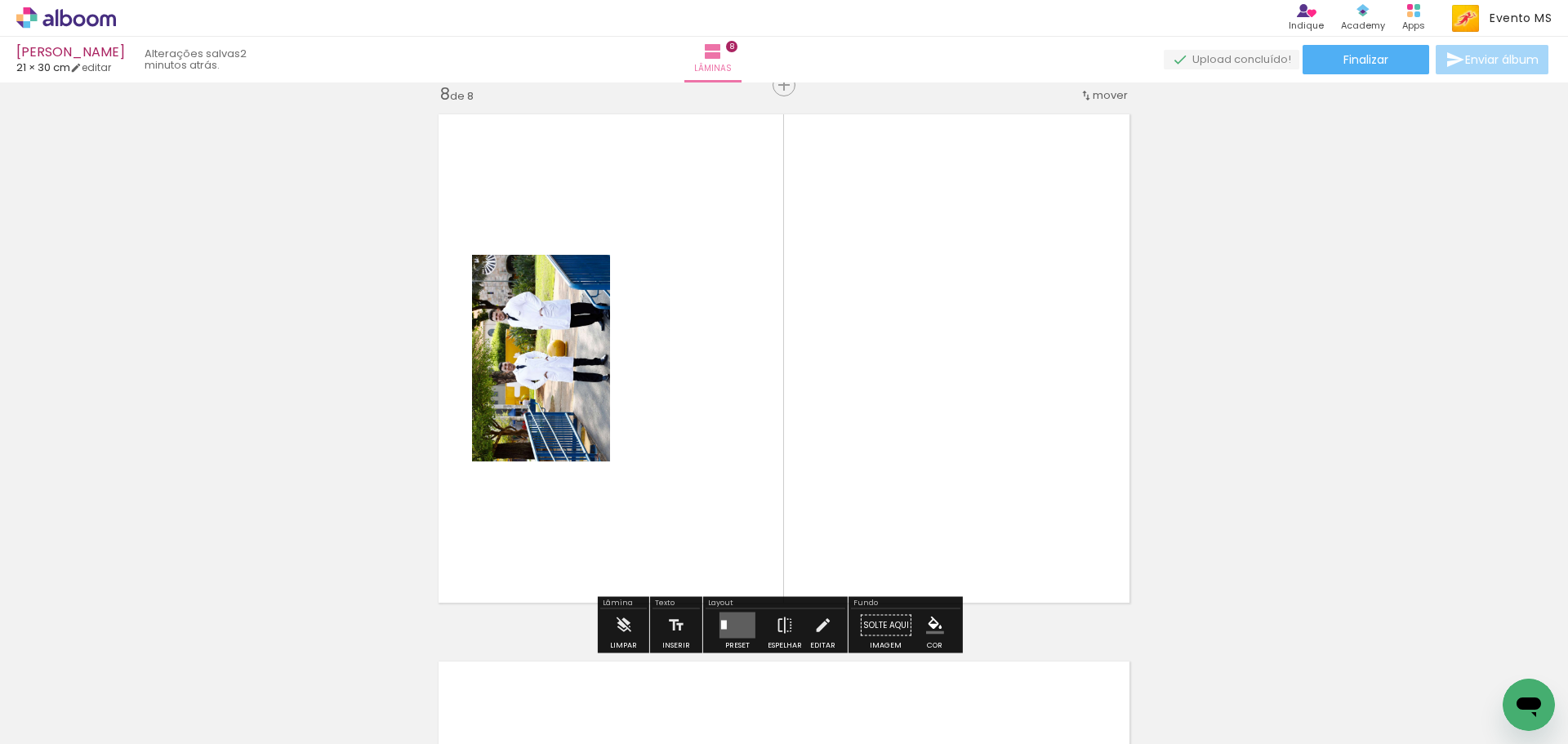
scroll to position [3853, 0]
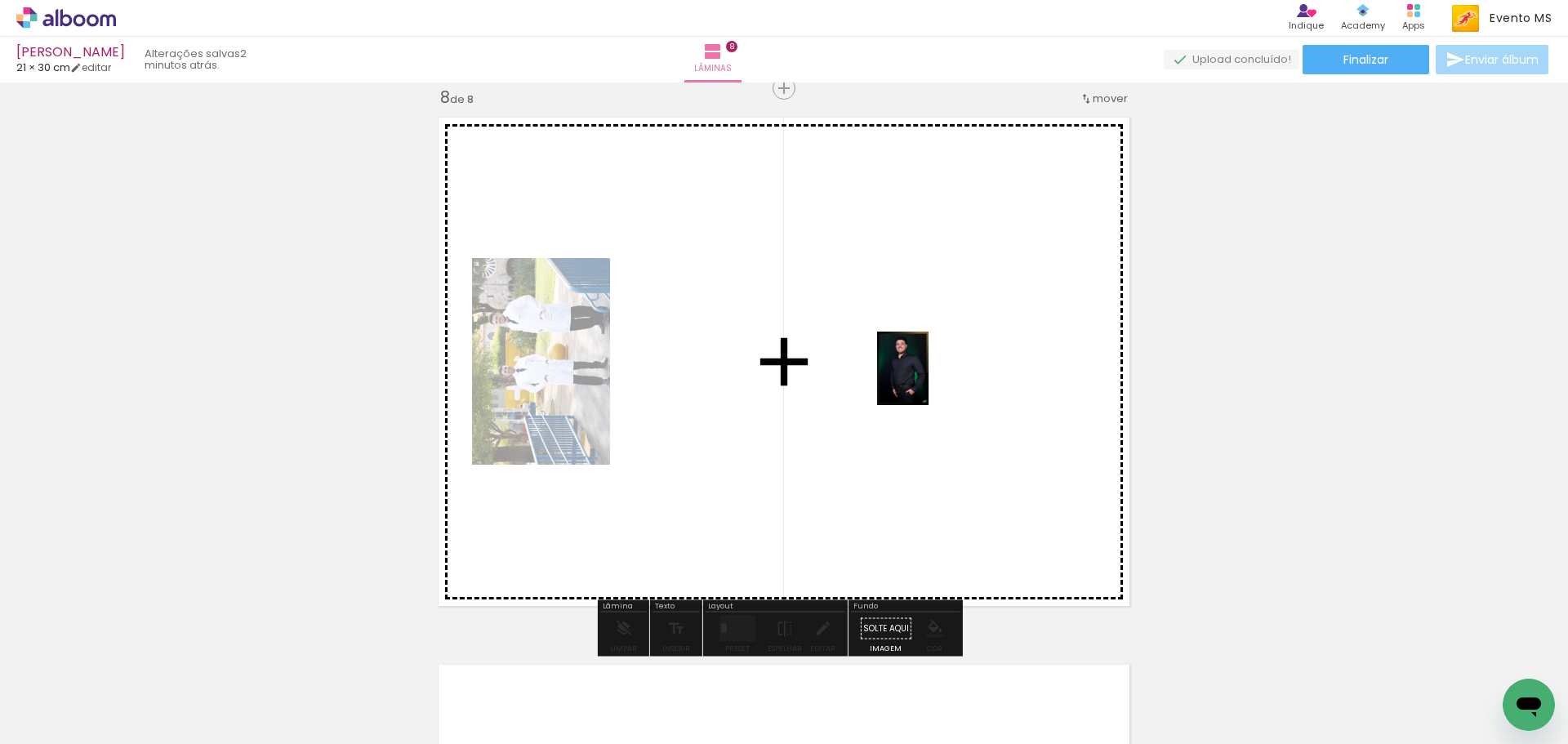
drag, startPoint x: 1537, startPoint y: 659, endPoint x: 896, endPoint y: 416, distance: 685.5
click at [918, 380] on quentale-workspace at bounding box center [784, 372] width 1568 height 744
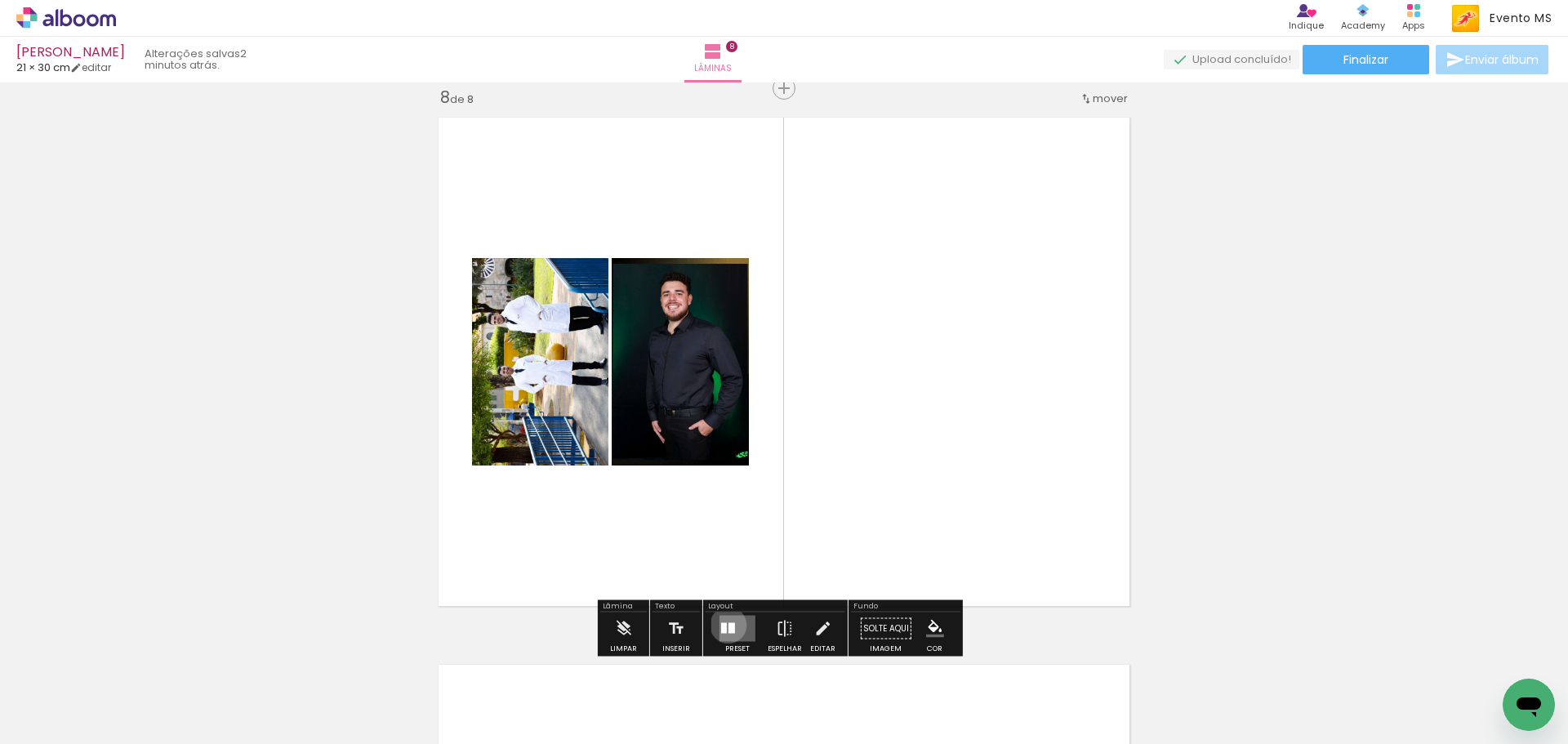
click at [729, 625] on div at bounding box center [732, 629] width 6 height 11
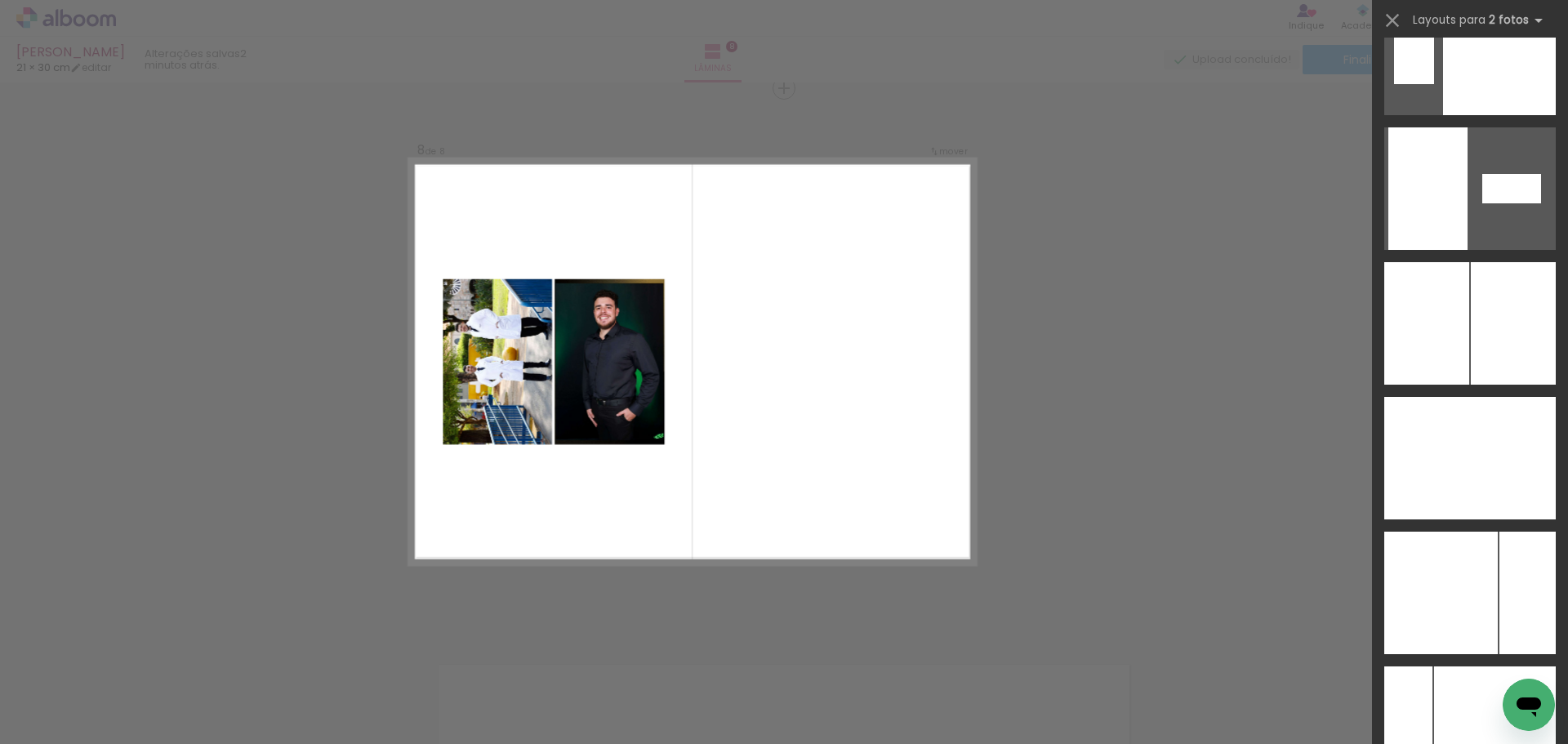
scroll to position [6444, 0]
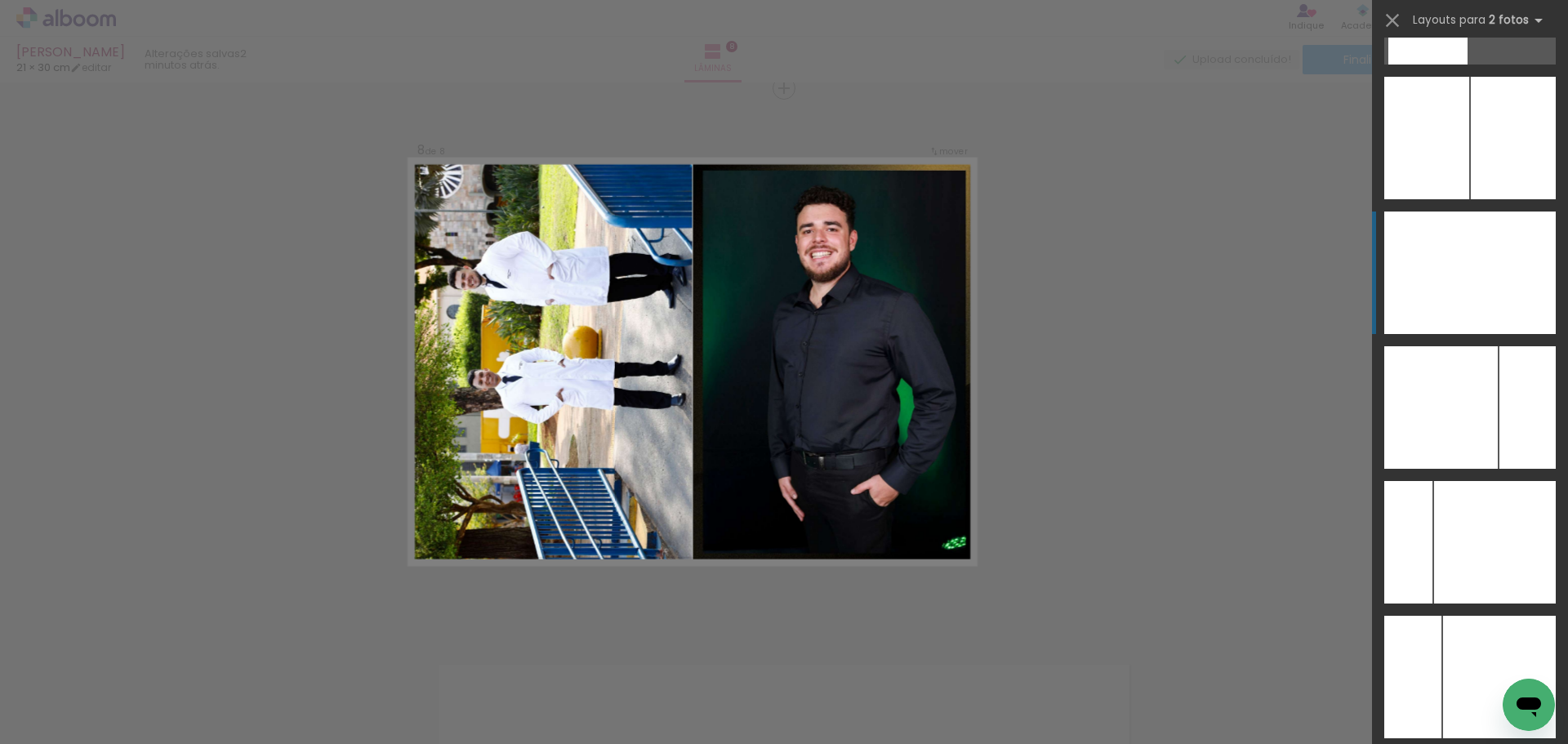
click at [1491, 290] on div at bounding box center [1513, 272] width 86 height 123
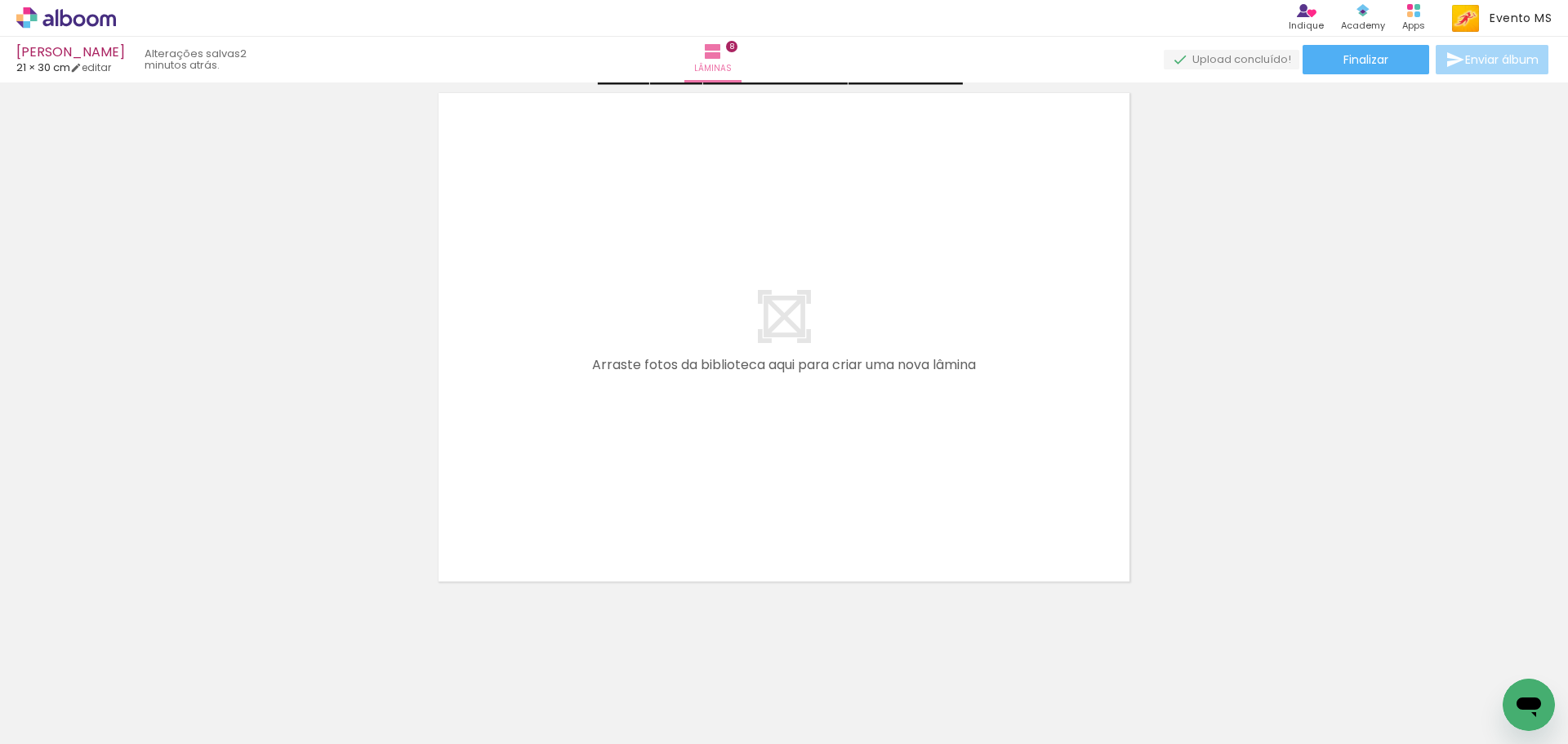
scroll to position [4431, 0]
click at [700, 726] on div at bounding box center [712, 690] width 56 height 81
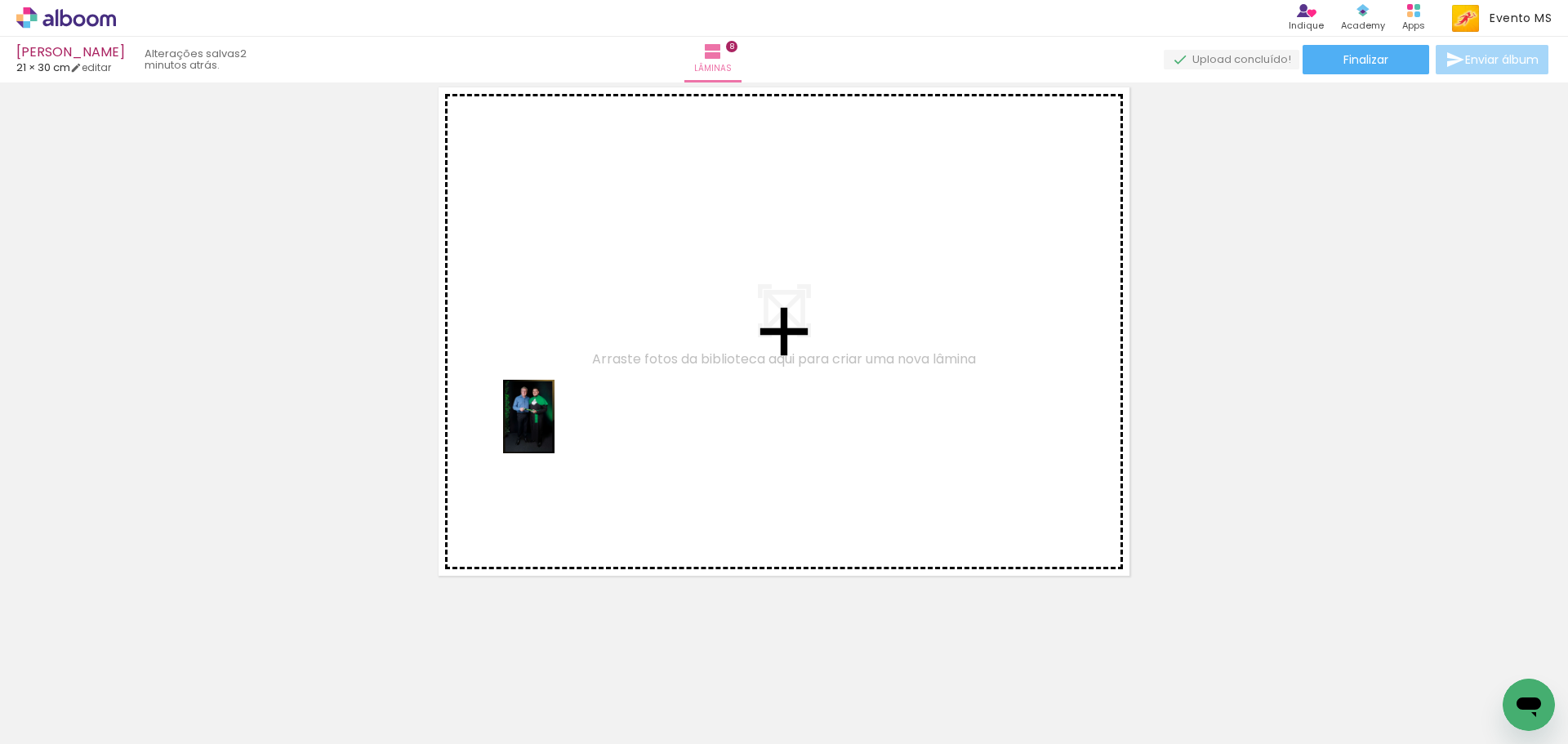
drag, startPoint x: 271, startPoint y: 693, endPoint x: 552, endPoint y: 429, distance: 385.6
click at [552, 429] on quentale-workspace at bounding box center [784, 372] width 1568 height 744
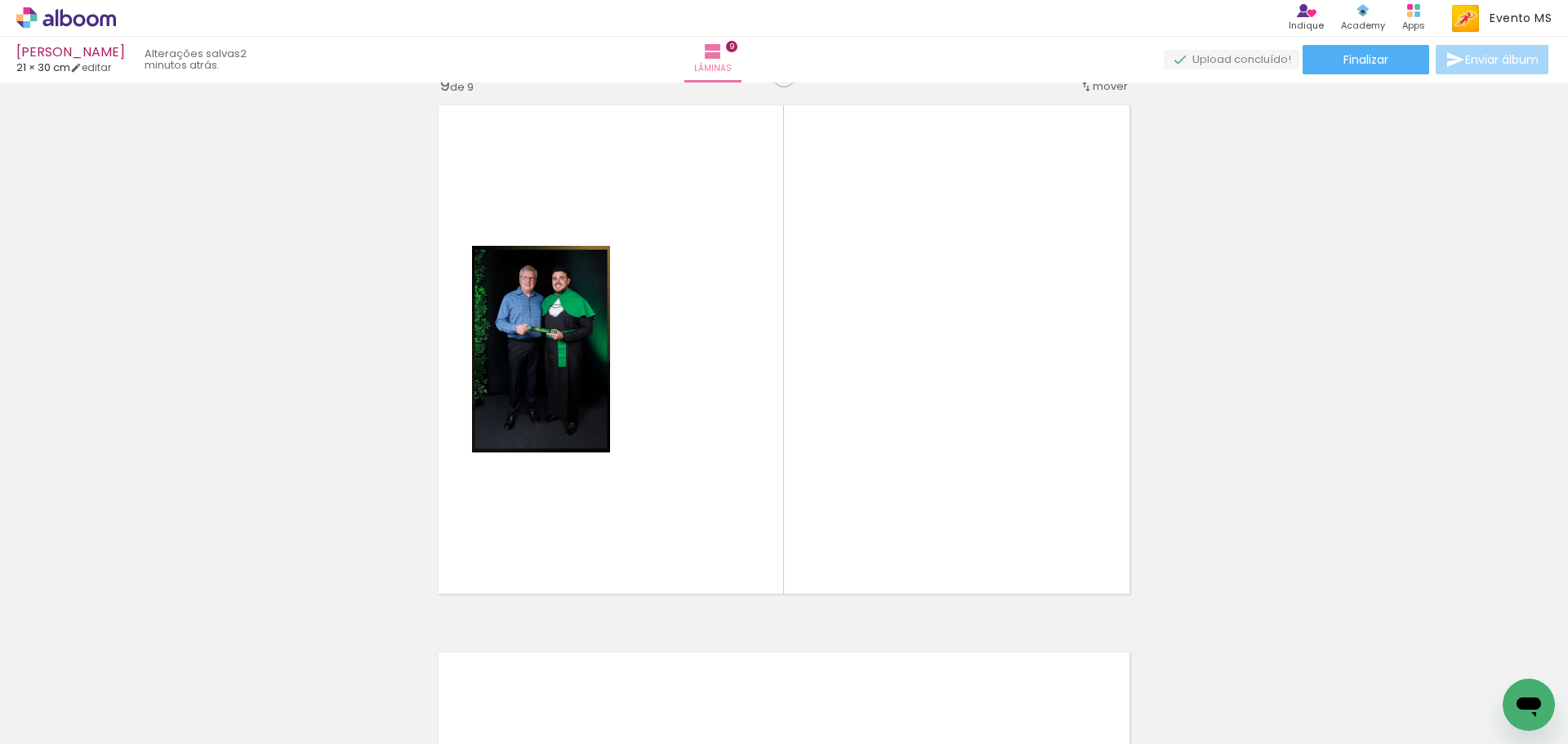
scroll to position [4400, 0]
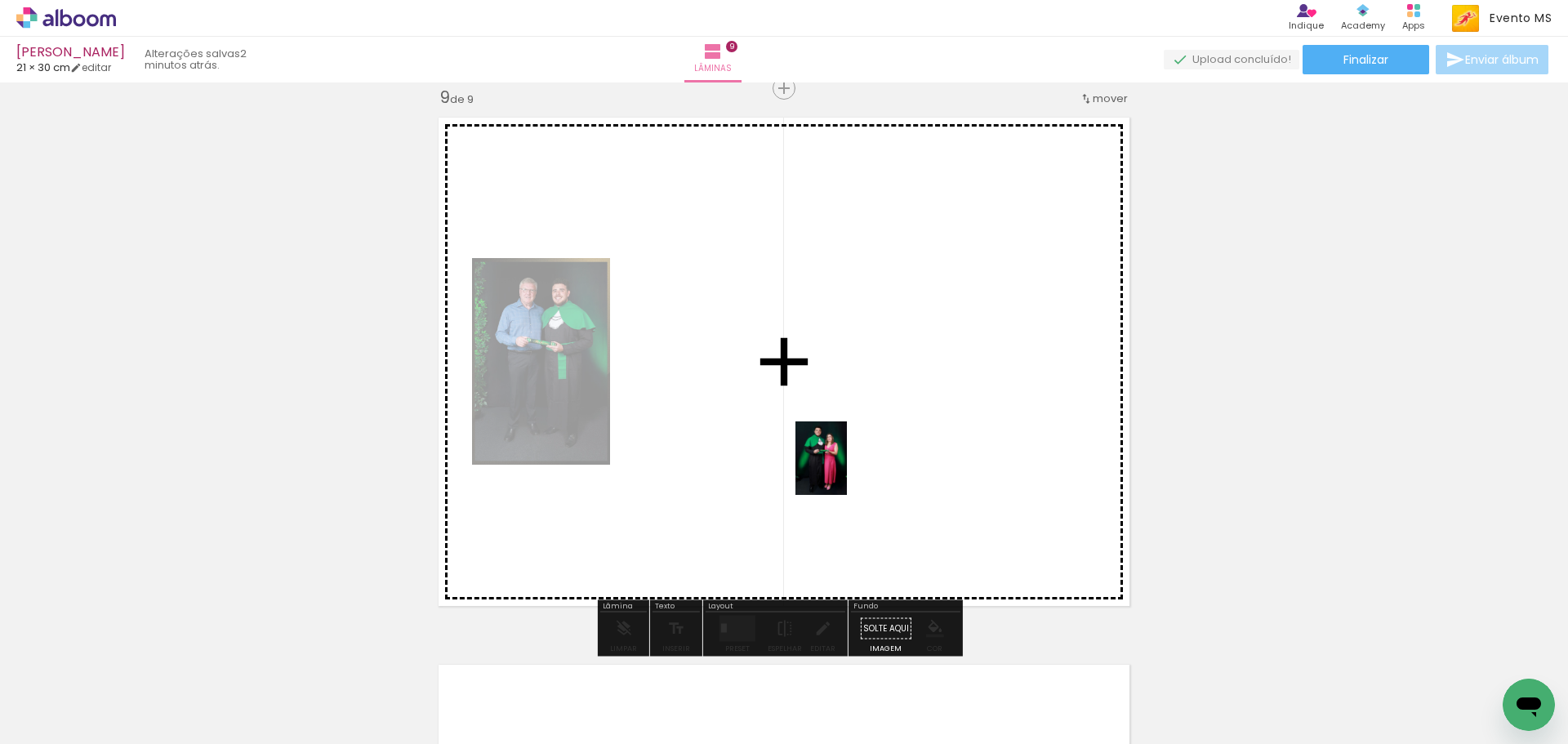
drag, startPoint x: 363, startPoint y: 704, endPoint x: 754, endPoint y: 549, distance: 420.6
click at [858, 442] on quentale-workspace at bounding box center [784, 372] width 1568 height 744
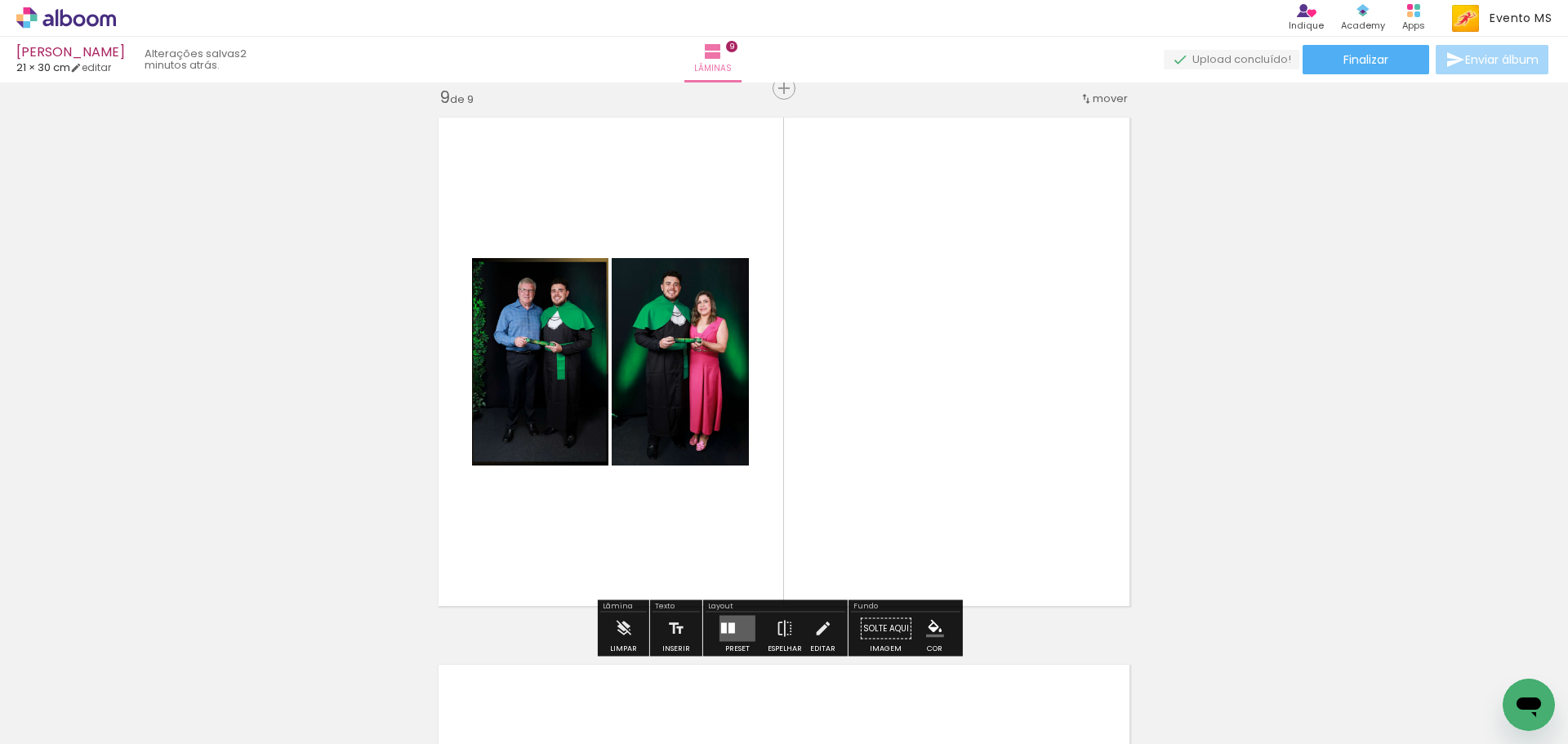
click at [729, 630] on div at bounding box center [732, 629] width 6 height 11
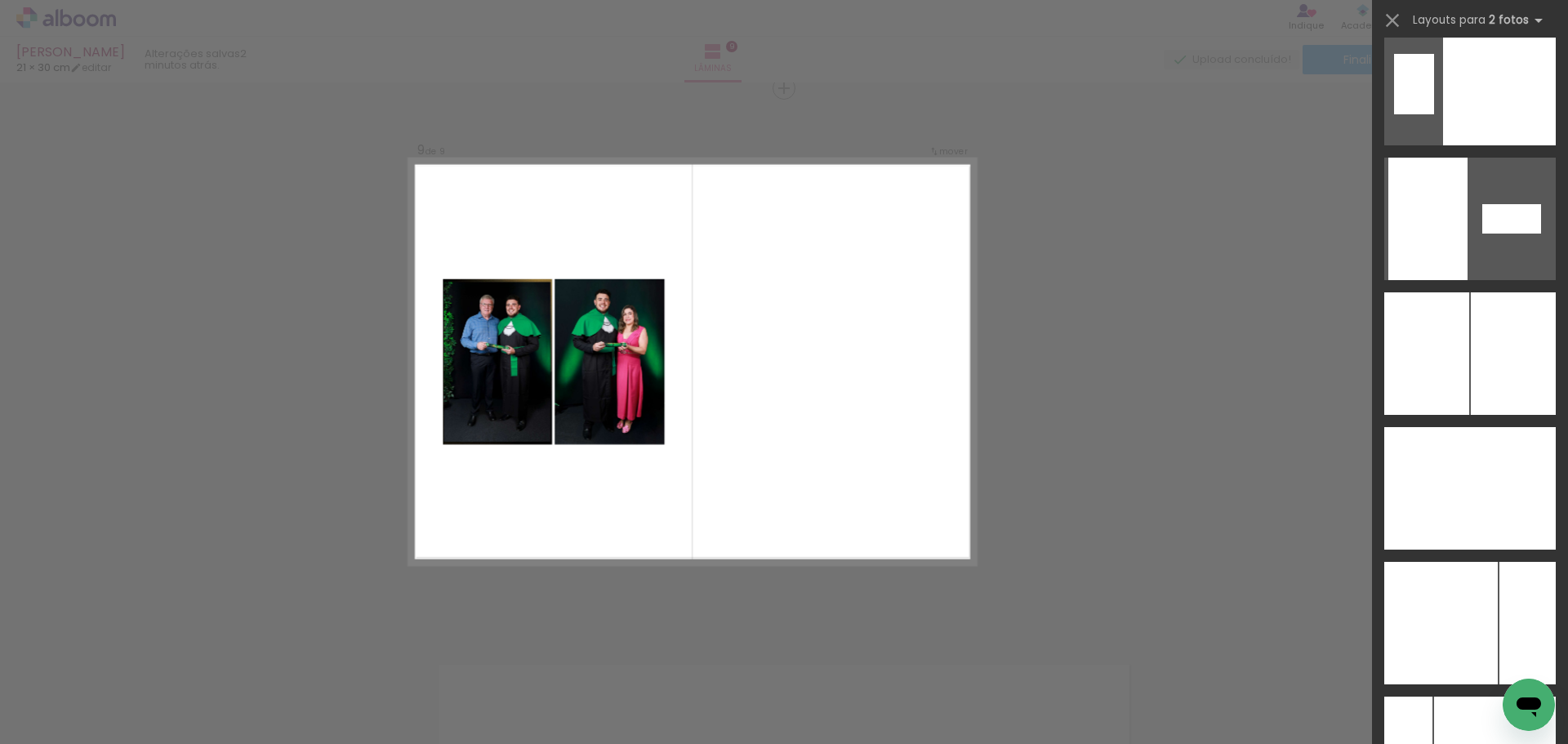
scroll to position [6367, 0]
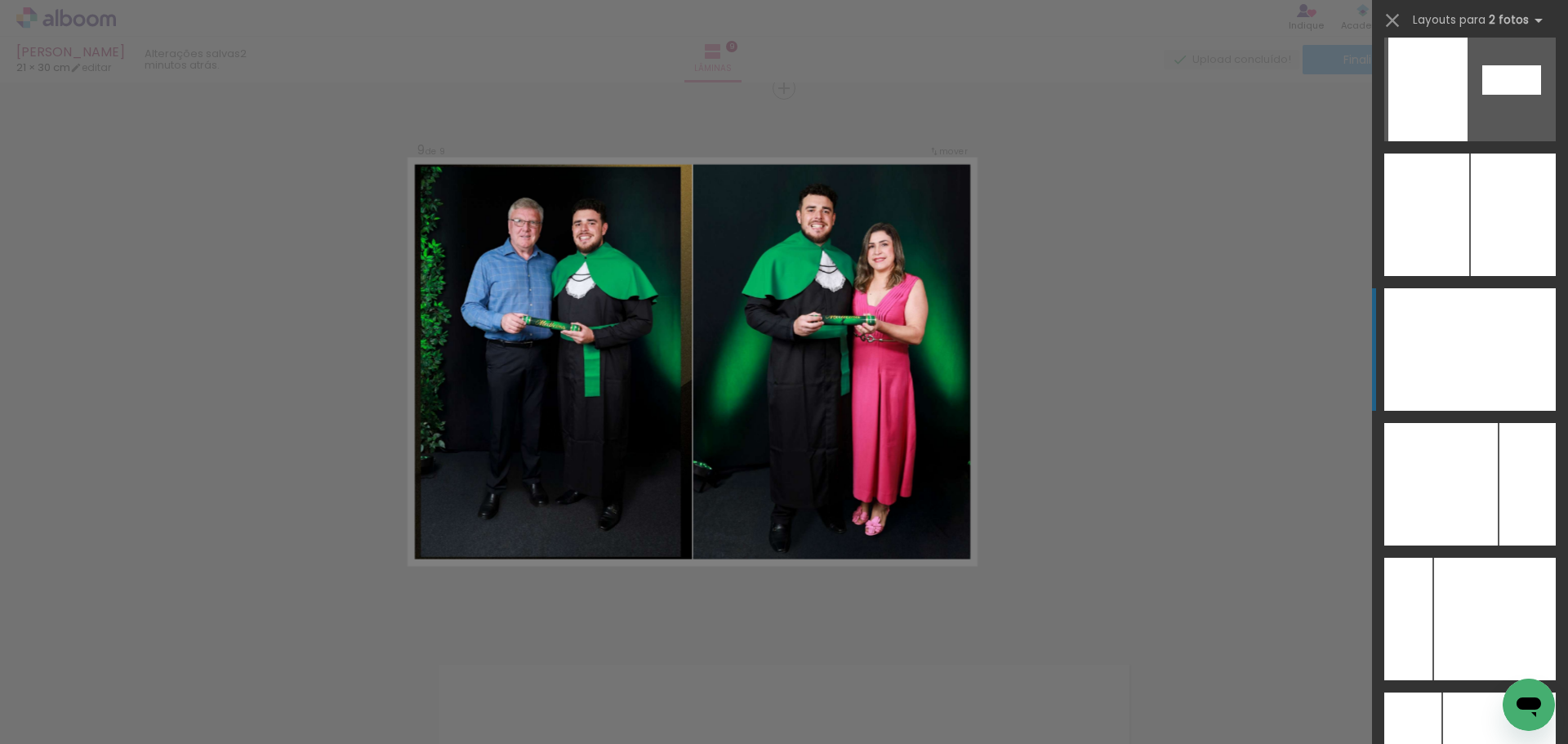
click at [1513, 340] on div at bounding box center [1513, 349] width 86 height 123
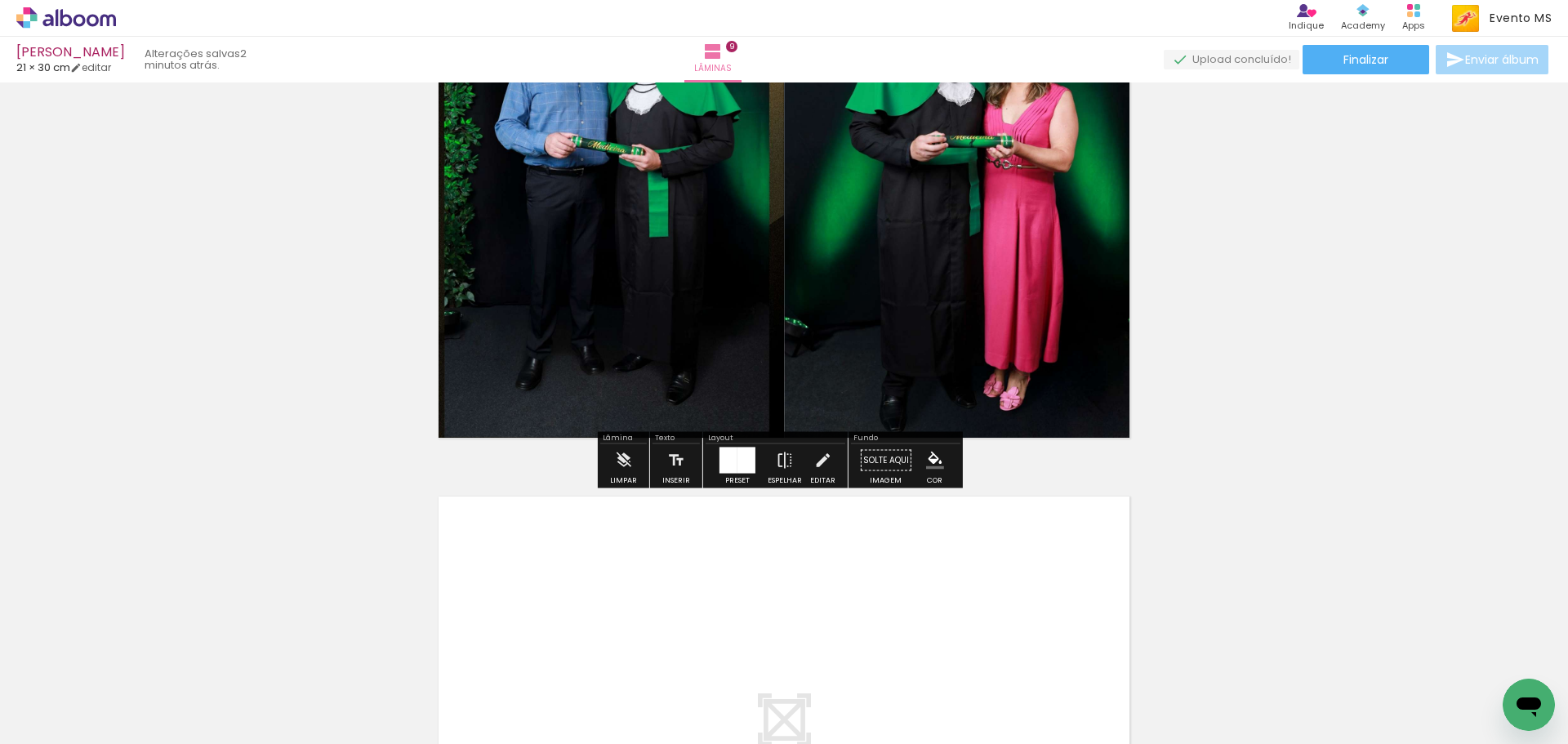
scroll to position [4973, 0]
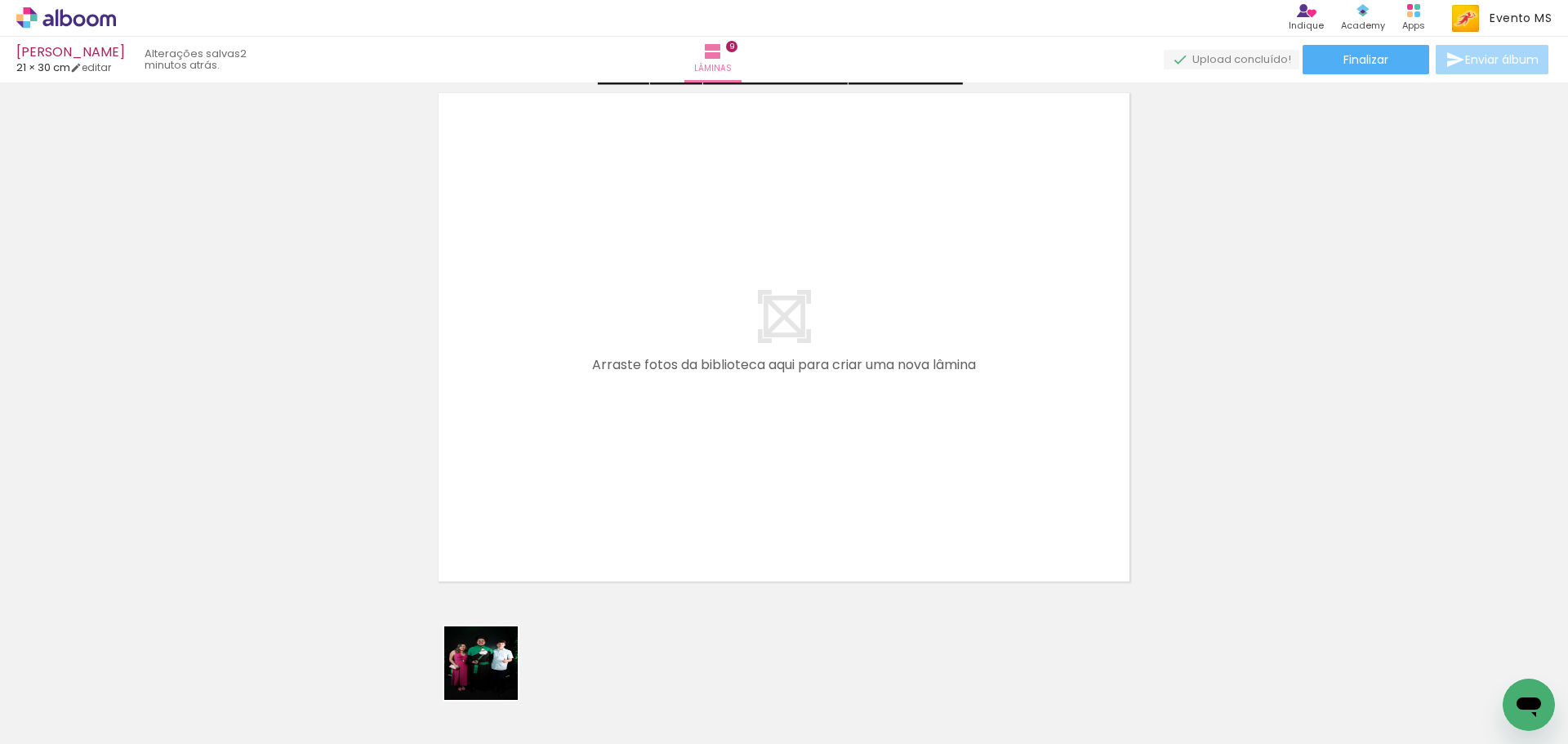
drag, startPoint x: 459, startPoint y: 714, endPoint x: 545, endPoint y: 617, distance: 129.6
click at [553, 522] on quentale-workspace at bounding box center [784, 372] width 1568 height 744
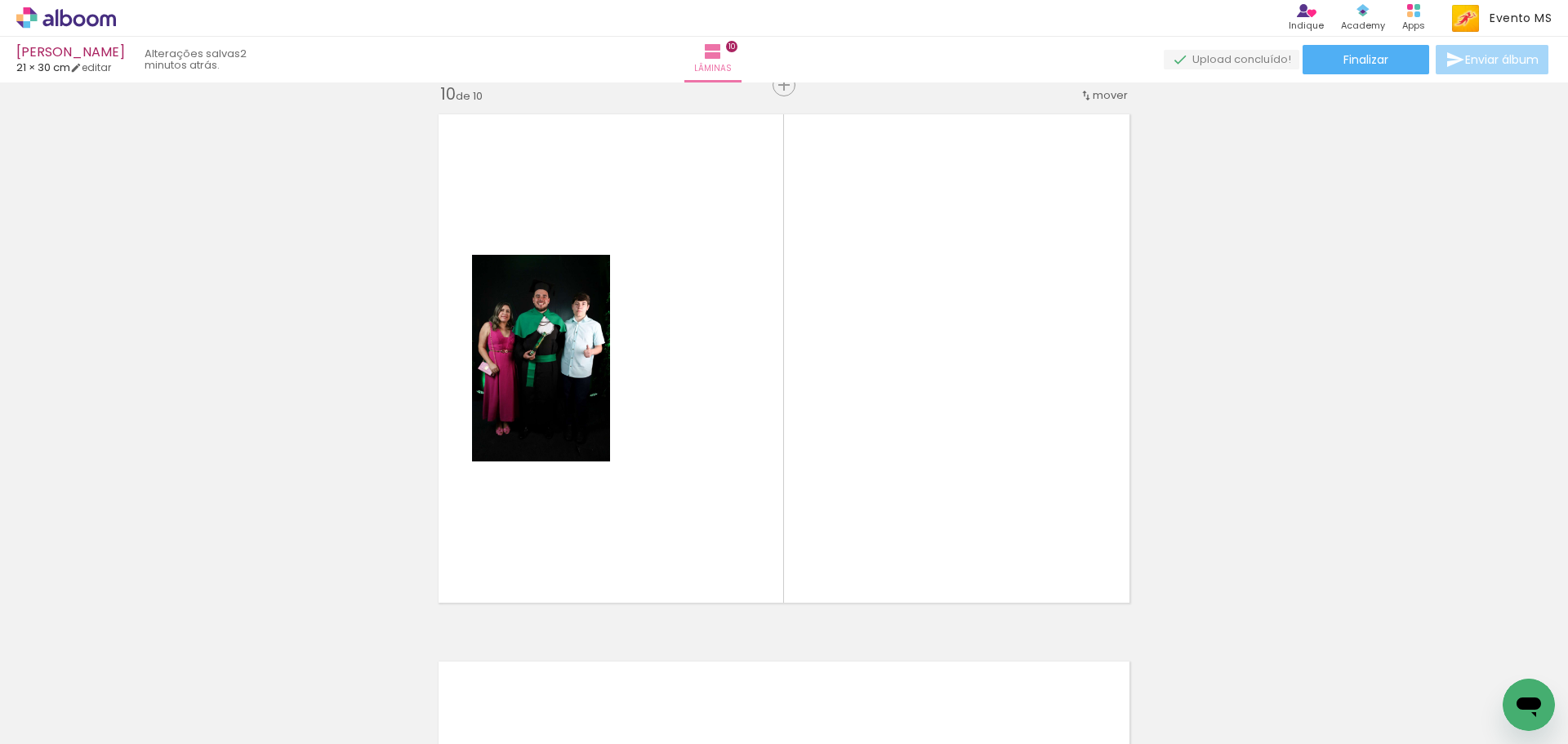
scroll to position [4948, 0]
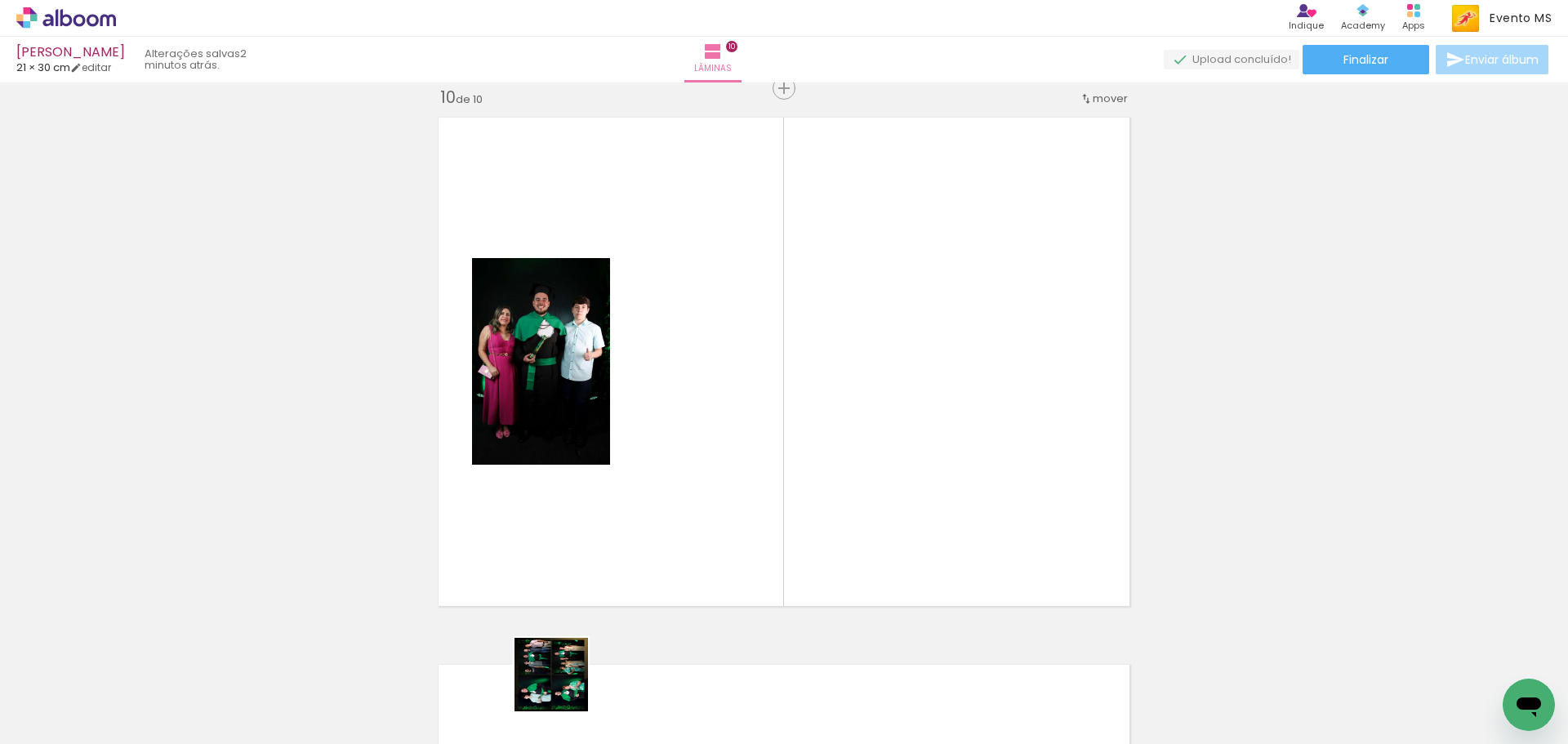
drag, startPoint x: 564, startPoint y: 687, endPoint x: 772, endPoint y: 493, distance: 284.4
click at [874, 439] on quentale-workspace at bounding box center [784, 372] width 1568 height 744
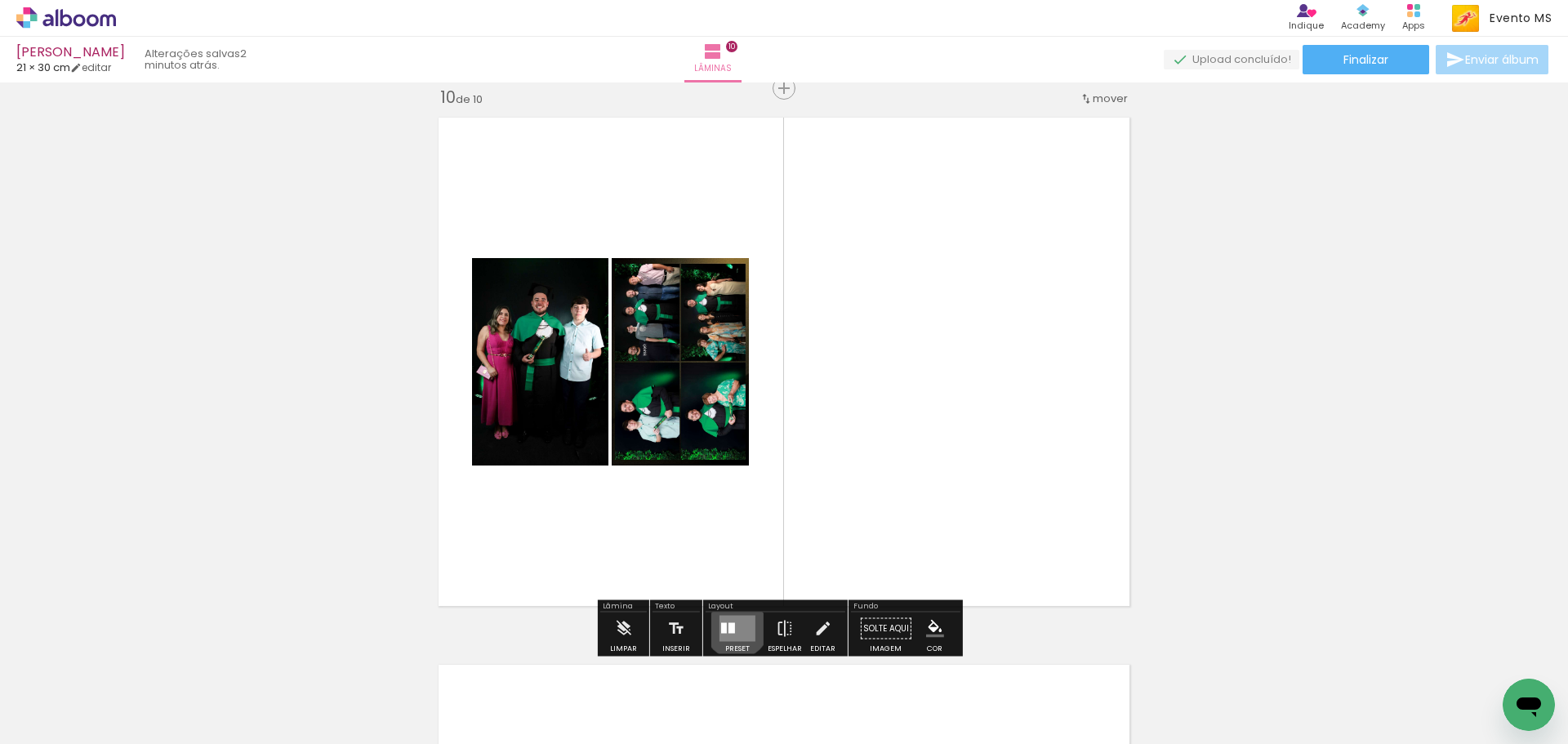
click at [733, 626] on quentale-layouter at bounding box center [737, 629] width 36 height 26
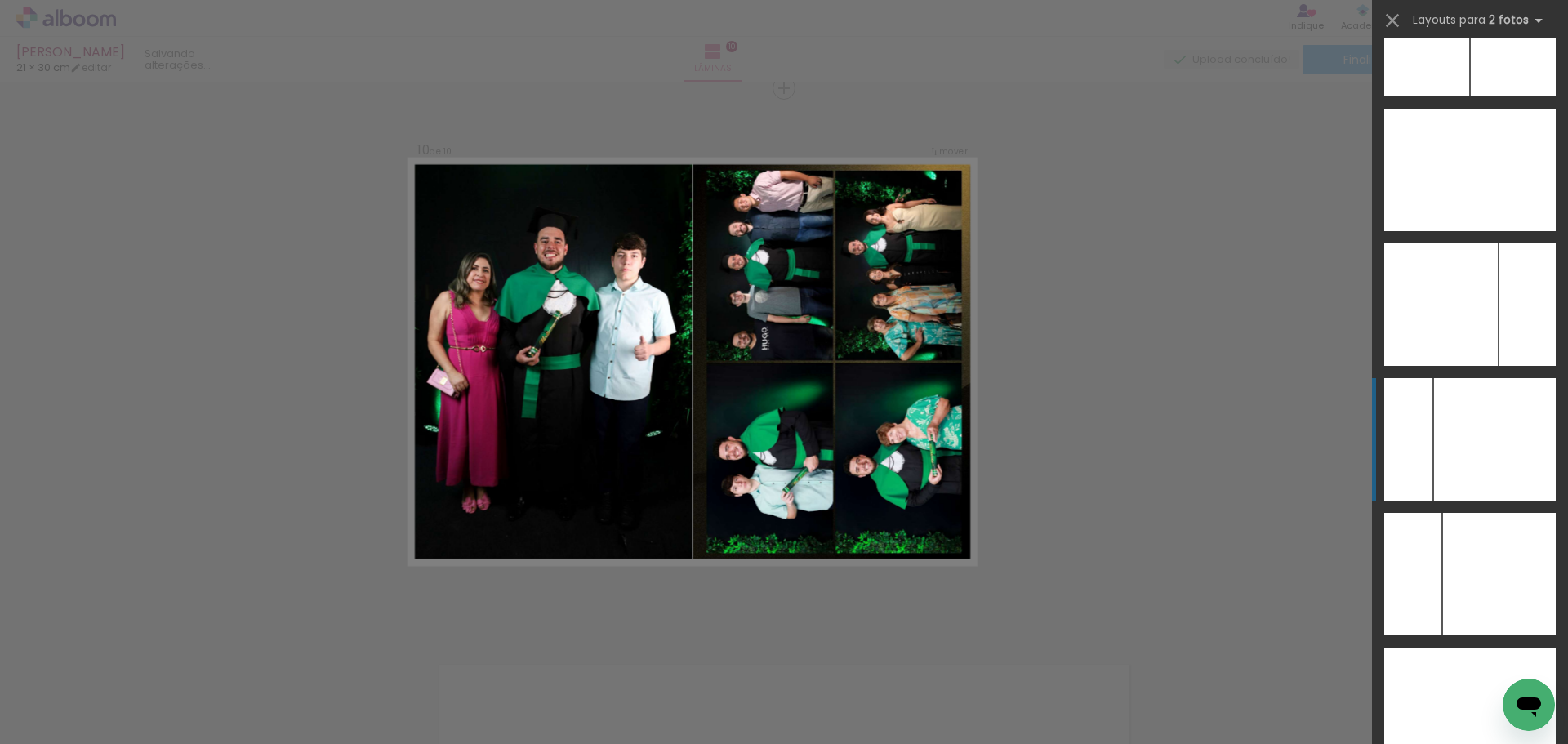
scroll to position [6525, 0]
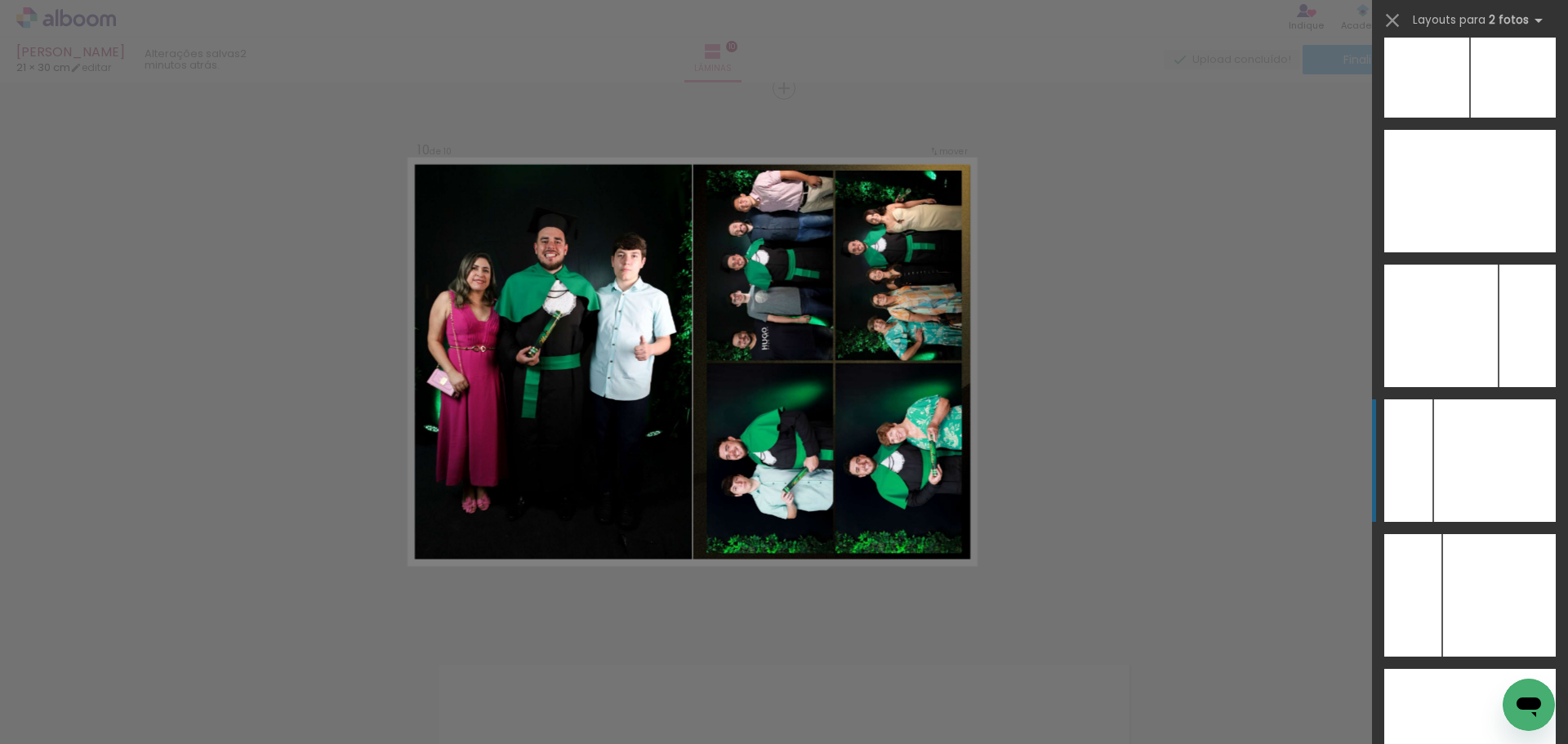
click at [1511, 171] on div at bounding box center [1513, 191] width 86 height 123
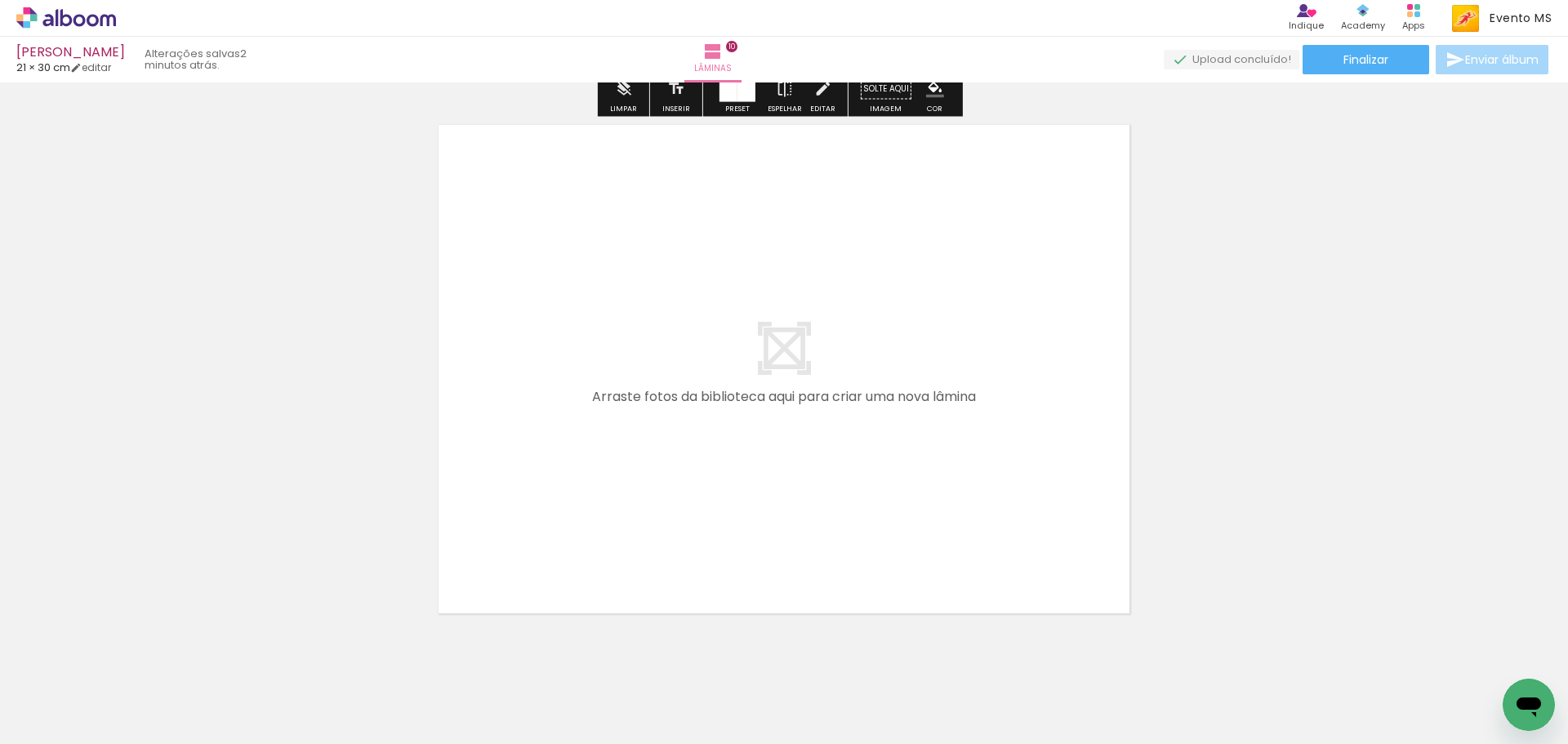
scroll to position [5520, 0]
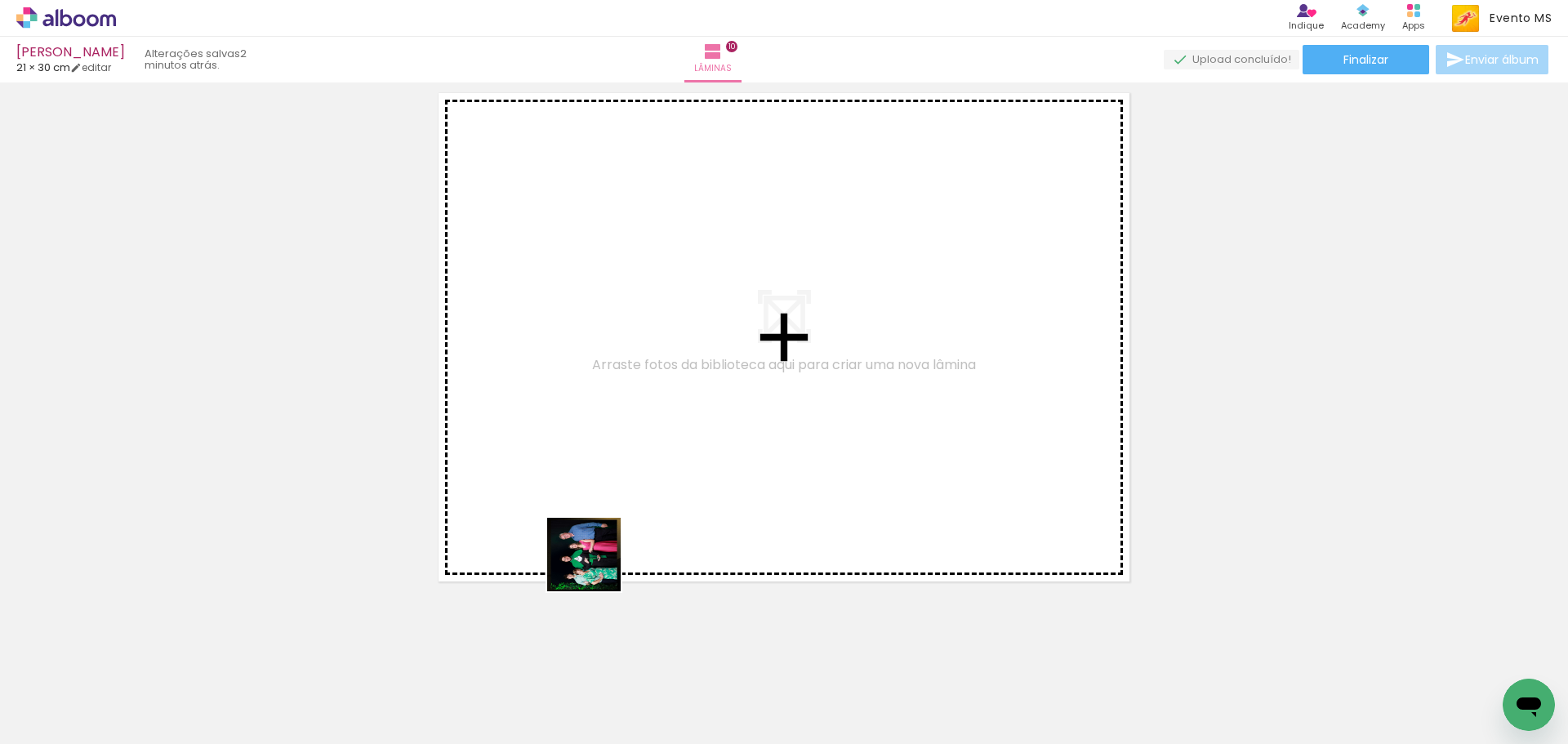
drag, startPoint x: 626, startPoint y: 693, endPoint x: 642, endPoint y: 576, distance: 118.1
click at [601, 404] on quentale-workspace at bounding box center [784, 372] width 1568 height 744
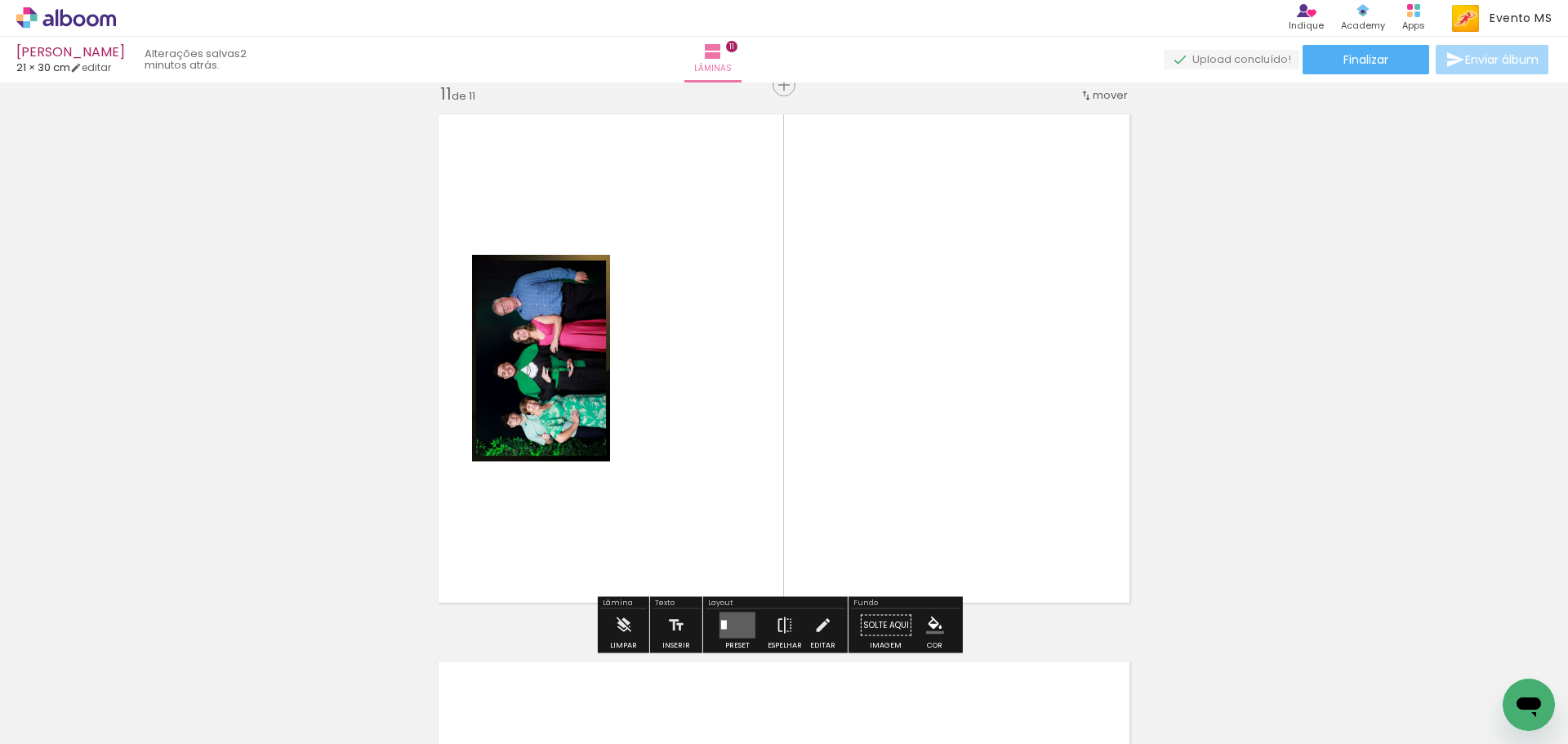
scroll to position [5495, 0]
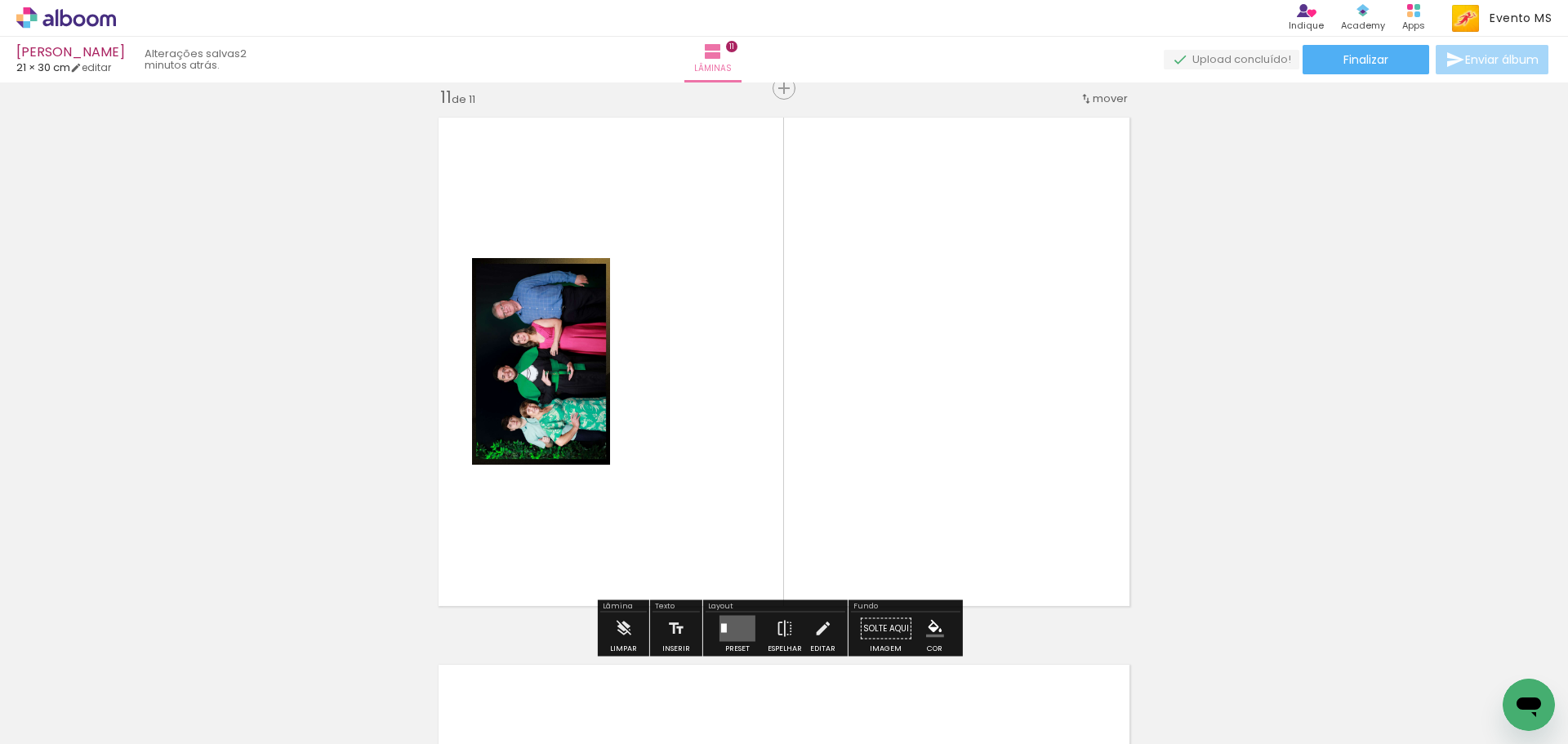
drag, startPoint x: 720, startPoint y: 690, endPoint x: 775, endPoint y: 463, distance: 233.6
click at [779, 464] on quentale-workspace at bounding box center [784, 372] width 1568 height 744
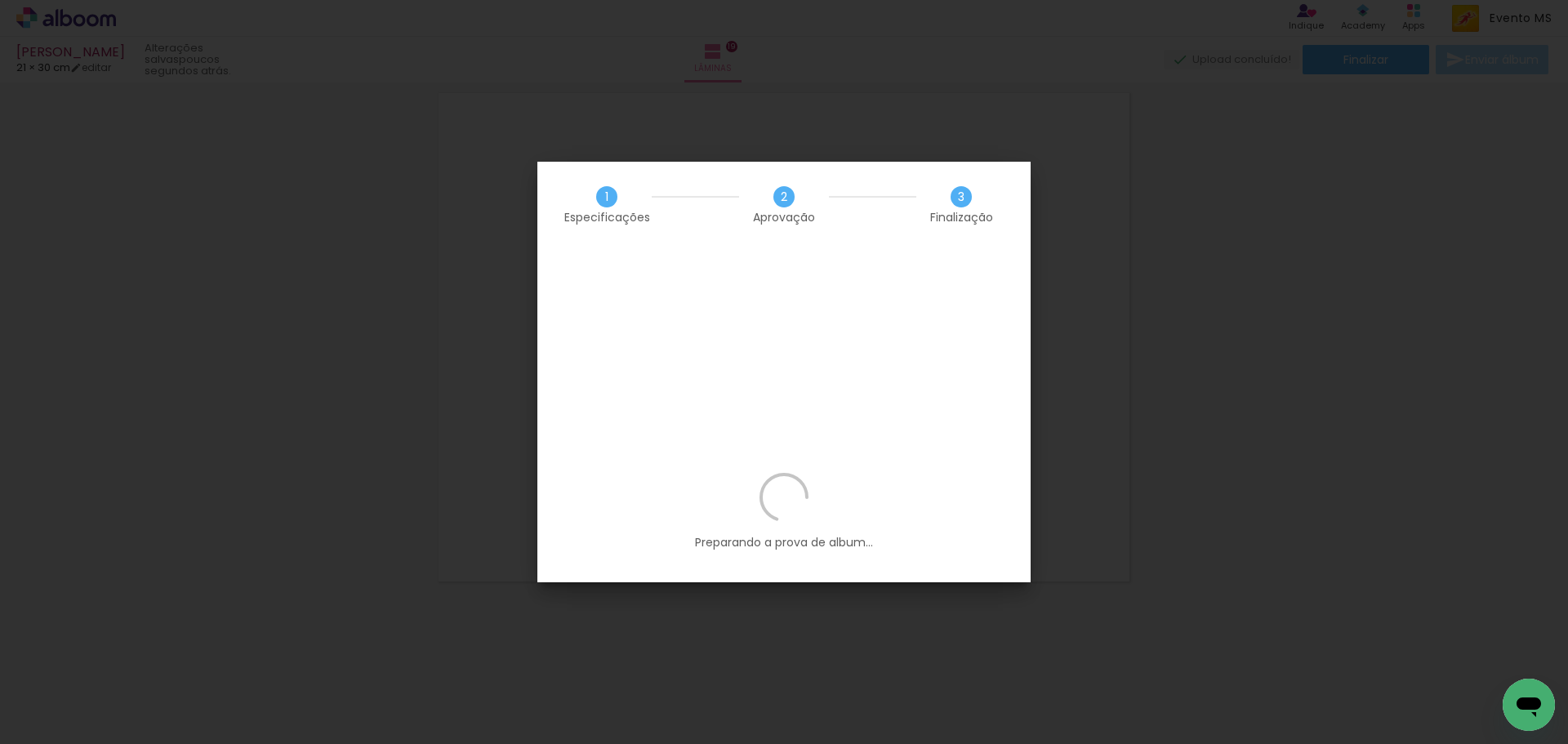
scroll to position [0, 2047]
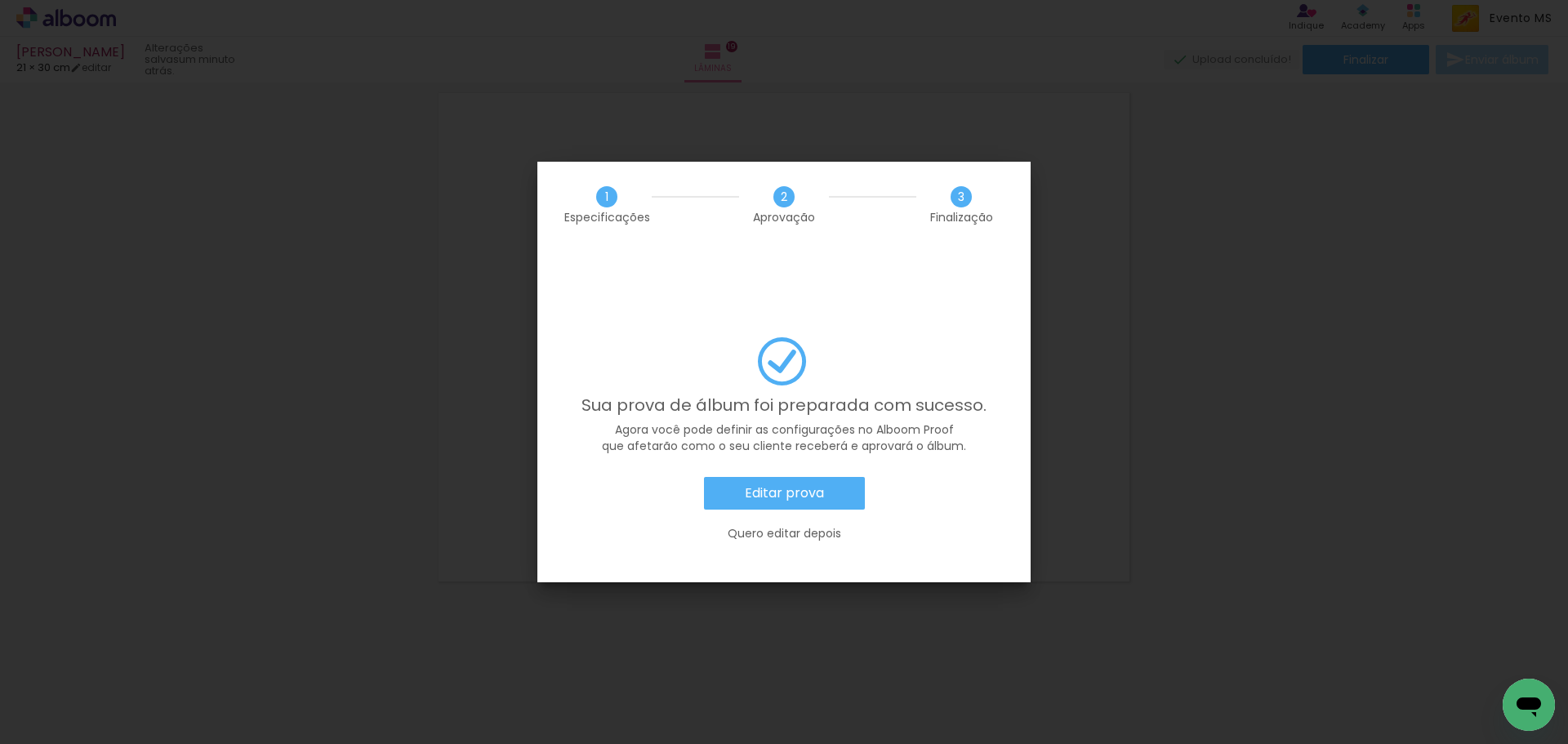
click at [0, 0] on slot "Editar prova" at bounding box center [0, 0] width 0 height 0
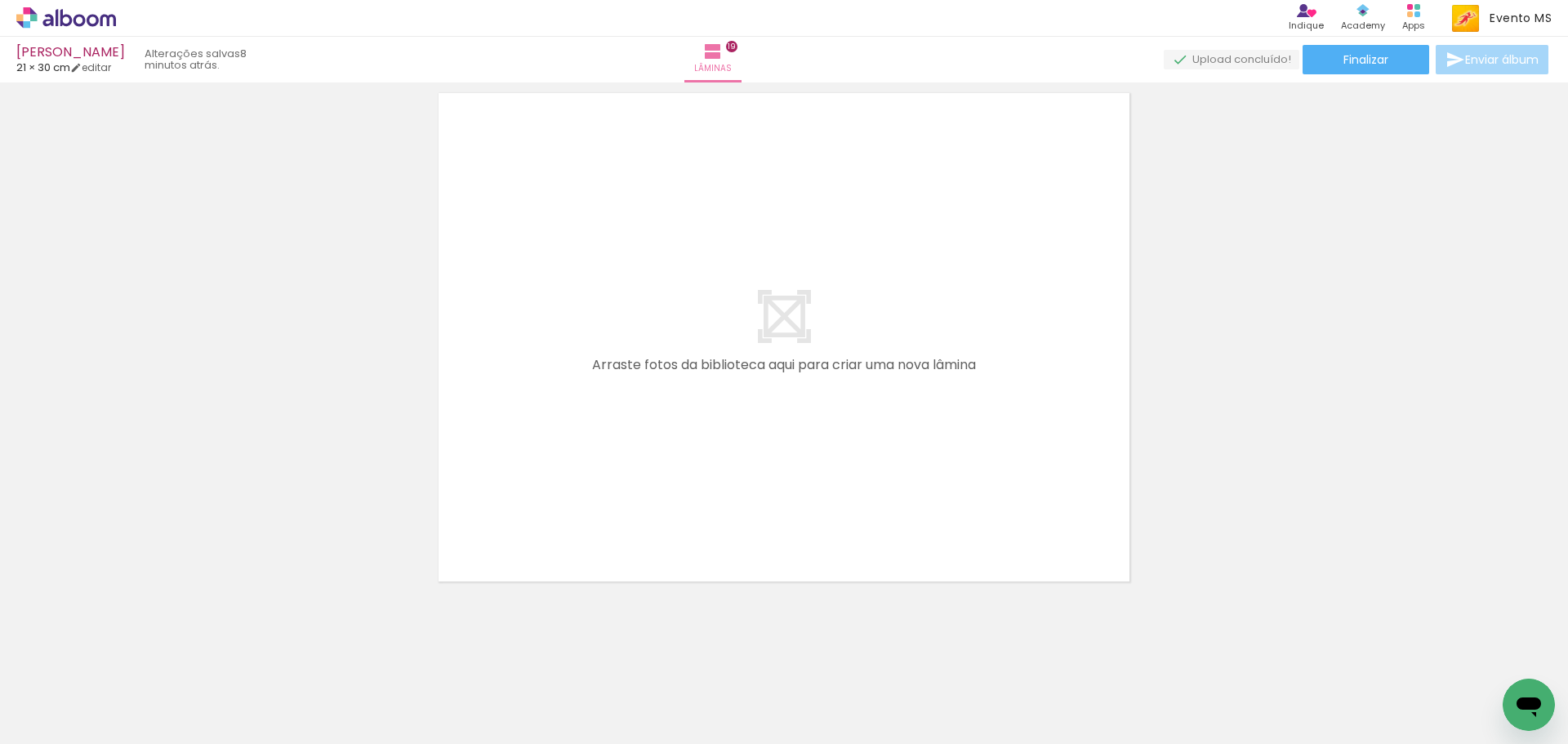
scroll to position [0, 2047]
